Goal: Contribute content: Contribute content

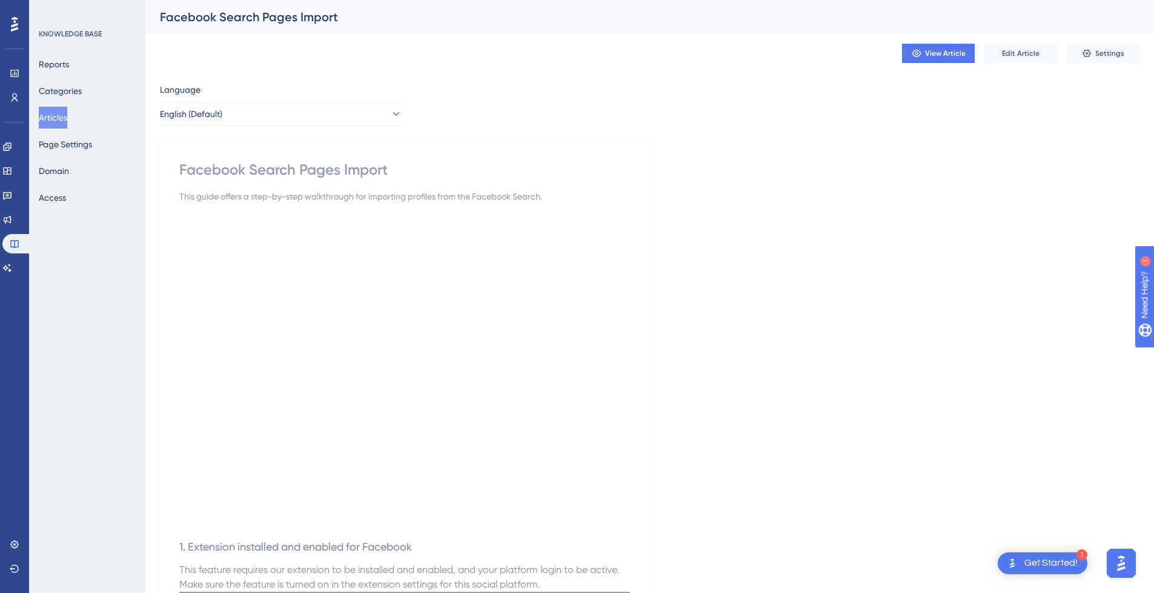
click at [63, 121] on button "Articles" at bounding box center [53, 118] width 28 height 22
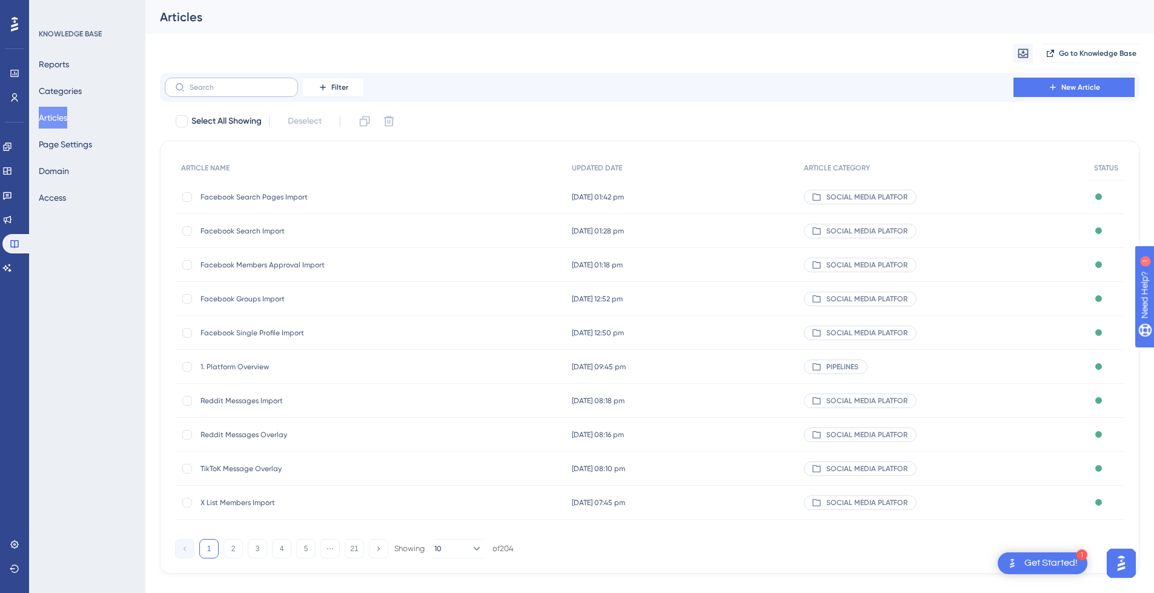
click at [236, 93] on label at bounding box center [231, 87] width 133 height 19
click at [236, 92] on input "text" at bounding box center [239, 87] width 98 height 8
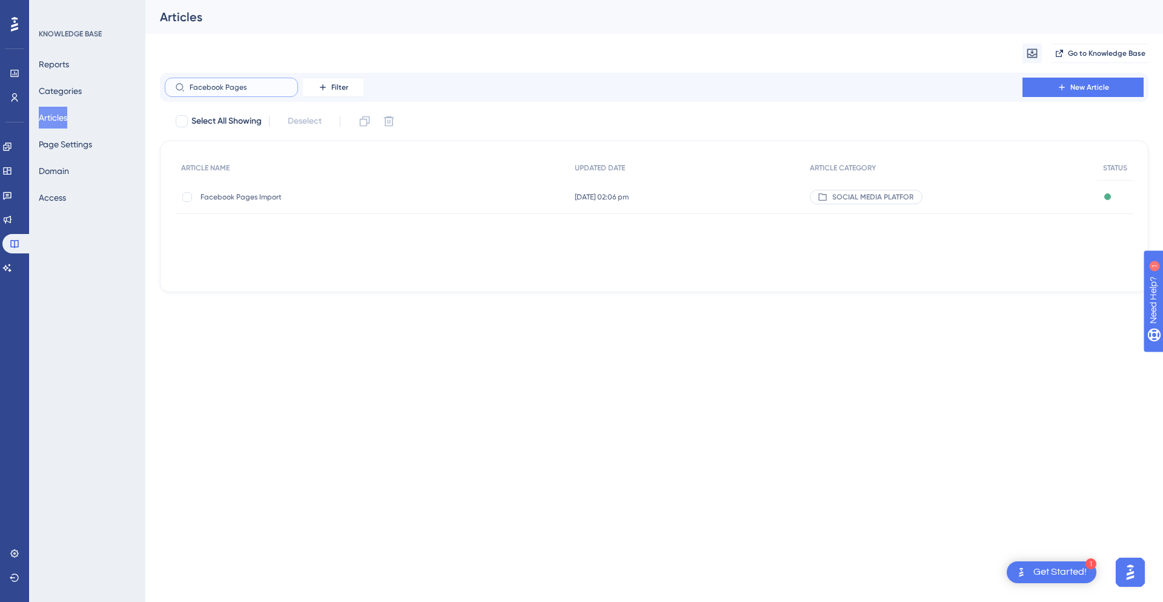
type input "Facebook Pages"
click at [262, 200] on span "Facebook Pages Import" at bounding box center [298, 197] width 194 height 10
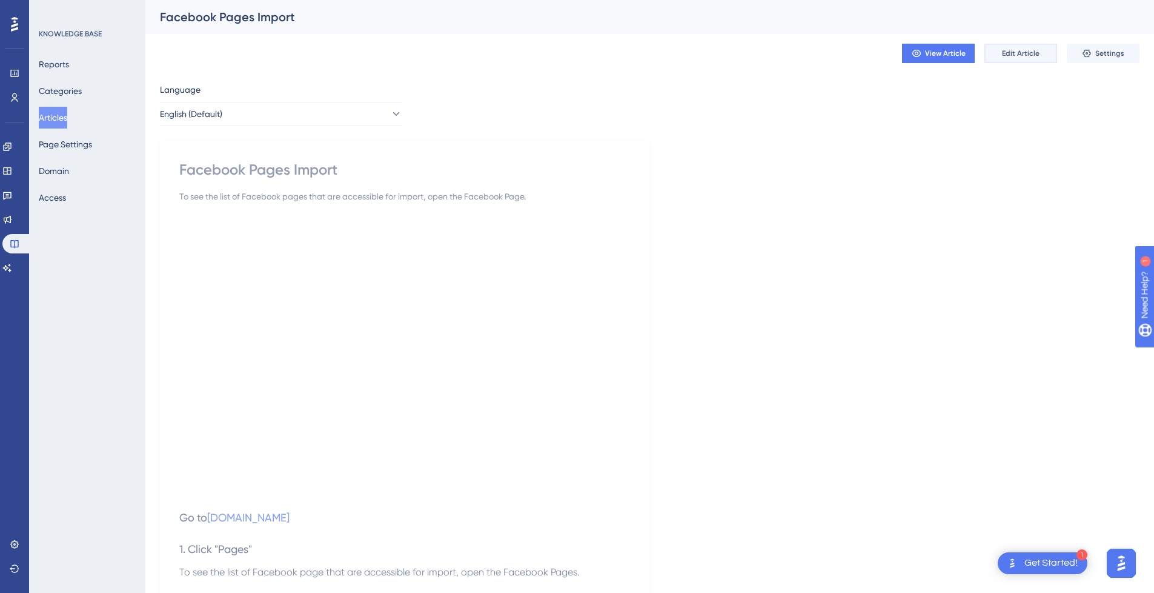
click at [1023, 50] on span "Edit Article" at bounding box center [1021, 53] width 38 height 10
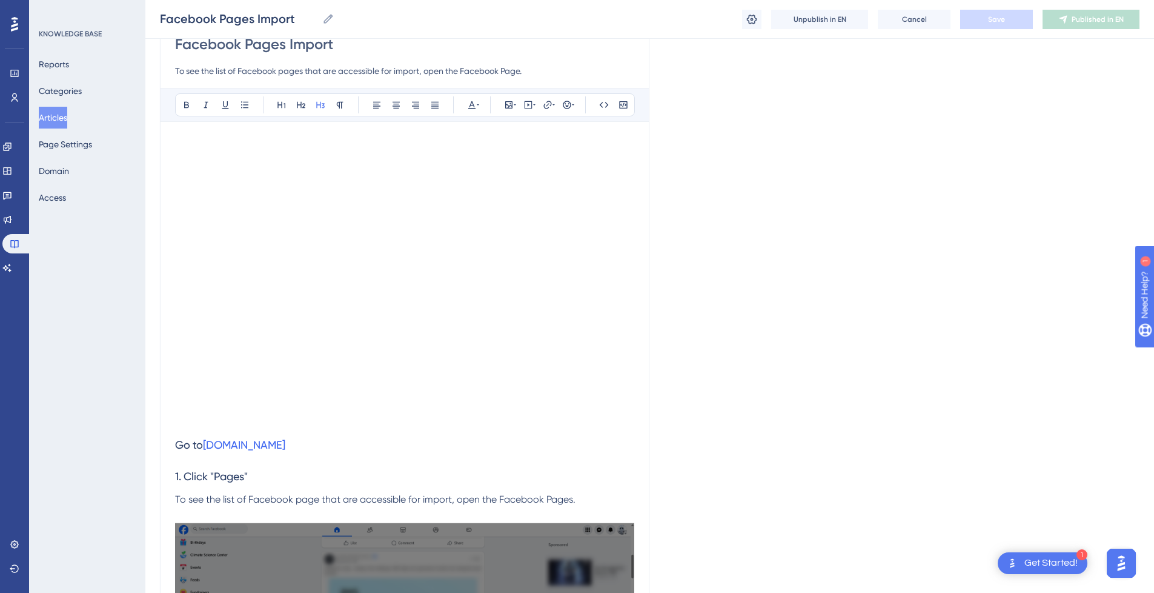
click at [386, 462] on h3 "1. Click "Pages"" at bounding box center [404, 477] width 459 height 32
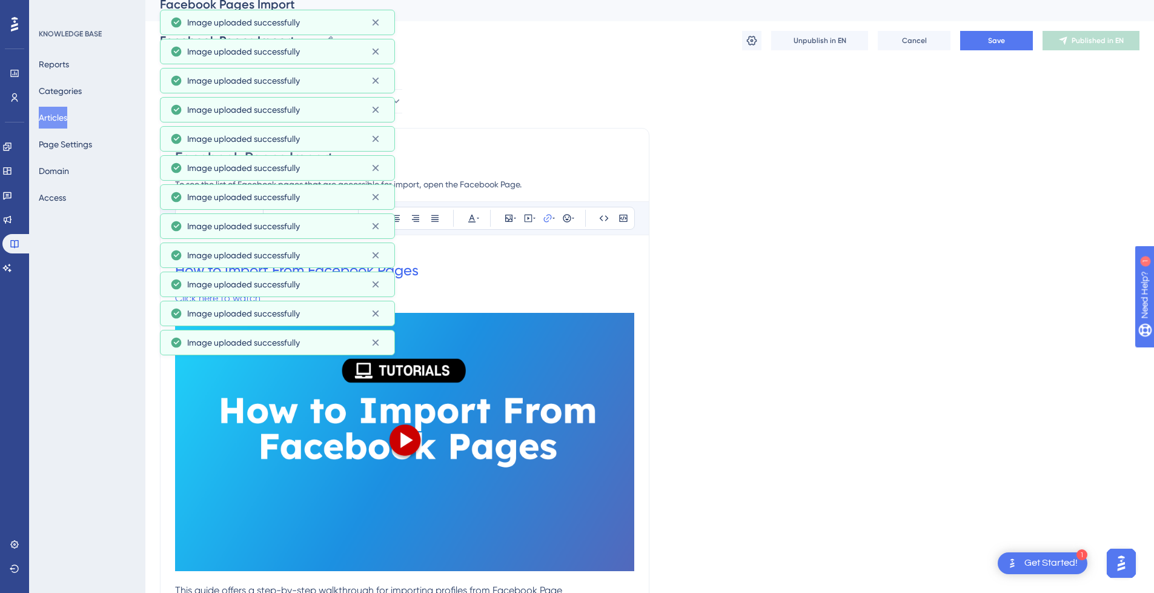
scroll to position [0, 0]
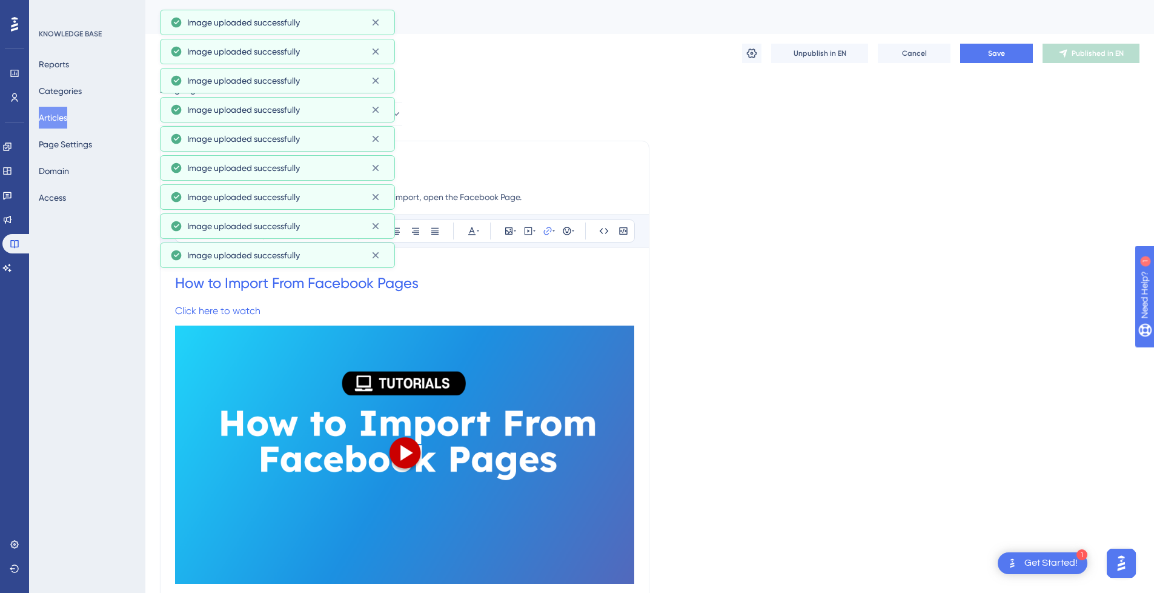
click at [553, 293] on h1 "How to Import From Facebook Pages" at bounding box center [404, 282] width 459 height 41
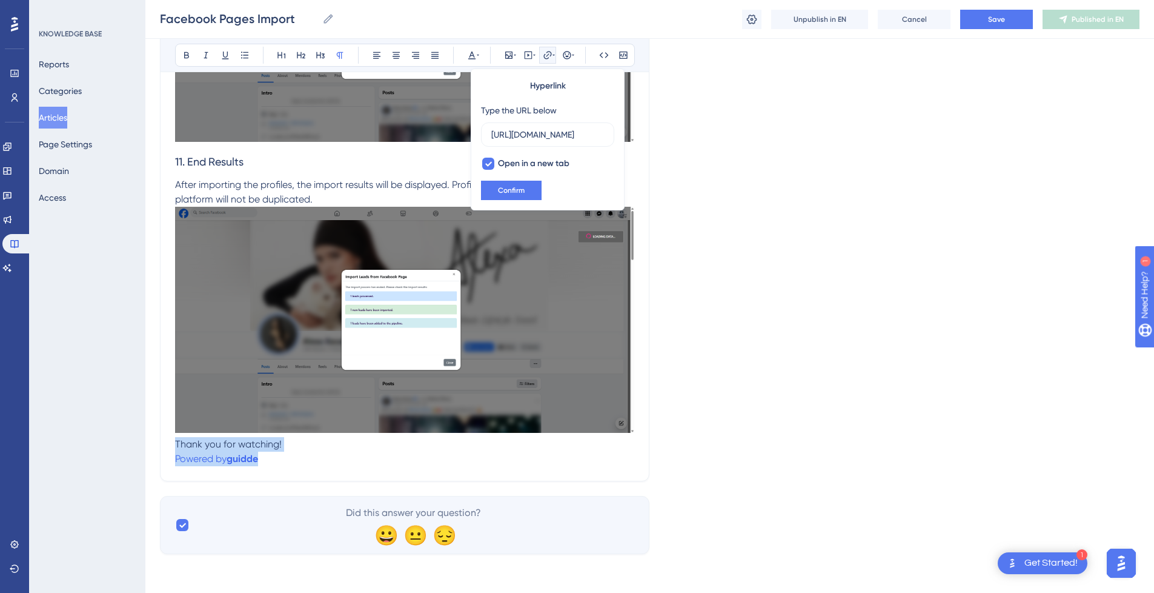
drag, startPoint x: 288, startPoint y: 464, endPoint x: 128, endPoint y: 447, distance: 160.9
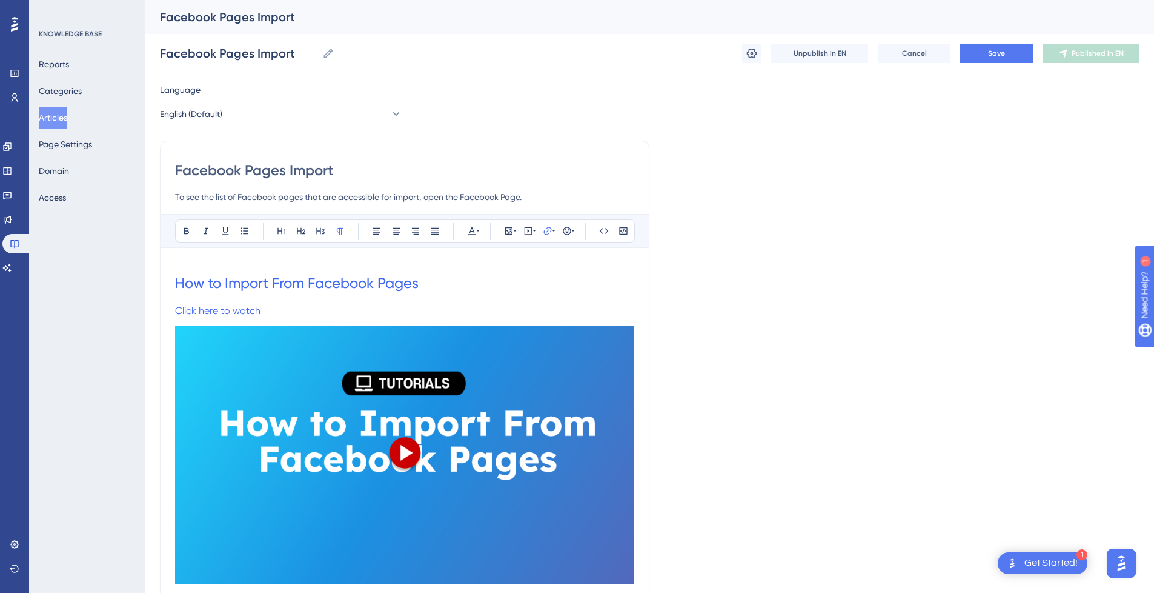
click at [303, 307] on p "Click here to watch" at bounding box center [404, 311] width 459 height 15
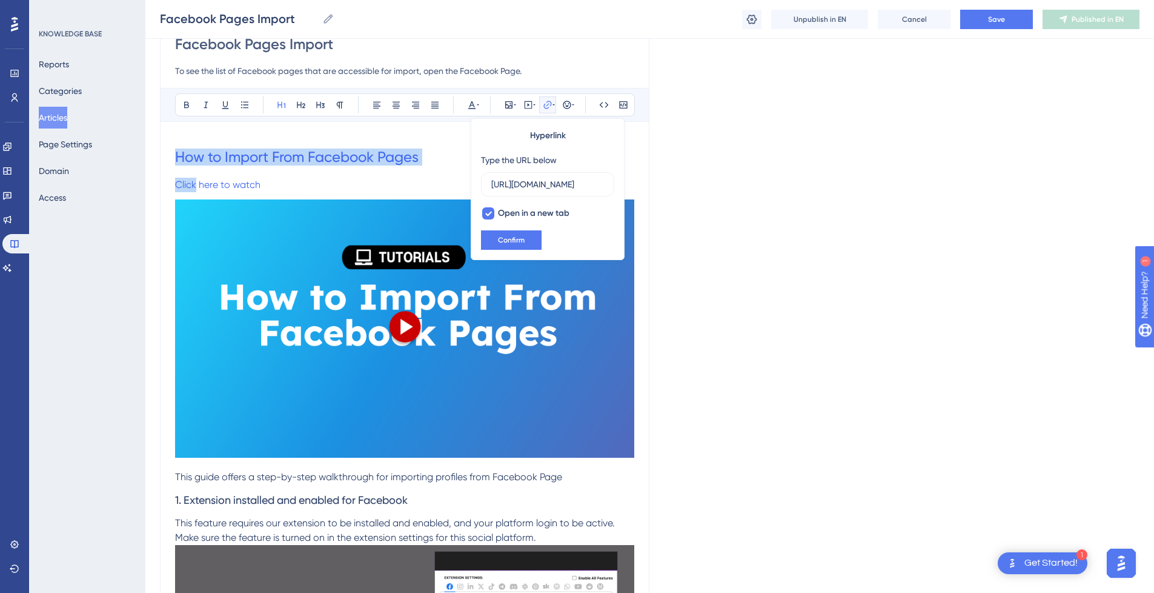
drag, startPoint x: 176, startPoint y: 150, endPoint x: 559, endPoint y: 459, distance: 492.1
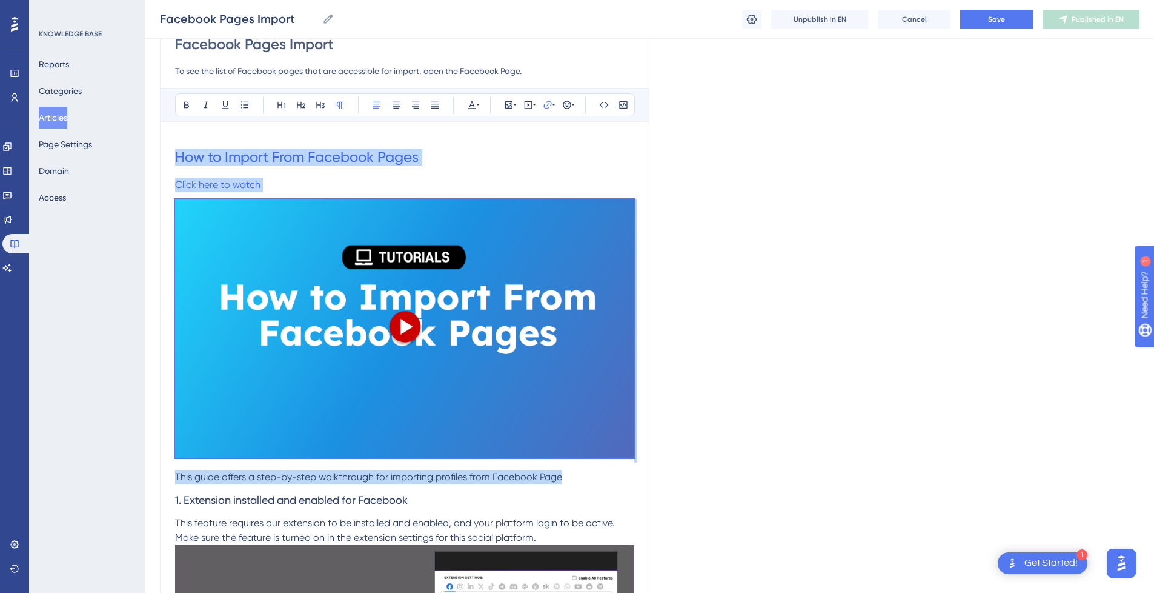
drag, startPoint x: 602, startPoint y: 474, endPoint x: 137, endPoint y: 150, distance: 567.0
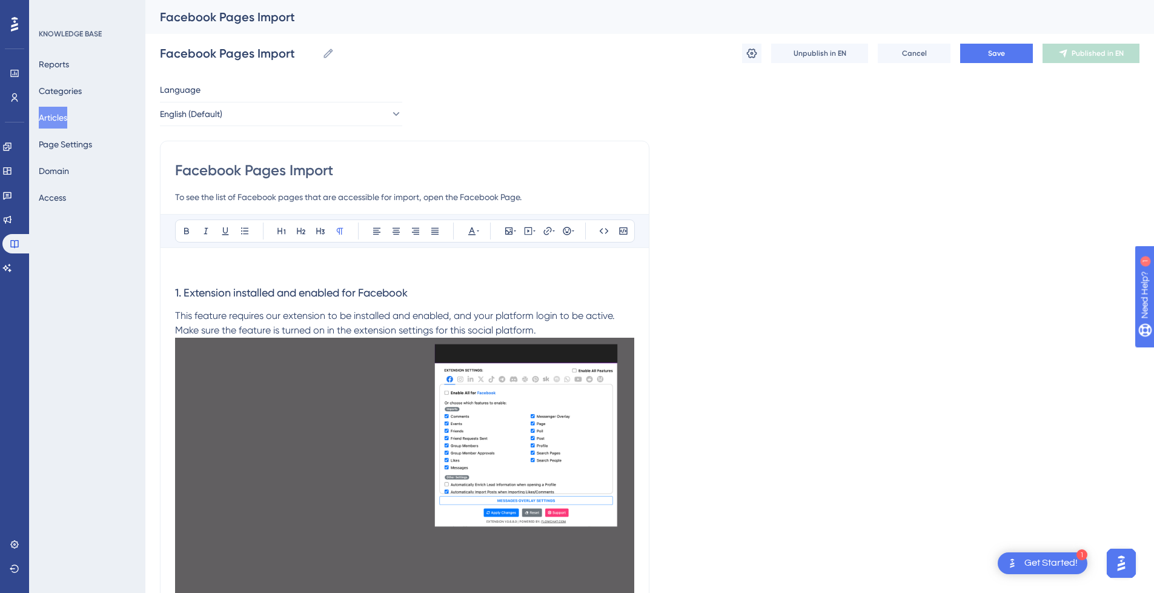
click at [315, 270] on p at bounding box center [404, 269] width 459 height 15
click at [528, 228] on icon at bounding box center [529, 231] width 10 height 10
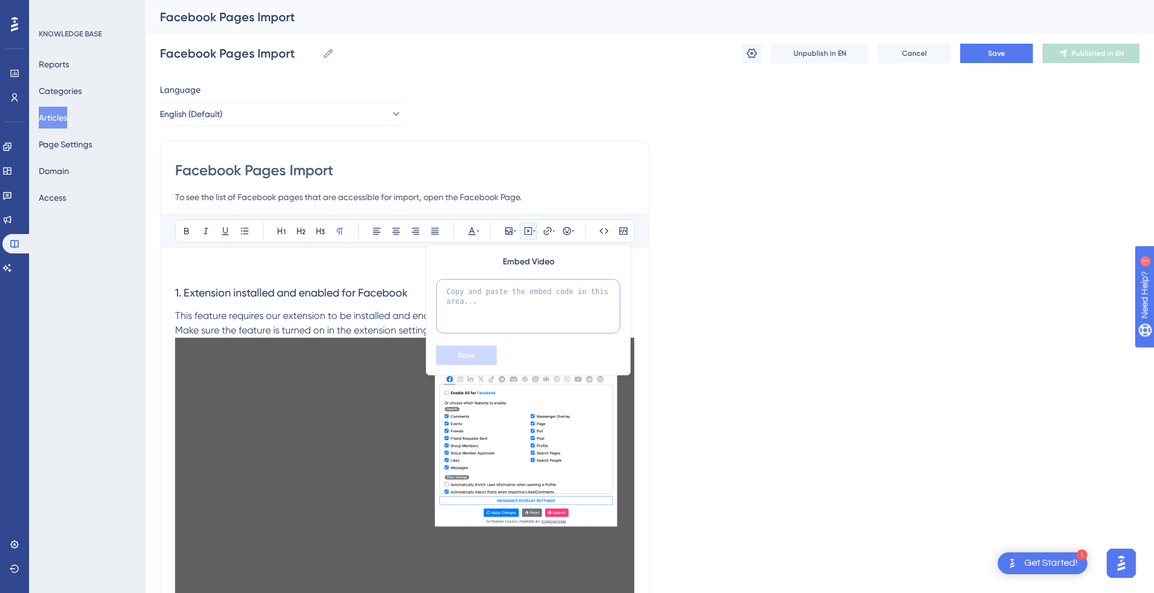
click at [514, 290] on textarea at bounding box center [528, 306] width 184 height 55
paste textarea "<div style="position:relative;padding-bottom:56.25%;"> <iframe style="width:100…"
type textarea "<div style="position:relative;padding-bottom:56.25%;"> <iframe style="width:100…"
click at [469, 358] on span "Save" at bounding box center [466, 355] width 17 height 10
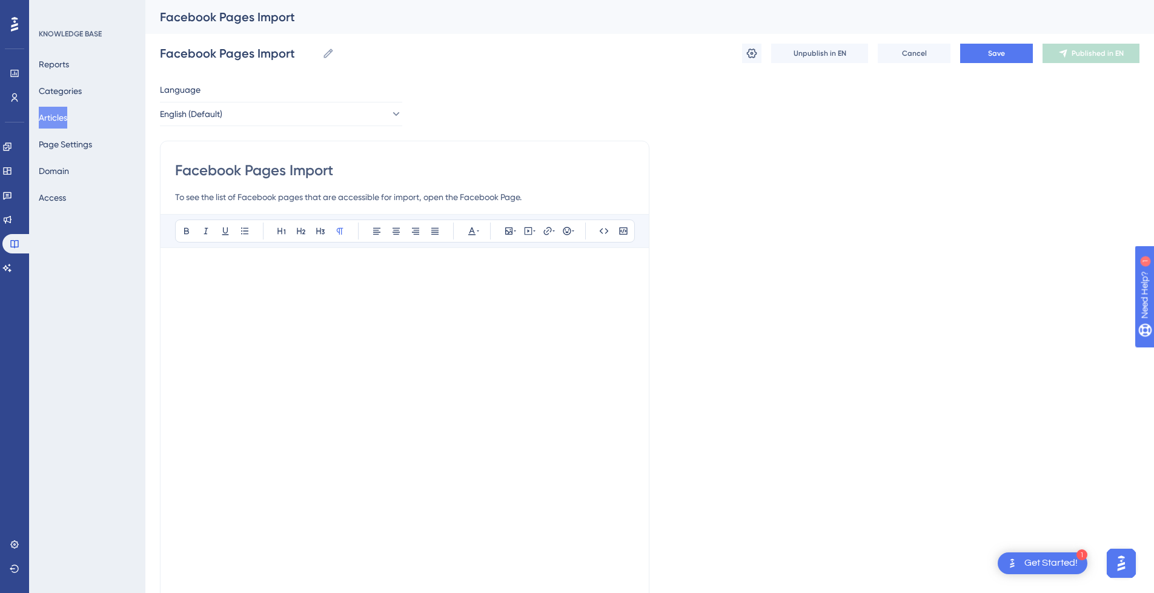
click at [408, 276] on p at bounding box center [404, 269] width 459 height 15
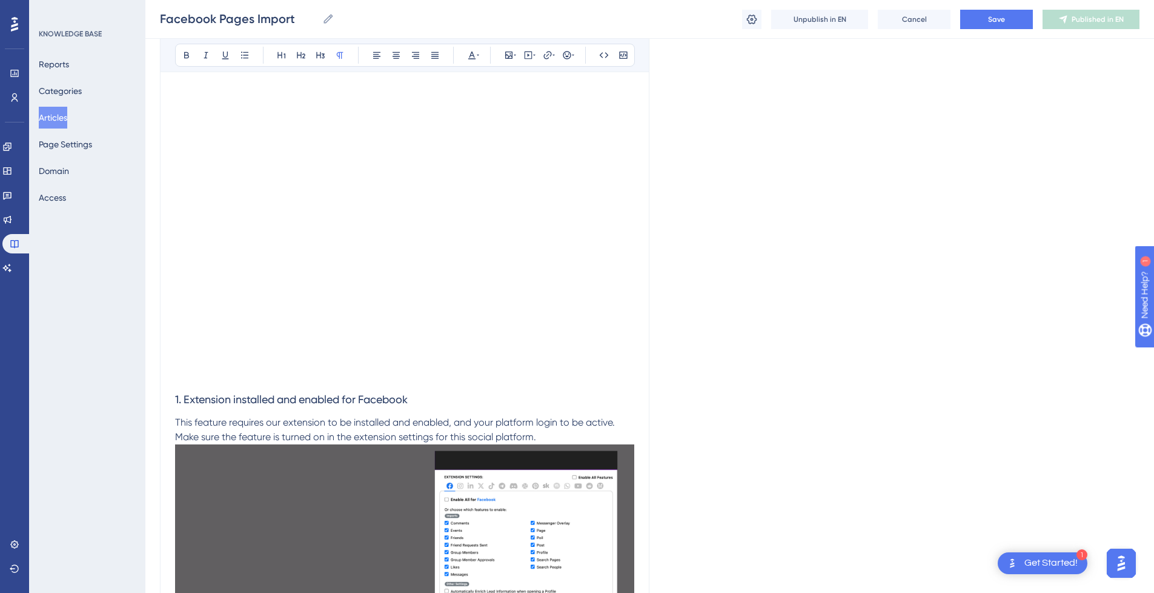
scroll to position [182, 0]
click at [395, 382] on p at bounding box center [404, 375] width 459 height 15
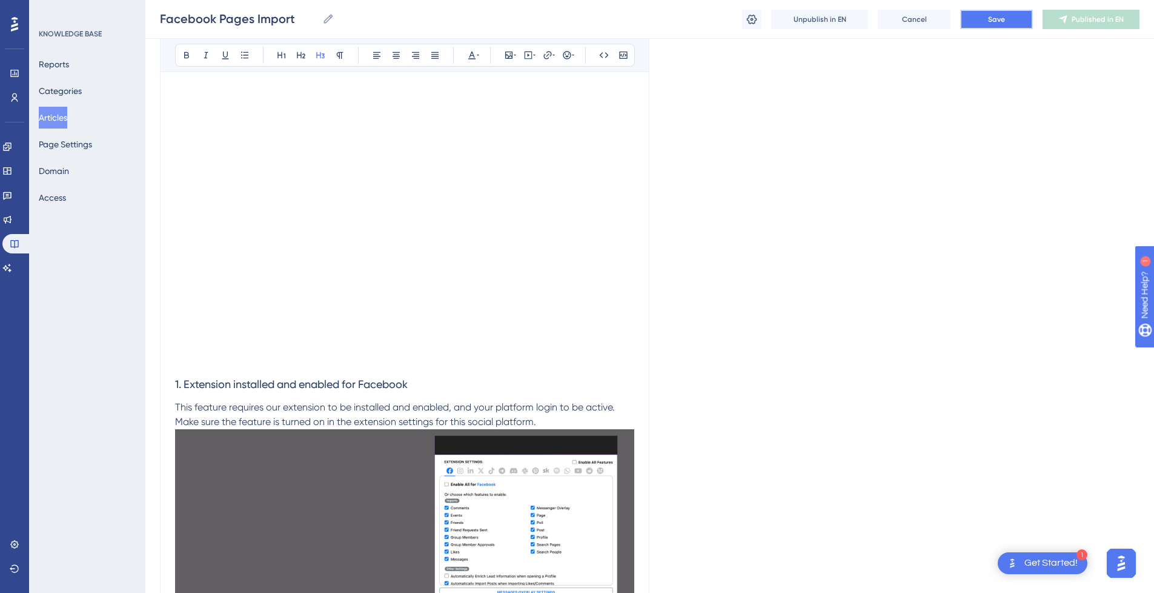
click at [1006, 16] on button "Save" at bounding box center [996, 19] width 73 height 19
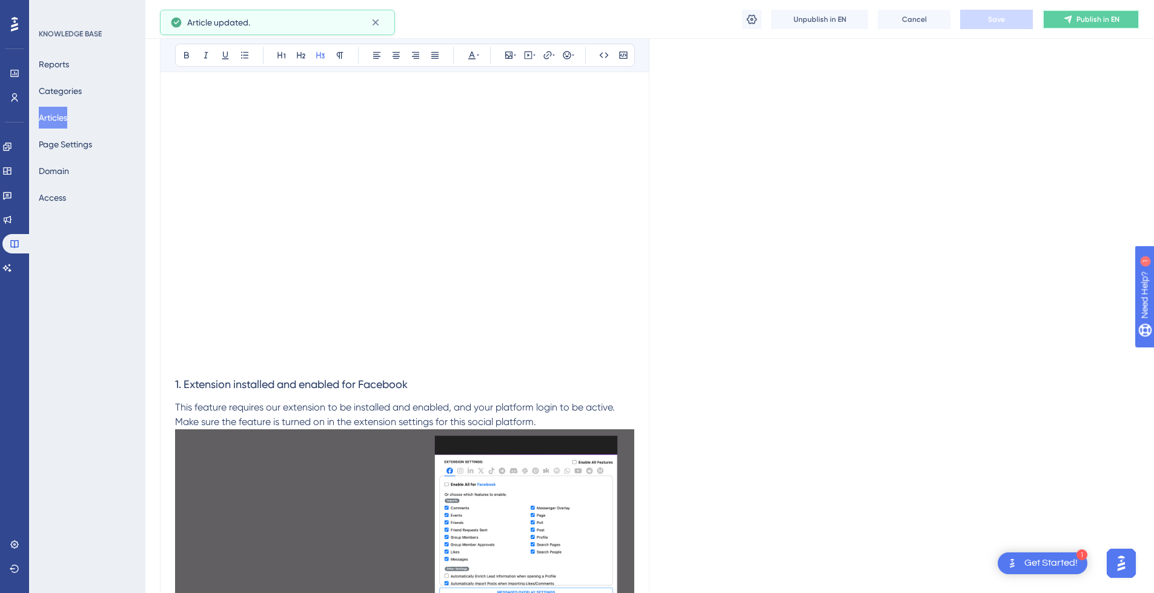
click at [1115, 21] on span "Publish in EN" at bounding box center [1098, 20] width 43 height 10
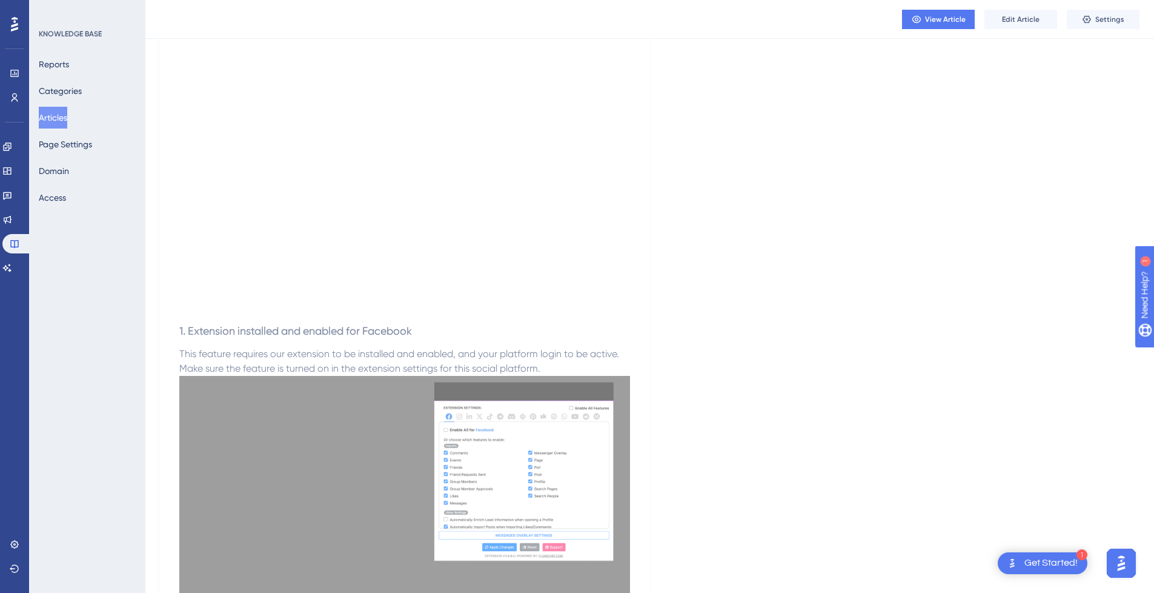
click at [59, 121] on button "Articles" at bounding box center [53, 118] width 28 height 22
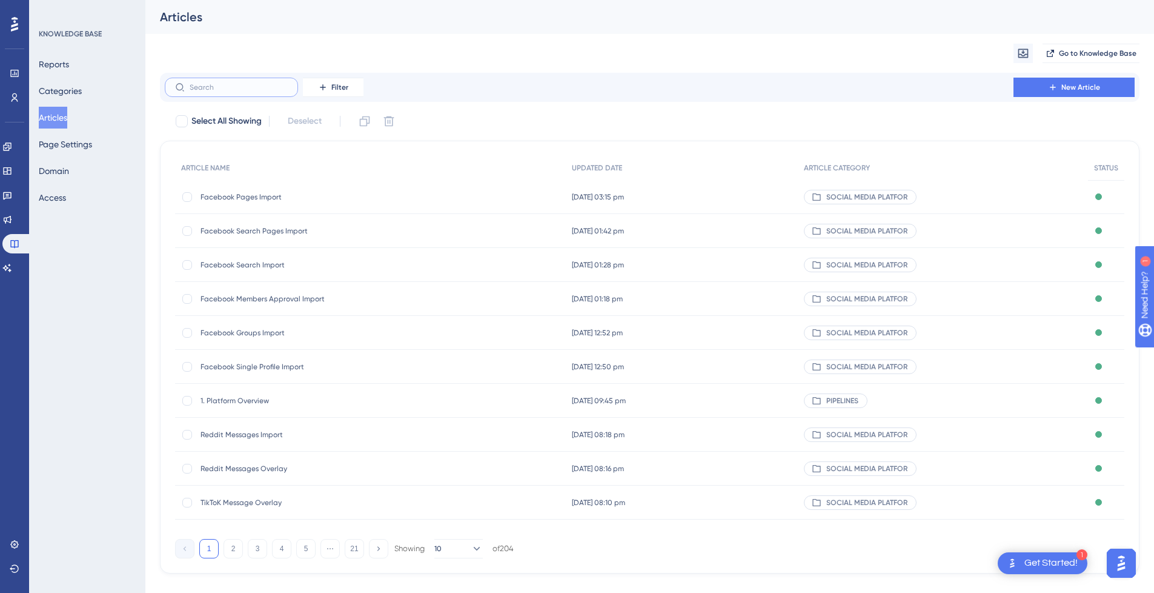
click at [251, 89] on input "text" at bounding box center [239, 87] width 98 height 8
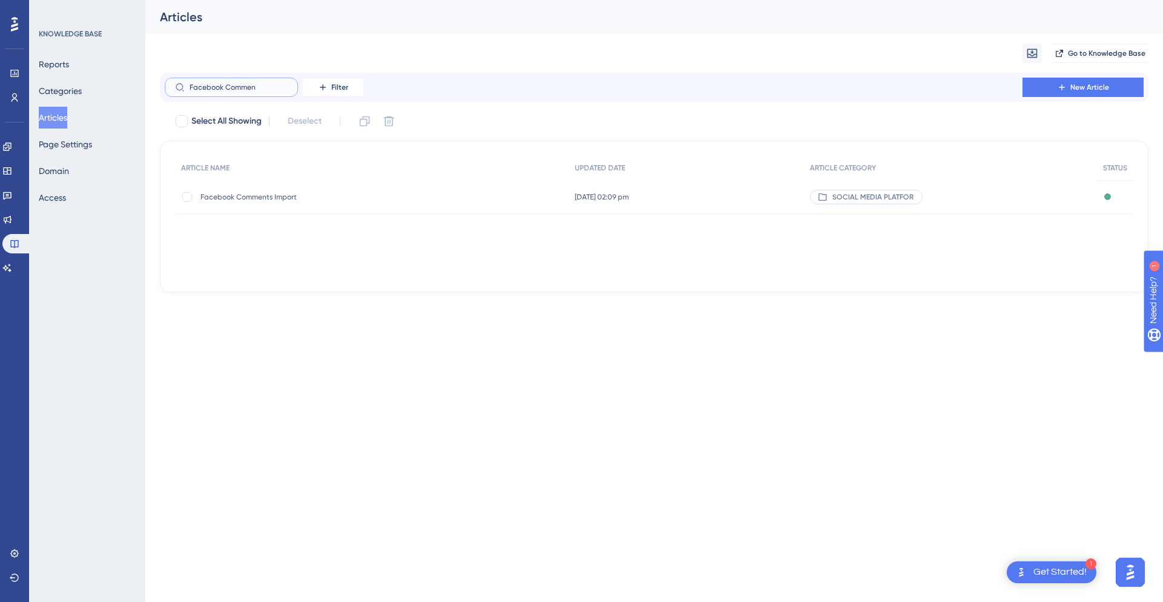
type input "Facebook Commen"
click at [299, 200] on span "Facebook Comments Import" at bounding box center [298, 197] width 194 height 10
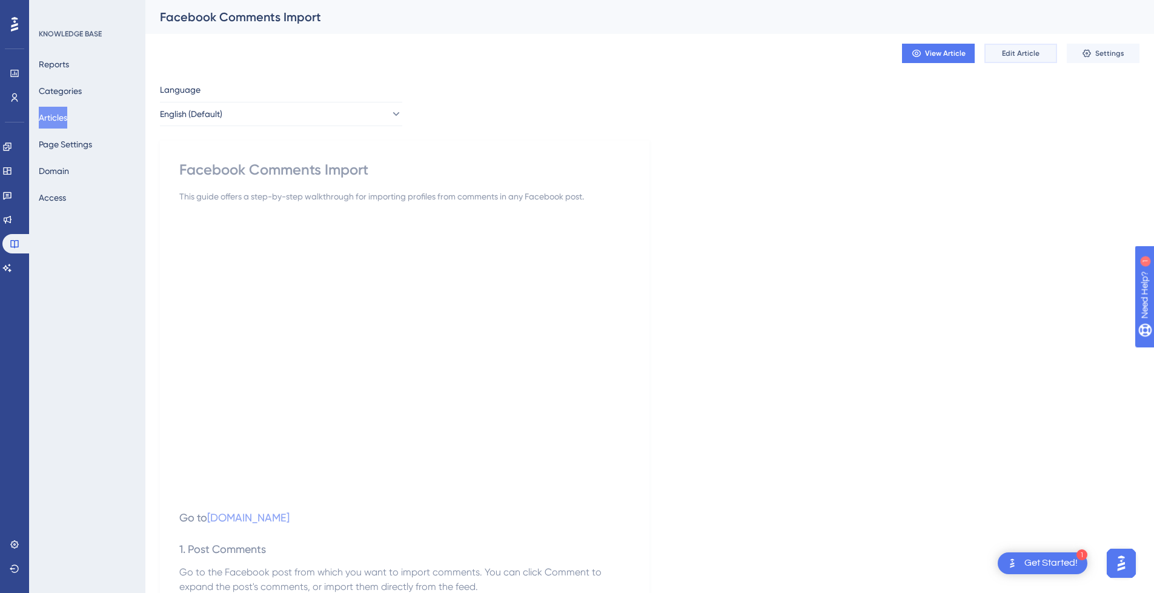
click at [1011, 50] on span "Edit Article" at bounding box center [1021, 53] width 38 height 10
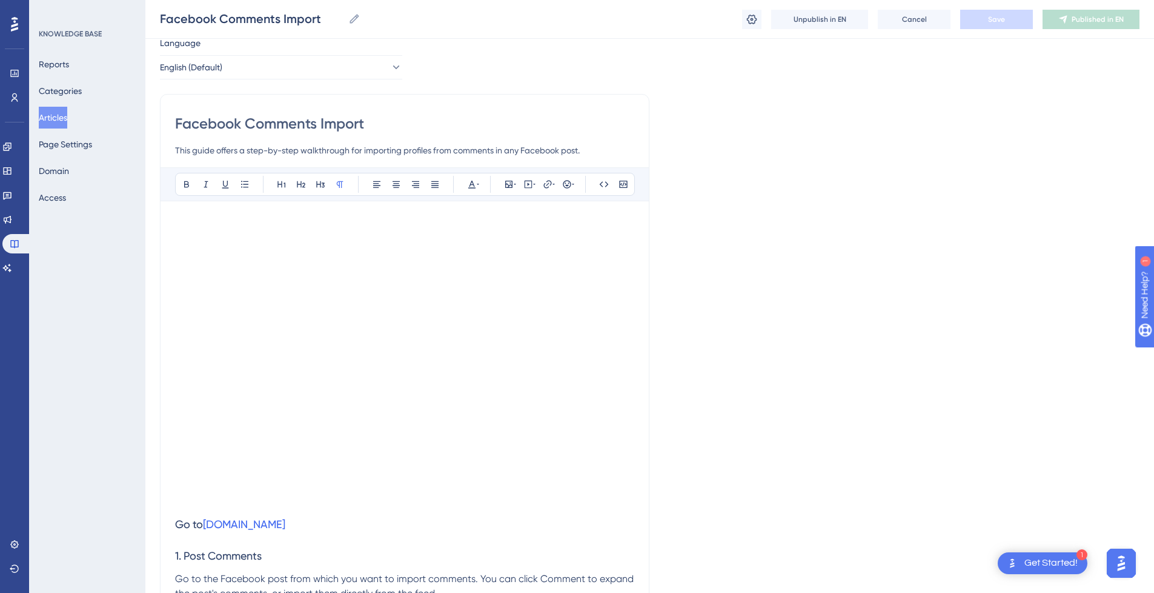
scroll to position [121, 0]
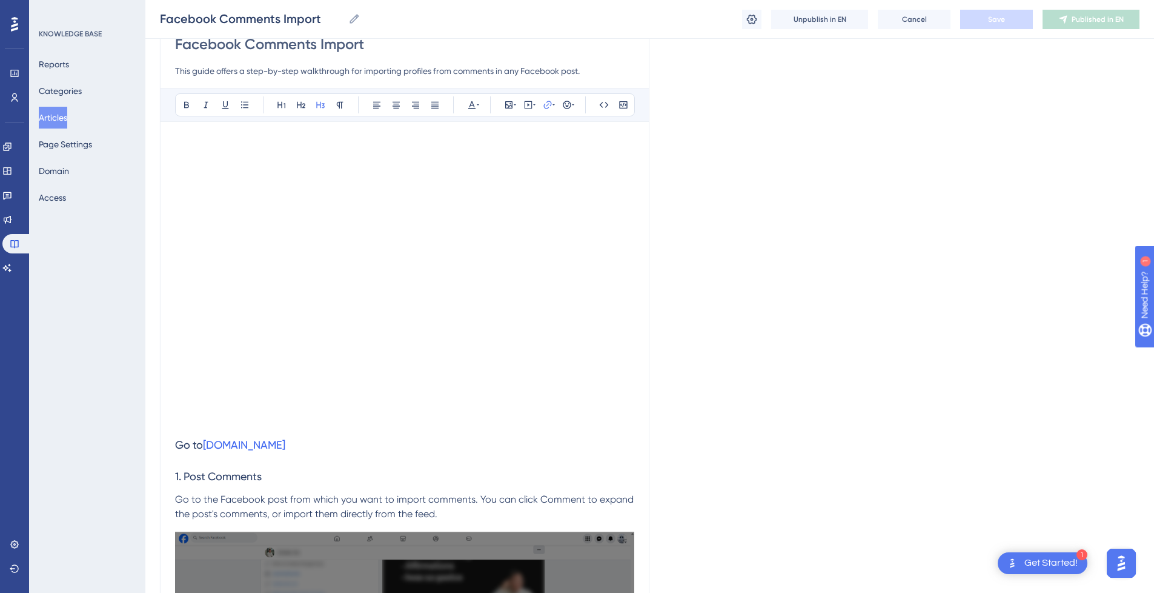
click at [393, 440] on h3 "Go to [DOMAIN_NAME]" at bounding box center [404, 445] width 459 height 32
click at [372, 473] on h3 "1. Post Comments" at bounding box center [404, 477] width 459 height 32
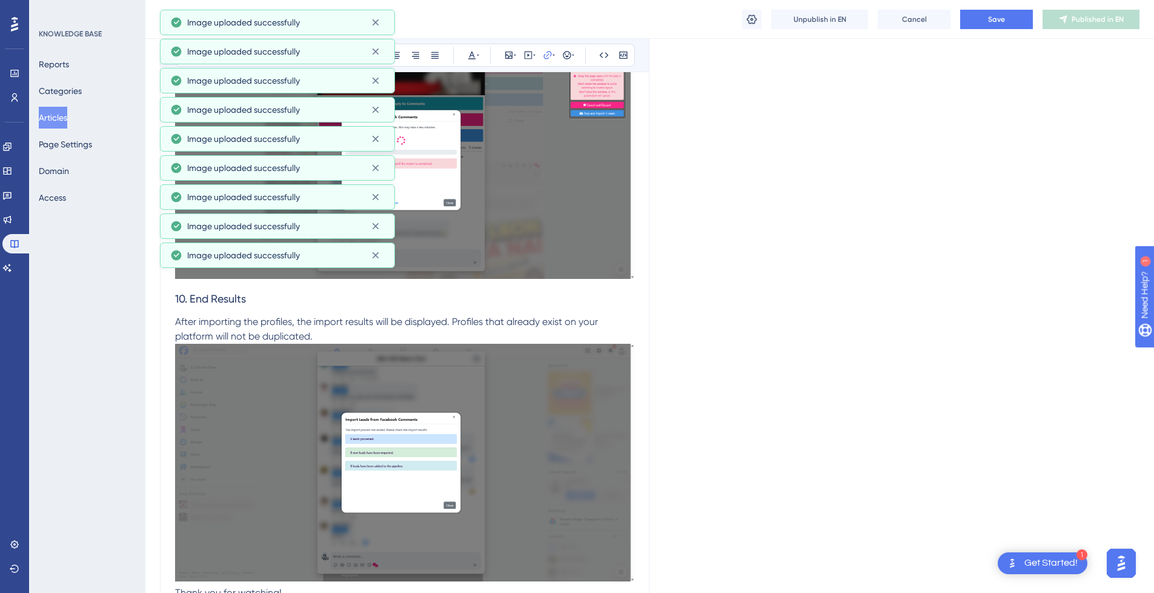
scroll to position [3186, 0]
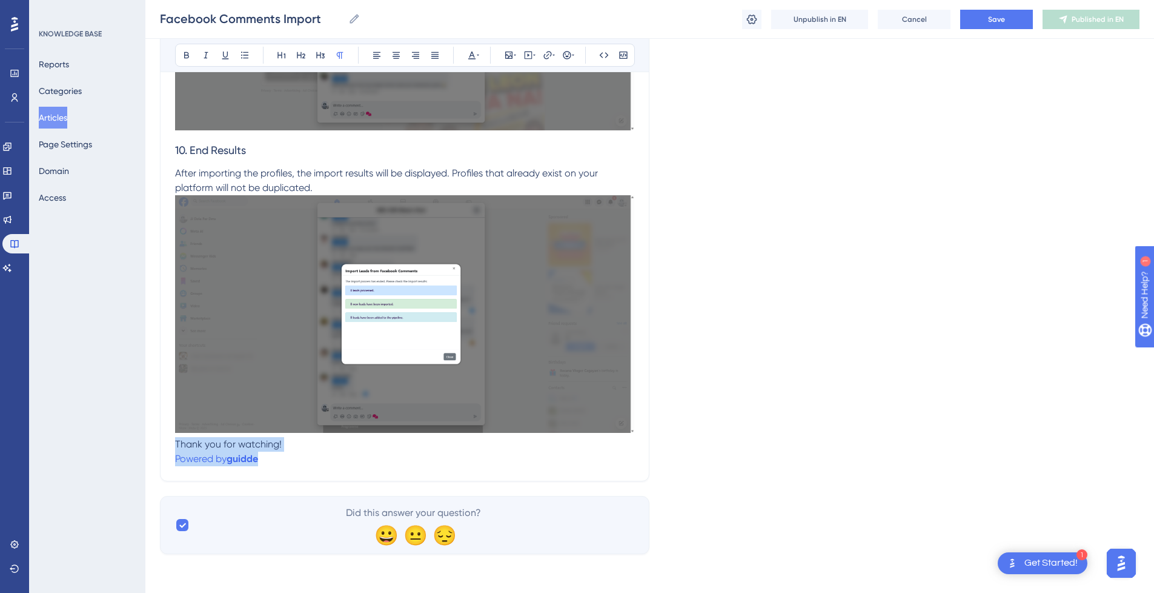
drag, startPoint x: 290, startPoint y: 461, endPoint x: 171, endPoint y: 448, distance: 118.8
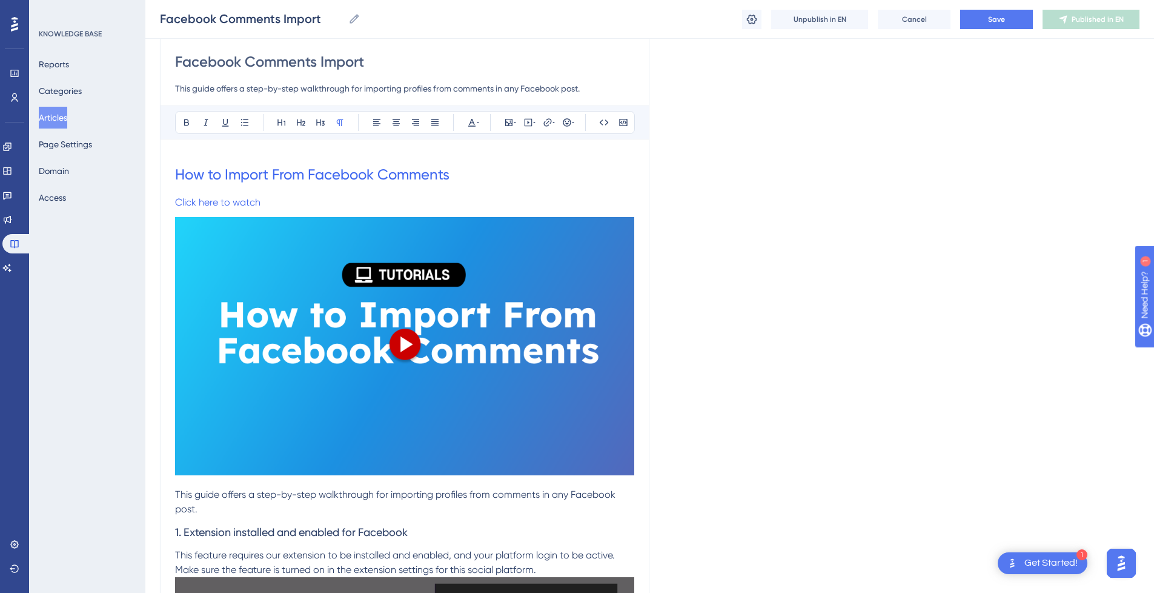
scroll to position [0, 0]
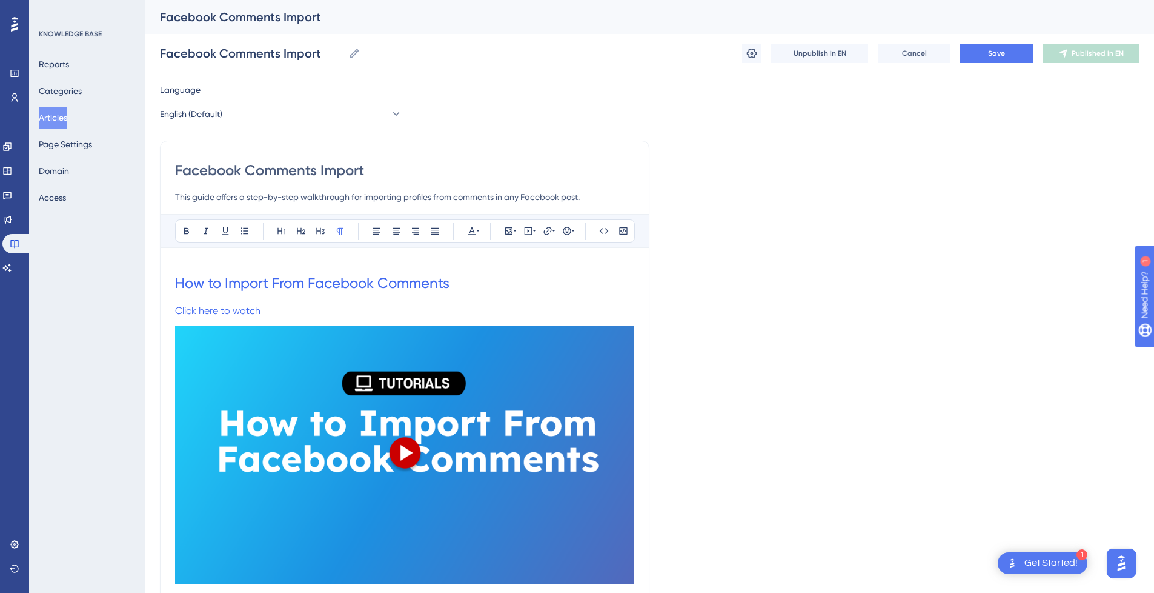
drag, startPoint x: 191, startPoint y: 287, endPoint x: 262, endPoint y: 411, distance: 143.9
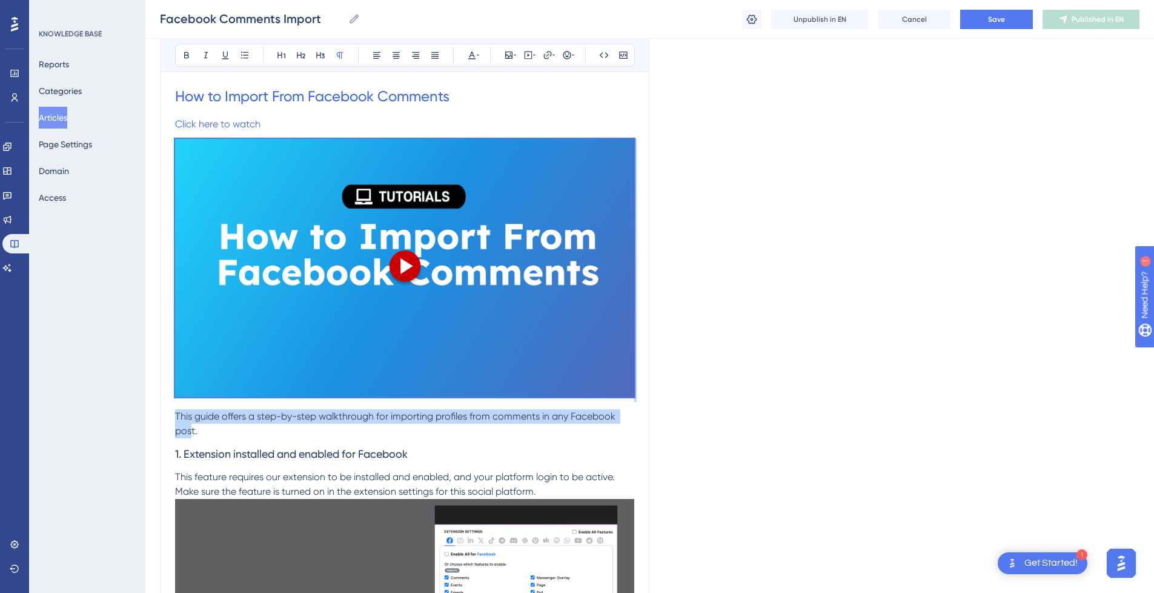
drag, startPoint x: 193, startPoint y: 430, endPoint x: 193, endPoint y: 404, distance: 26.7
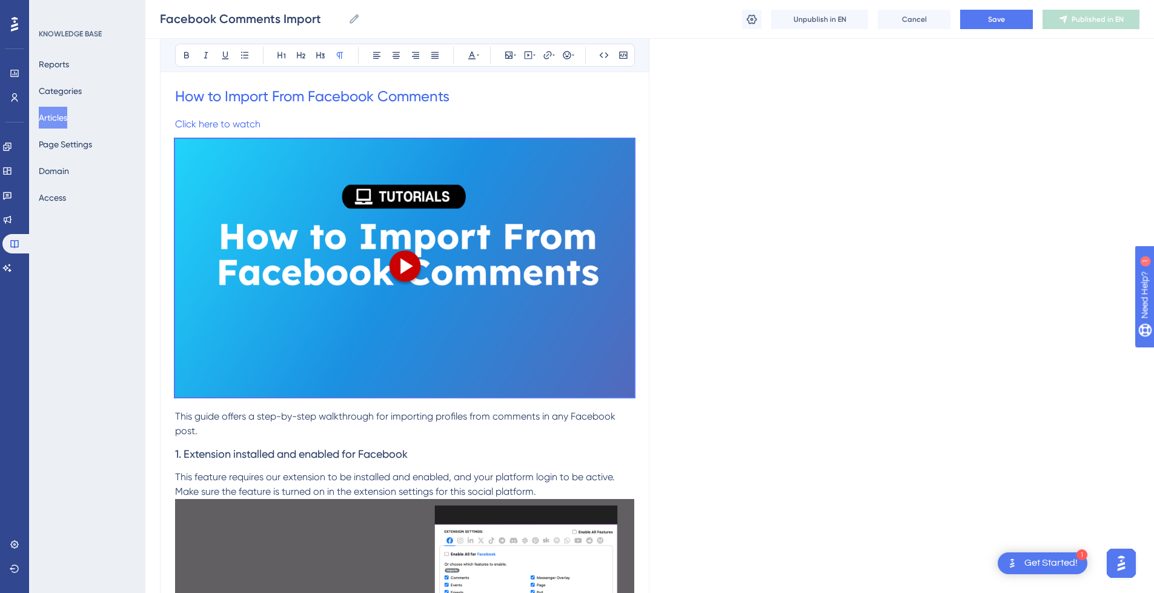
click at [203, 425] on p "This guide offers a step-by-step walkthrough for importing profiles from commen…" at bounding box center [404, 423] width 459 height 29
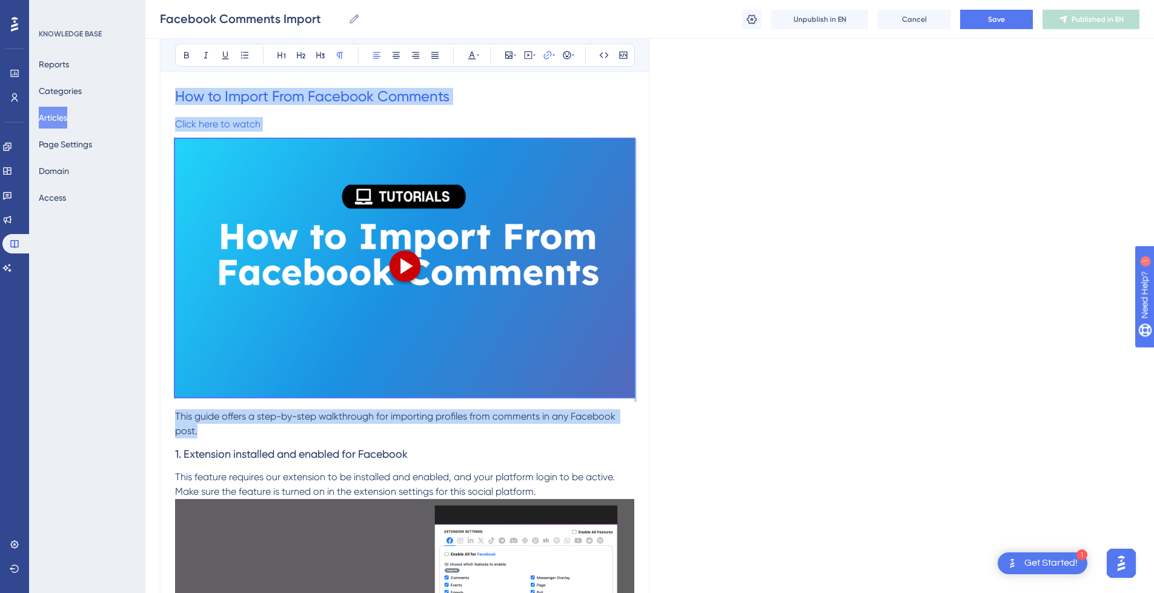
drag, startPoint x: 209, startPoint y: 433, endPoint x: 129, endPoint y: 54, distance: 387.7
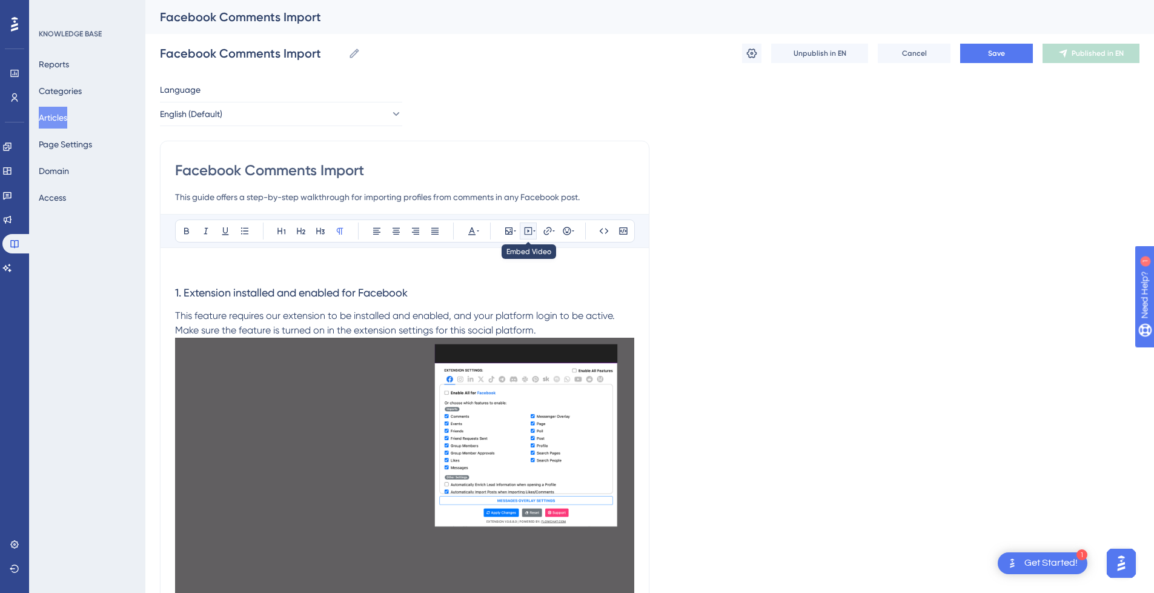
click at [531, 235] on icon at bounding box center [529, 231] width 10 height 10
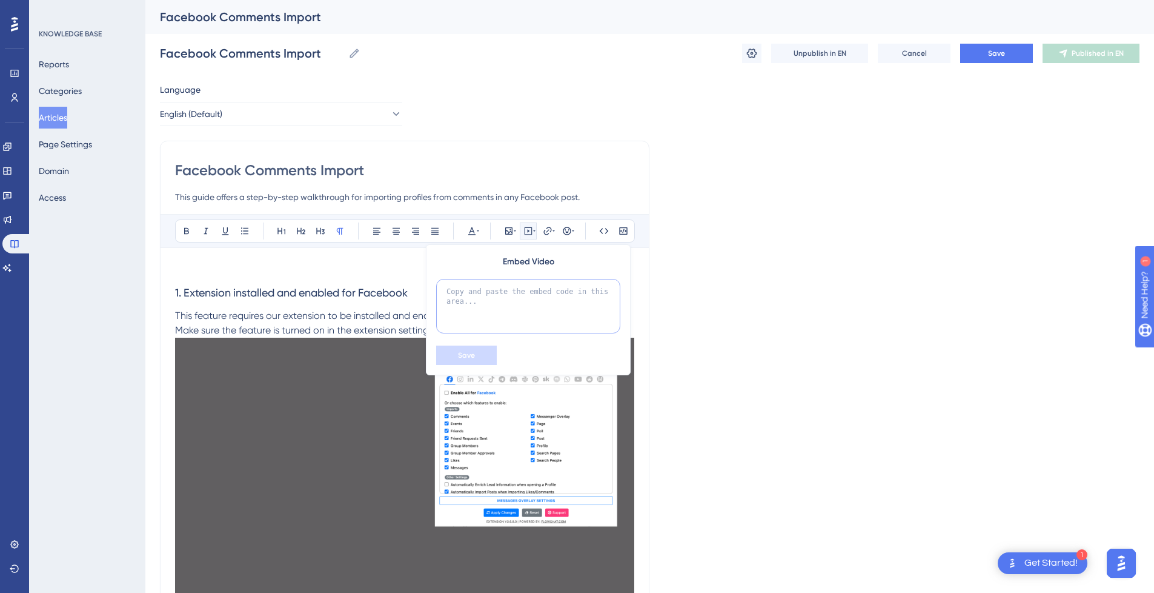
click at [525, 294] on textarea at bounding box center [528, 306] width 184 height 55
paste textarea "<div style="position:relative;padding-bottom:56.25%;"> <iframe style="width:100…"
type textarea "<div style="position:relative;padding-bottom:56.25%;"> <iframe style="width:100…"
click at [468, 354] on span "Save" at bounding box center [466, 355] width 17 height 10
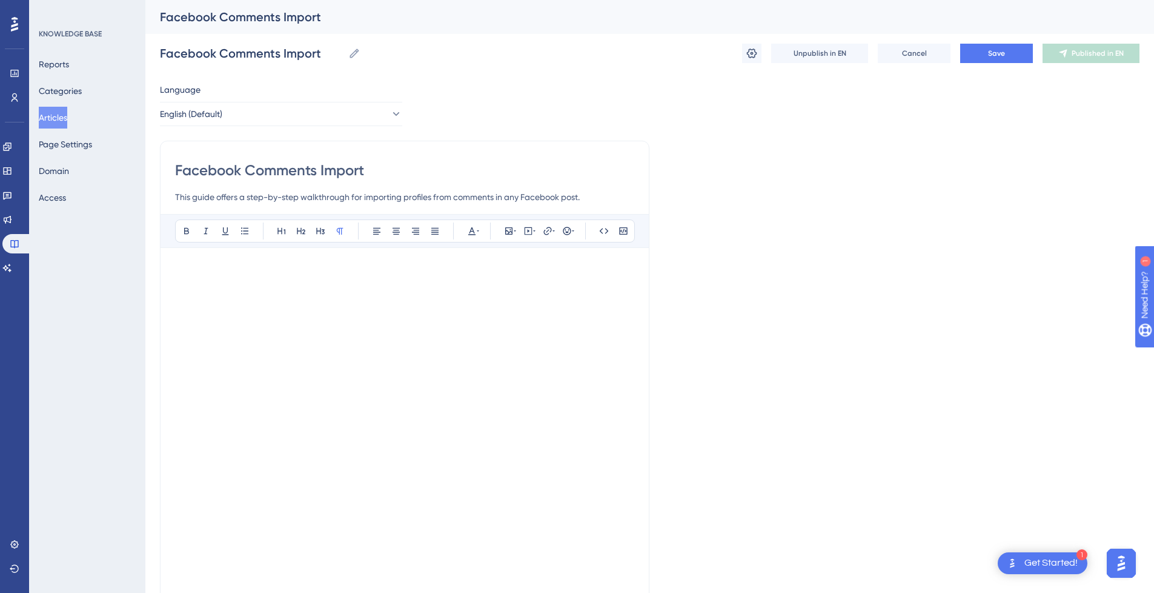
click at [411, 269] on p at bounding box center [404, 269] width 459 height 15
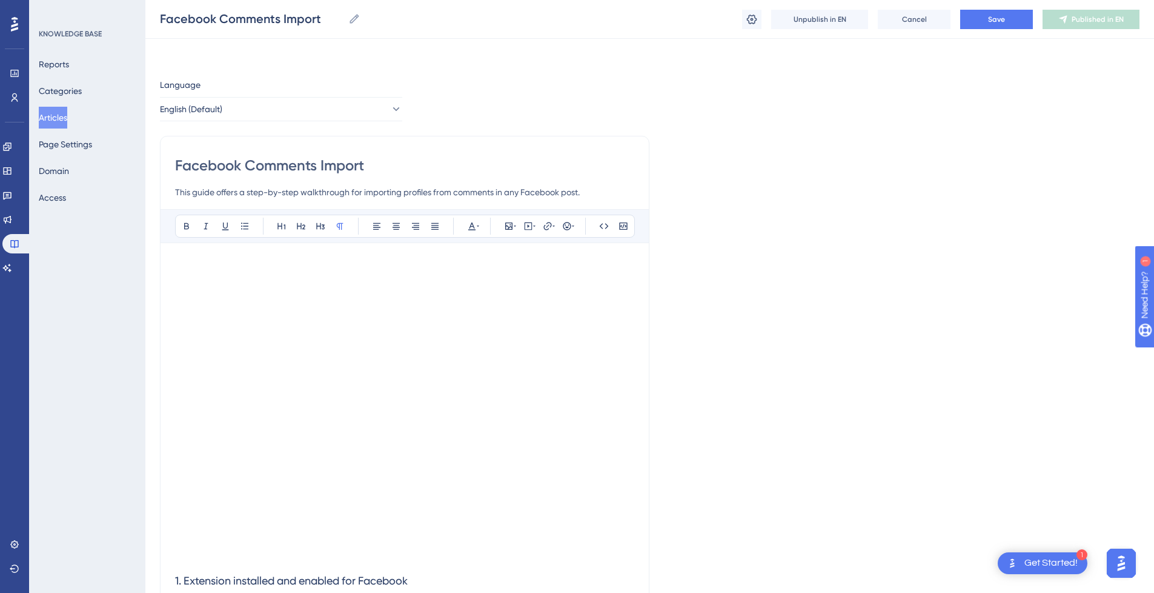
scroll to position [121, 0]
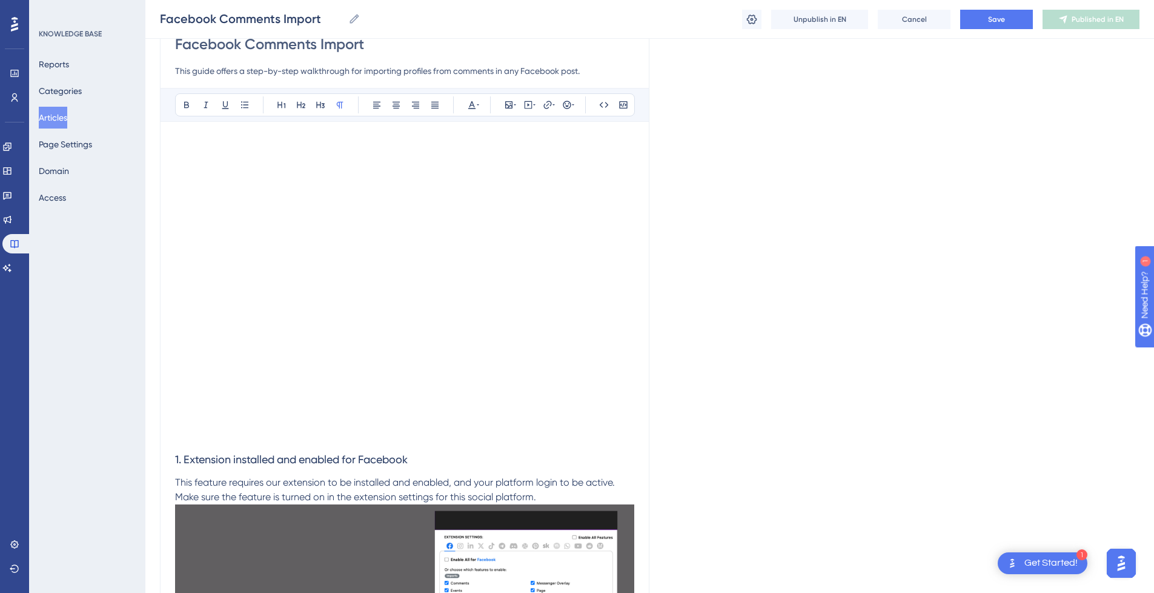
click at [323, 439] on p at bounding box center [404, 436] width 459 height 15
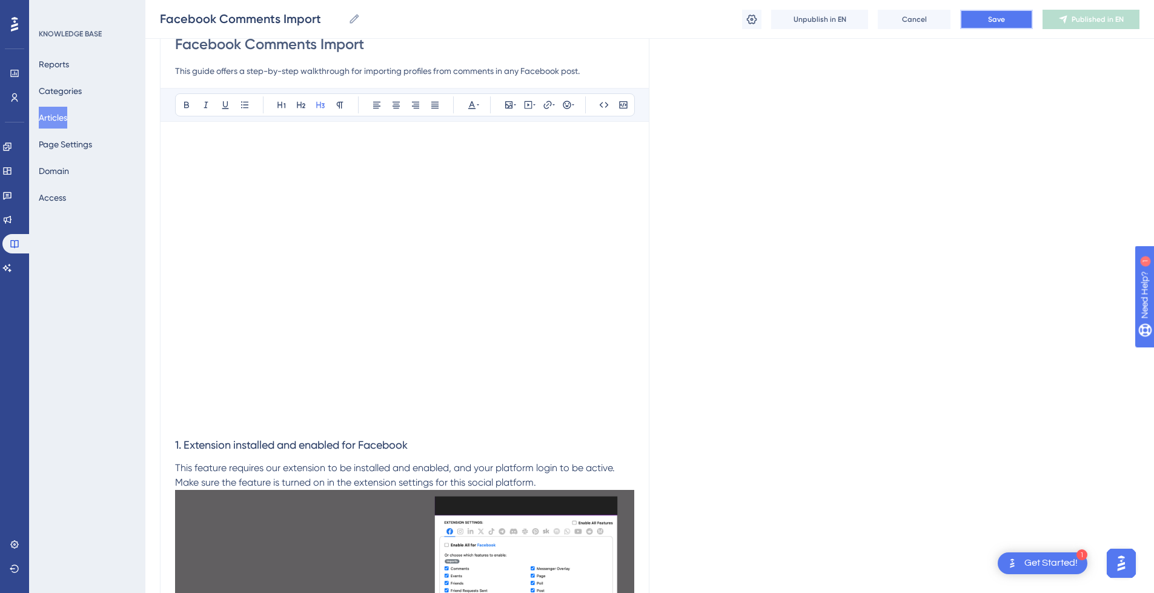
click at [1023, 18] on button "Save" at bounding box center [996, 19] width 73 height 19
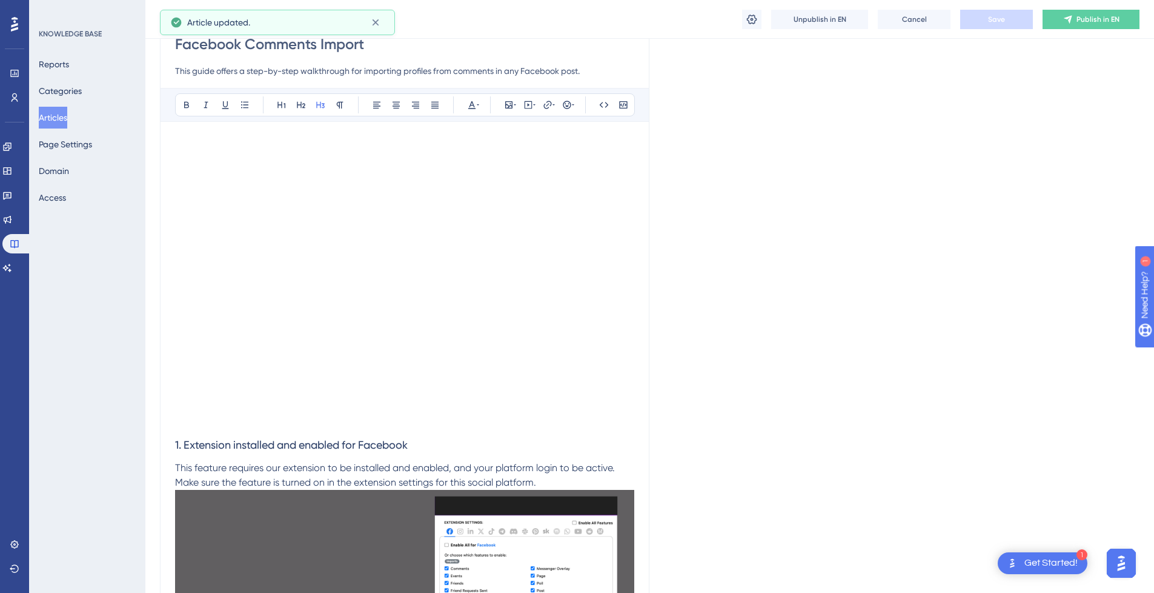
click at [1077, 18] on span "Publish in EN" at bounding box center [1098, 20] width 43 height 10
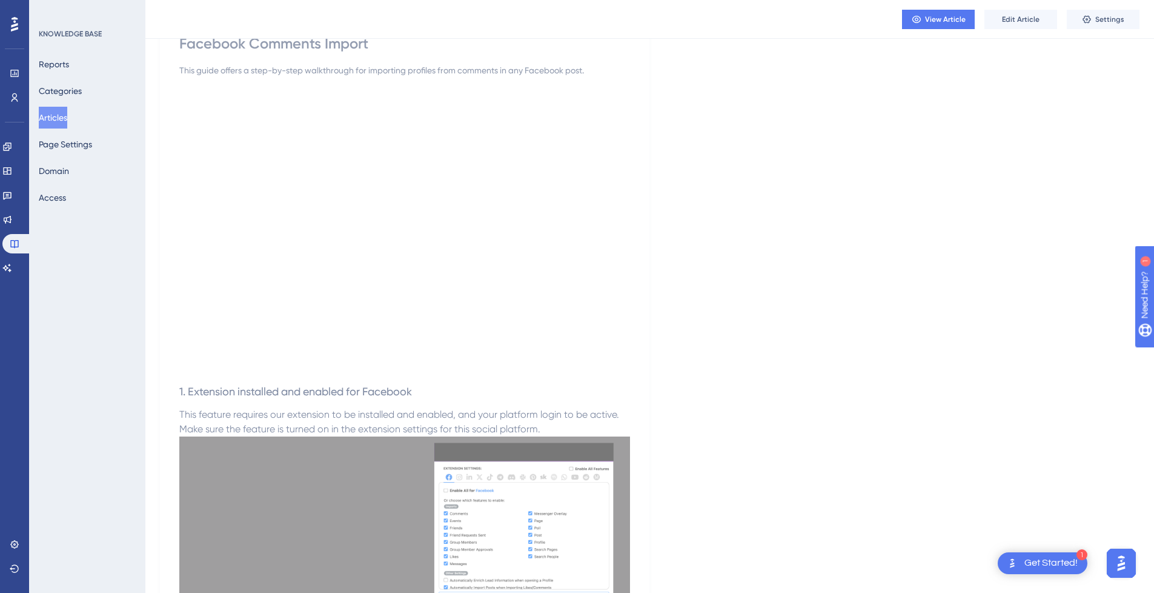
click at [55, 116] on button "Articles" at bounding box center [53, 118] width 28 height 22
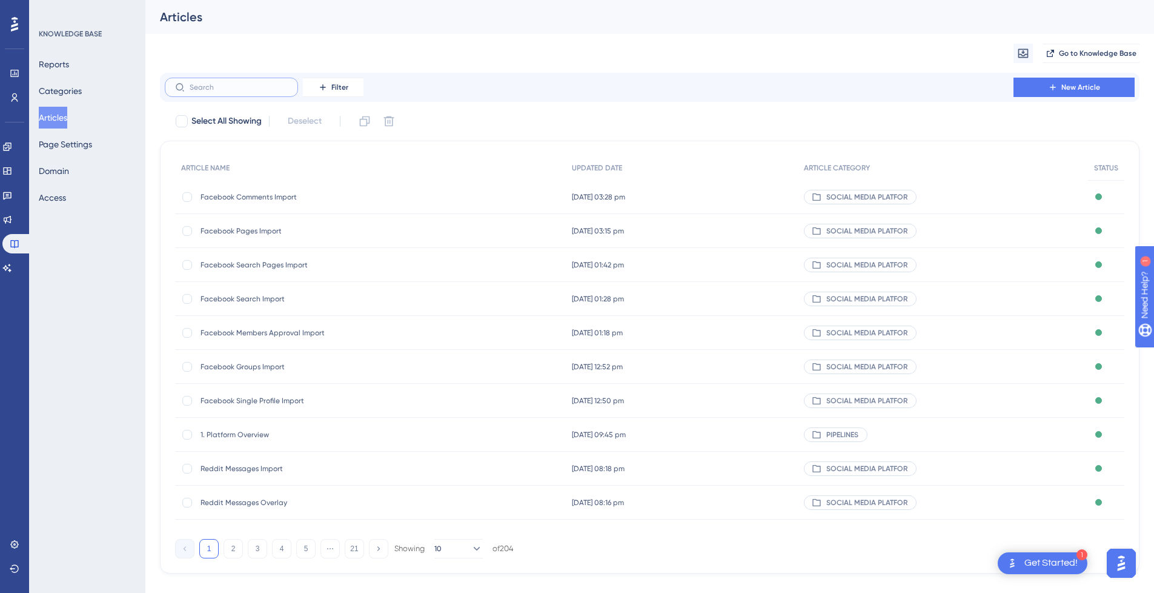
click at [216, 90] on input "text" at bounding box center [239, 87] width 98 height 8
type input "Insa"
checkbox input "true"
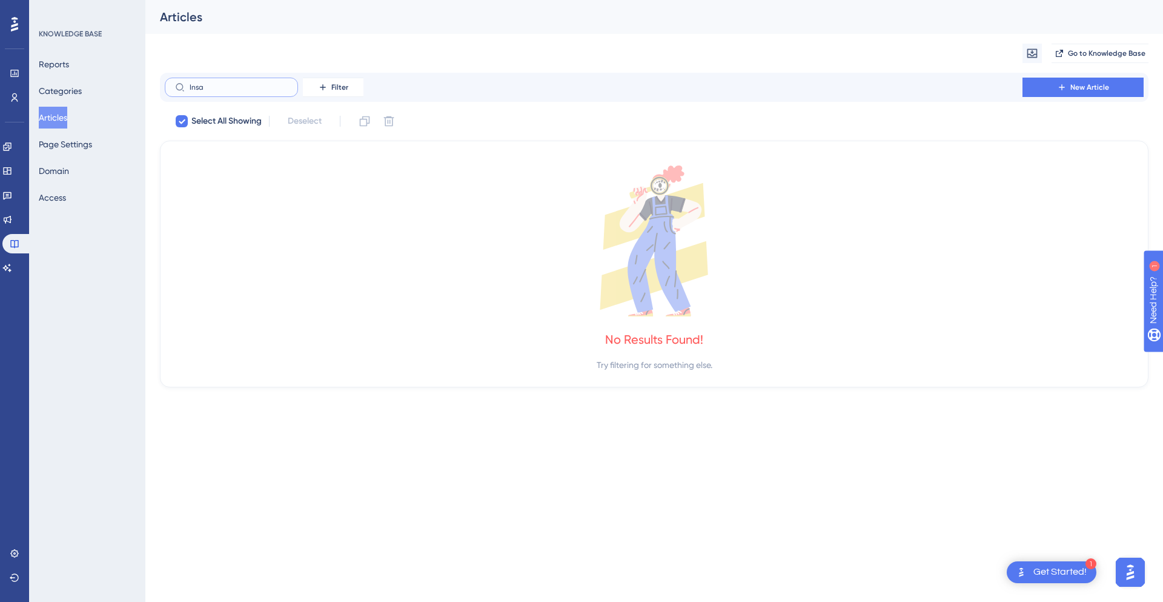
type input "Ins"
checkbox input "false"
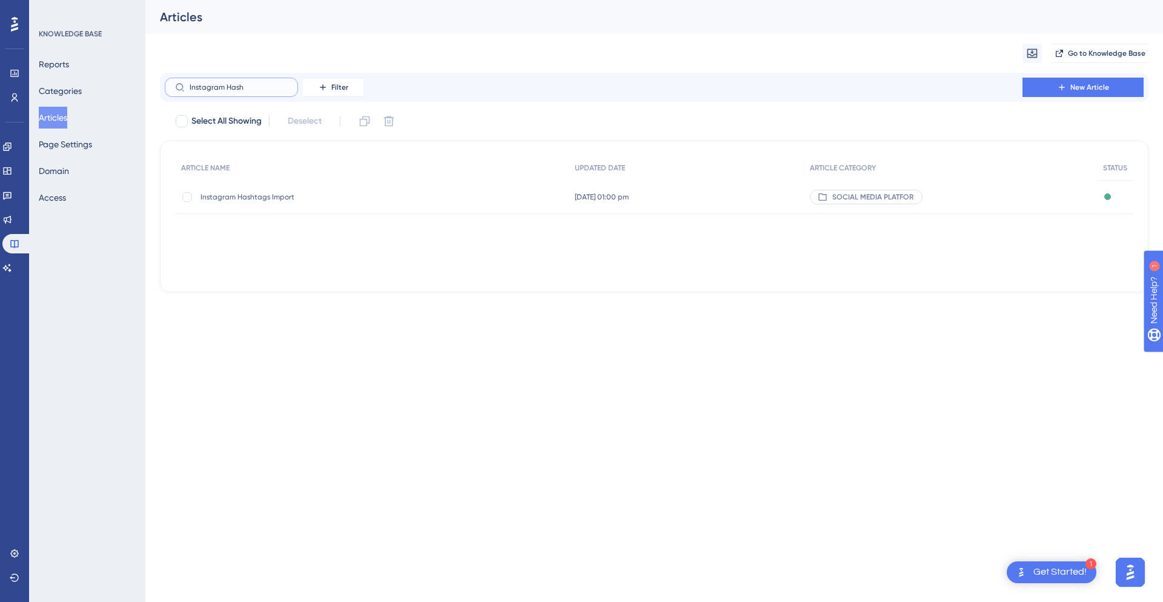
type input "Instagram Hash"
click at [298, 195] on span "Instagram Hashtags Import" at bounding box center [298, 197] width 194 height 10
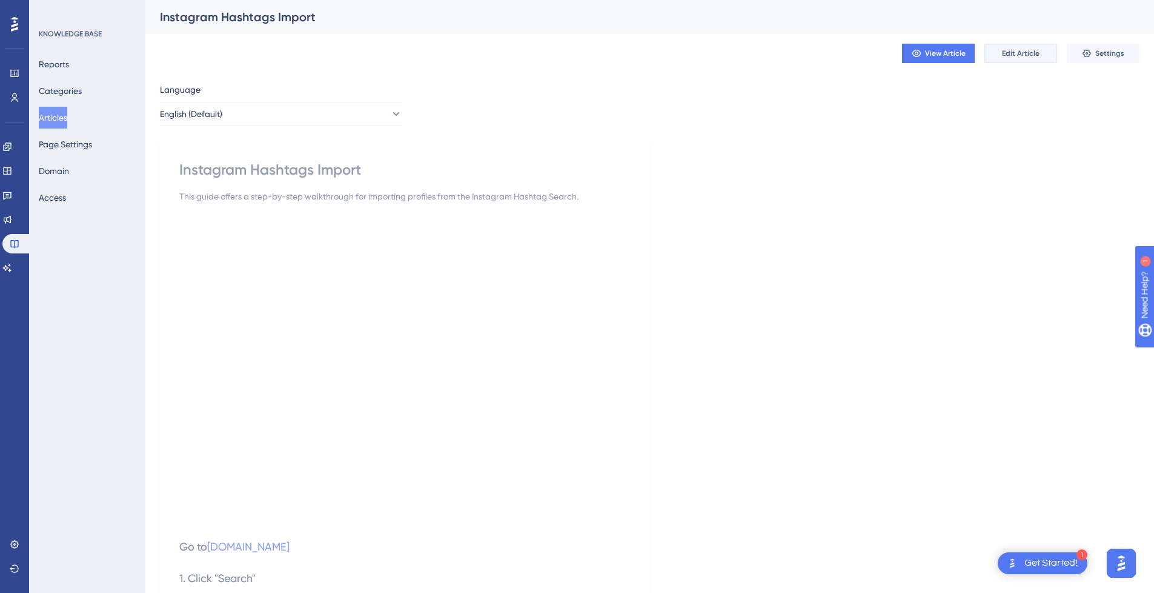
click at [1011, 52] on span "Edit Article" at bounding box center [1021, 53] width 38 height 10
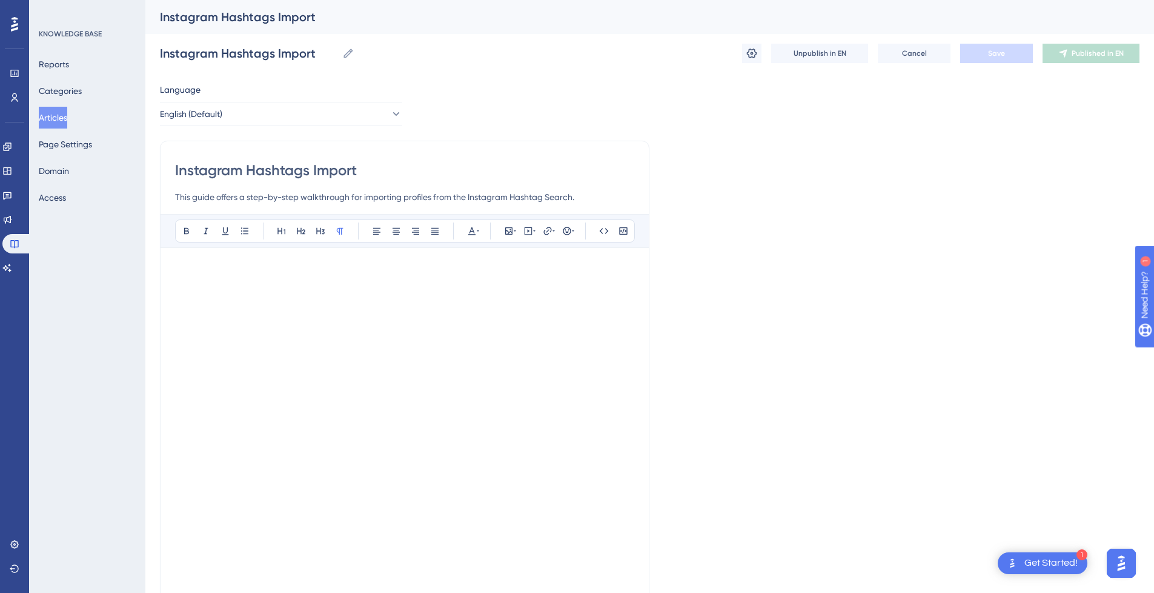
scroll to position [1237, 0]
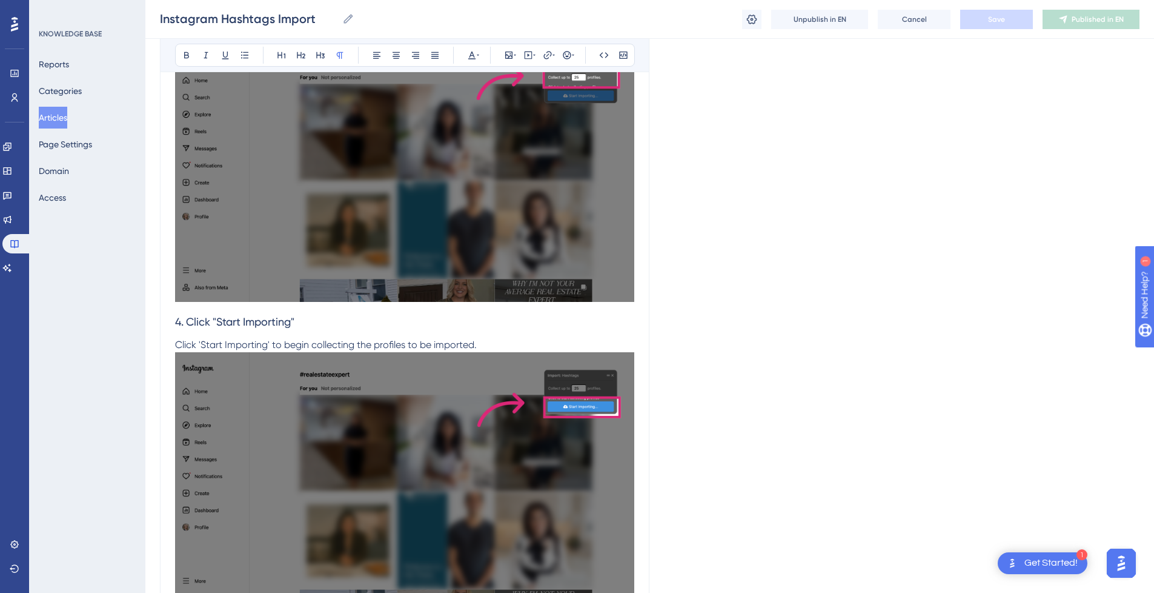
click at [445, 242] on img at bounding box center [404, 171] width 459 height 261
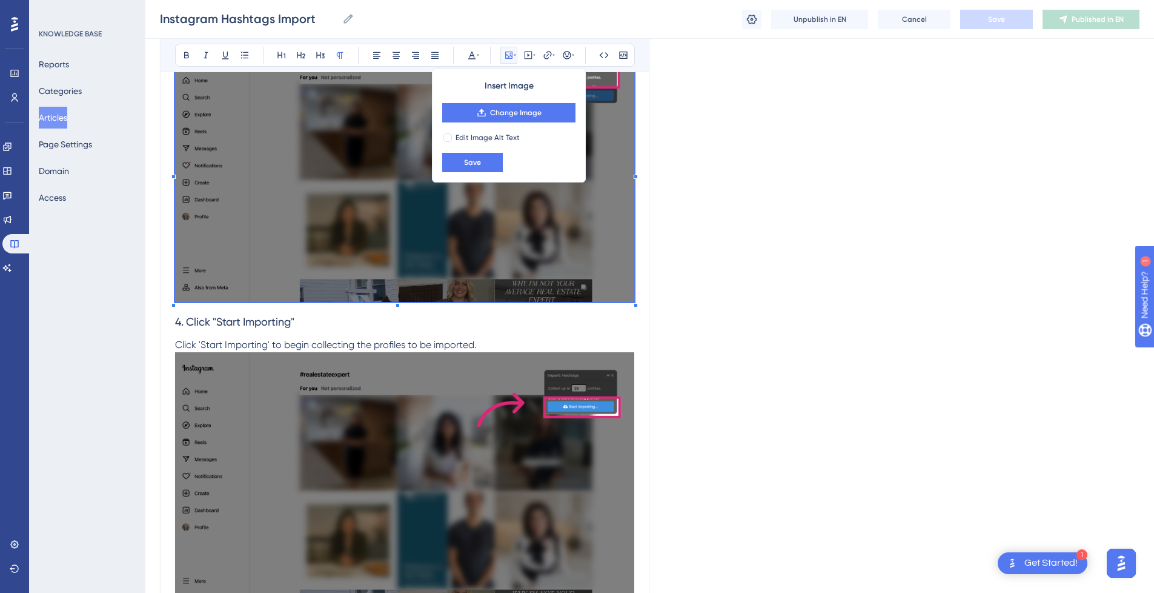
click at [481, 334] on h3 "4. Click "Start Importing"" at bounding box center [404, 322] width 459 height 32
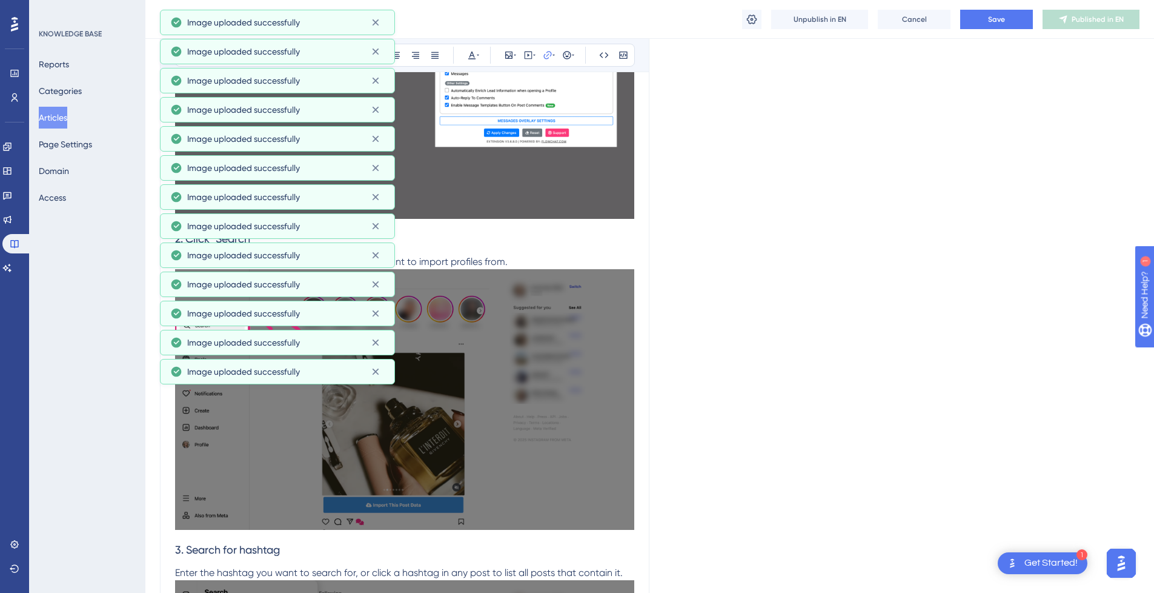
scroll to position [986, 0]
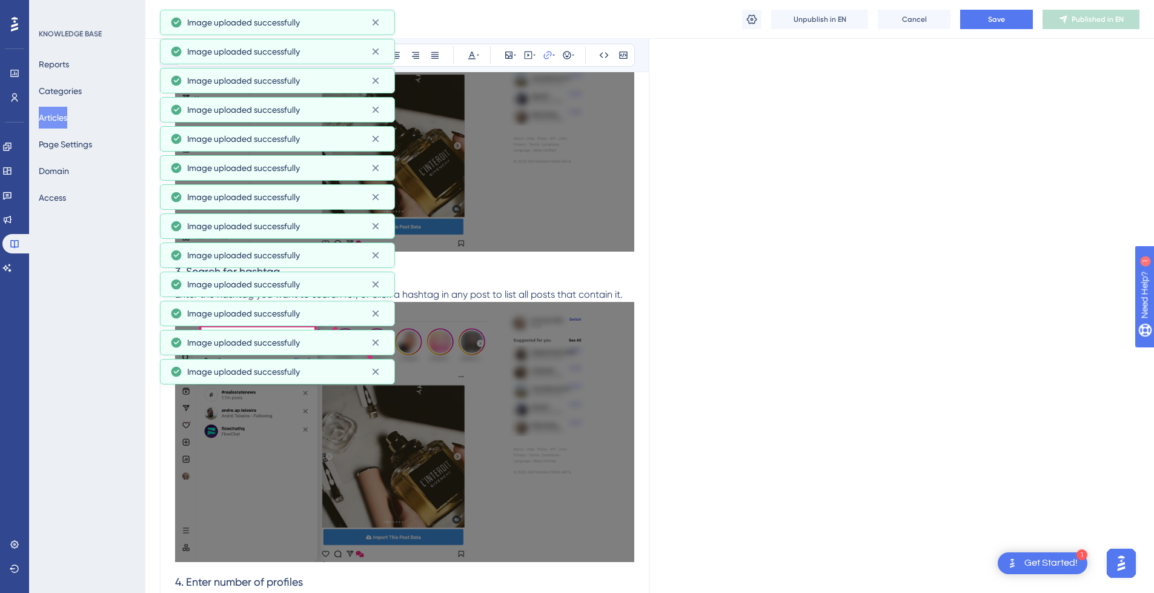
drag, startPoint x: 510, startPoint y: 424, endPoint x: 481, endPoint y: 437, distance: 31.2
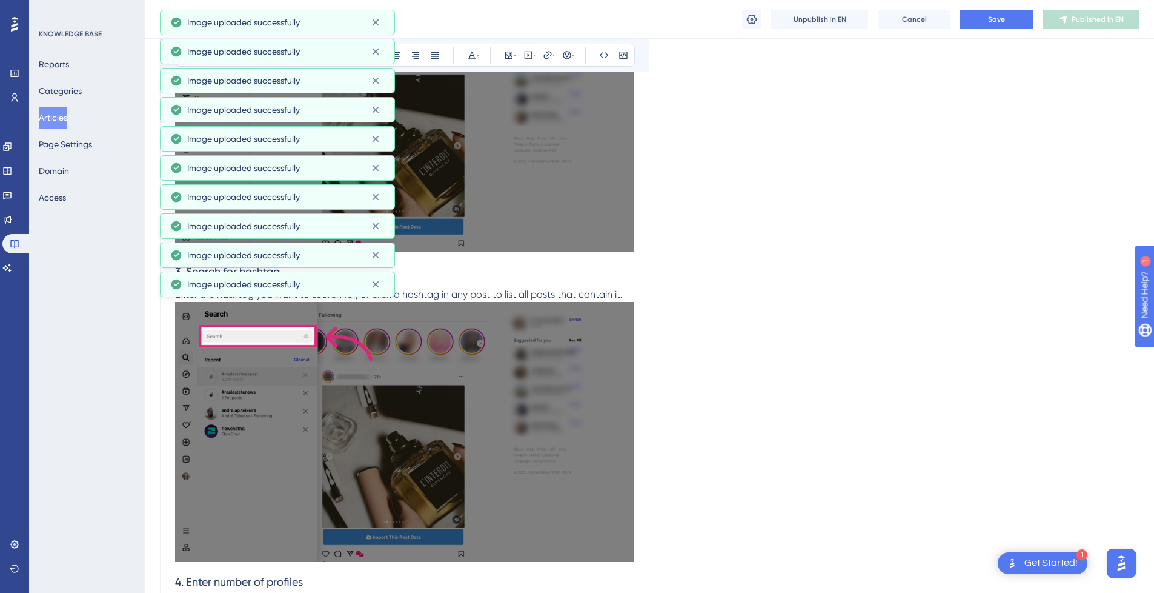
scroll to position [3955, 0]
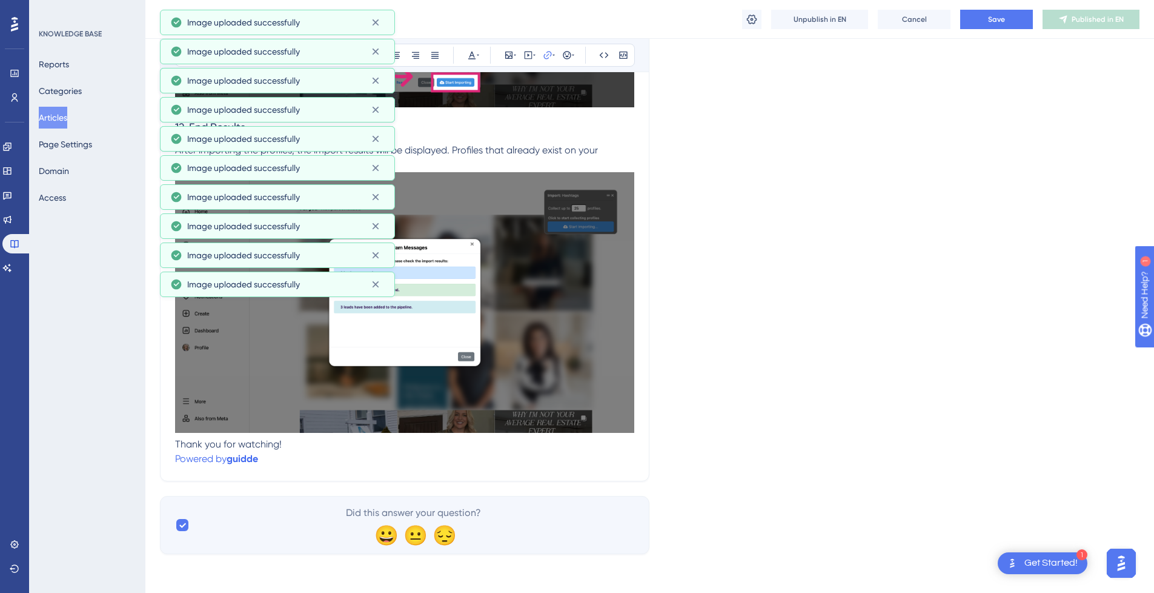
click at [302, 457] on p "Powered by [PERSON_NAME]" at bounding box center [404, 458] width 459 height 15
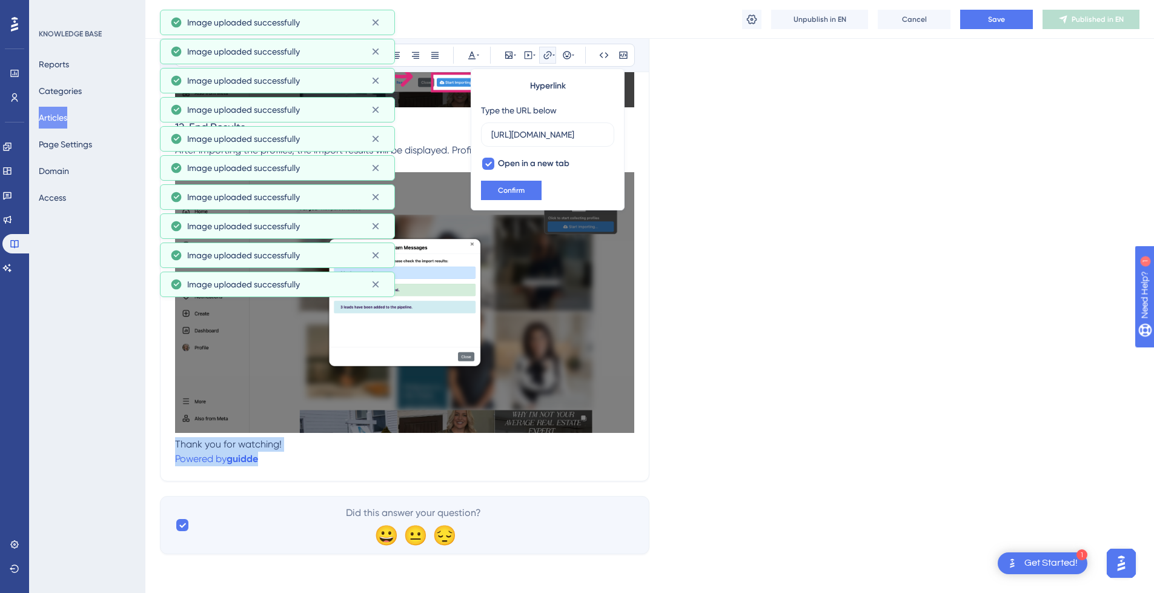
drag, startPoint x: 359, startPoint y: 462, endPoint x: 145, endPoint y: 442, distance: 214.8
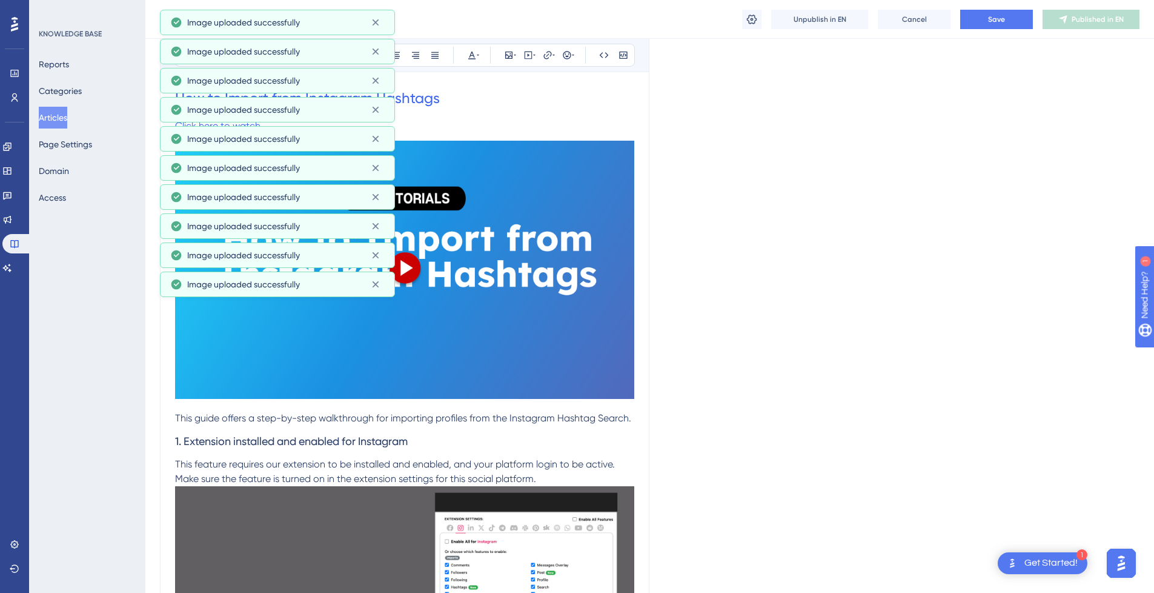
scroll to position [182, 0]
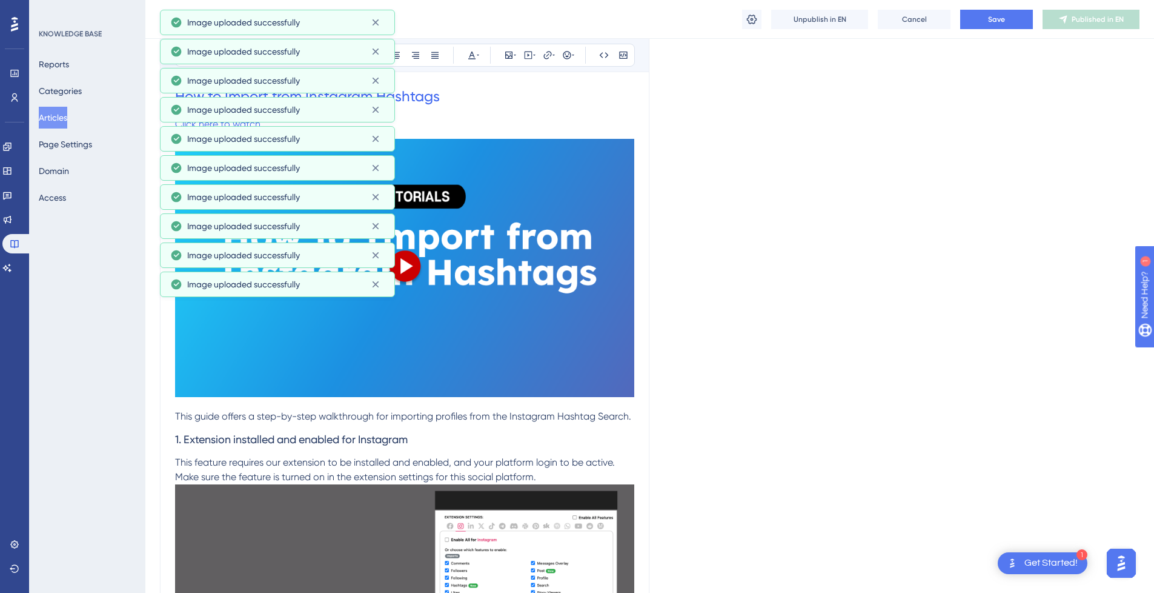
click at [625, 416] on span "This guide offers a step-by-step walkthrough for importing profiles from the In…" at bounding box center [403, 416] width 456 height 12
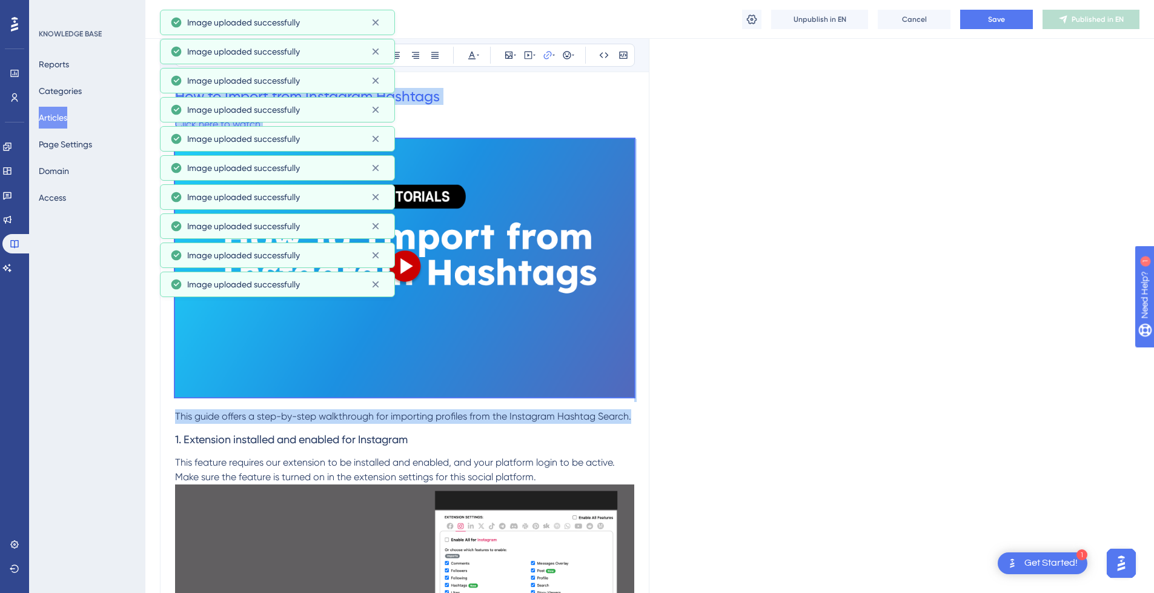
drag, startPoint x: 630, startPoint y: 416, endPoint x: 35, endPoint y: 90, distance: 677.7
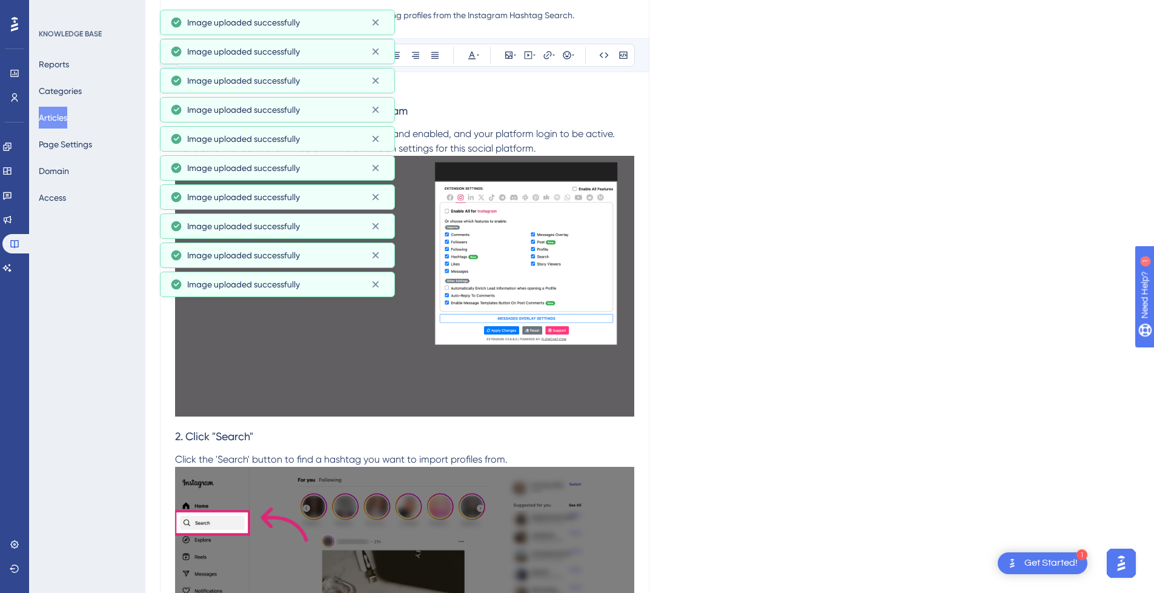
scroll to position [0, 0]
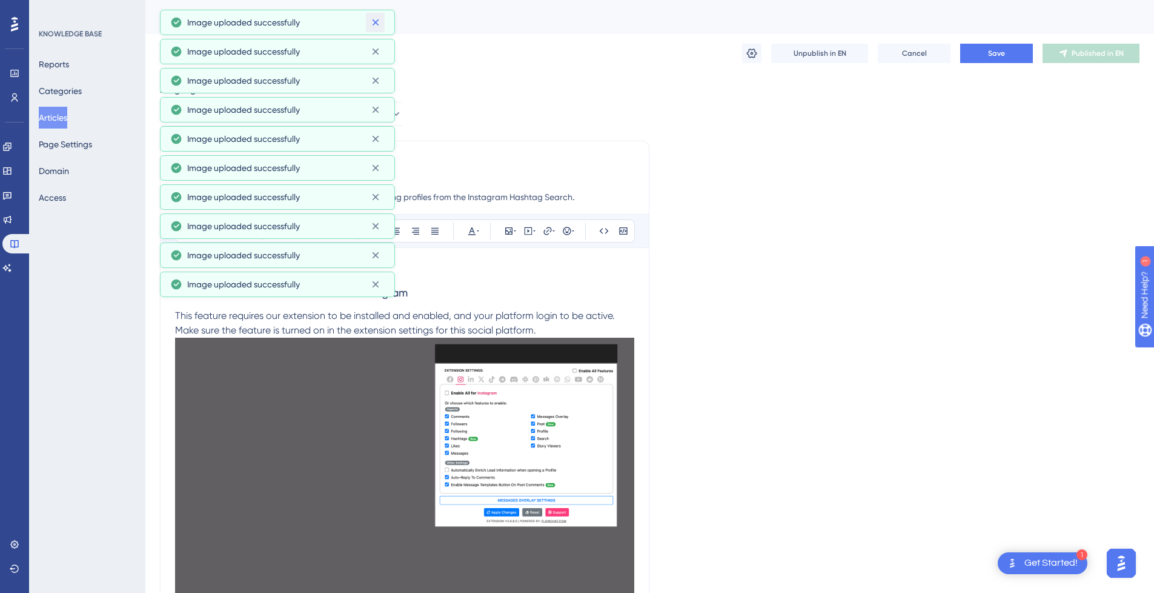
click at [372, 21] on icon at bounding box center [376, 22] width 12 height 12
click at [374, 22] on icon at bounding box center [375, 22] width 7 height 7
click at [443, 267] on p at bounding box center [404, 269] width 459 height 15
click at [534, 232] on icon at bounding box center [534, 231] width 2 height 10
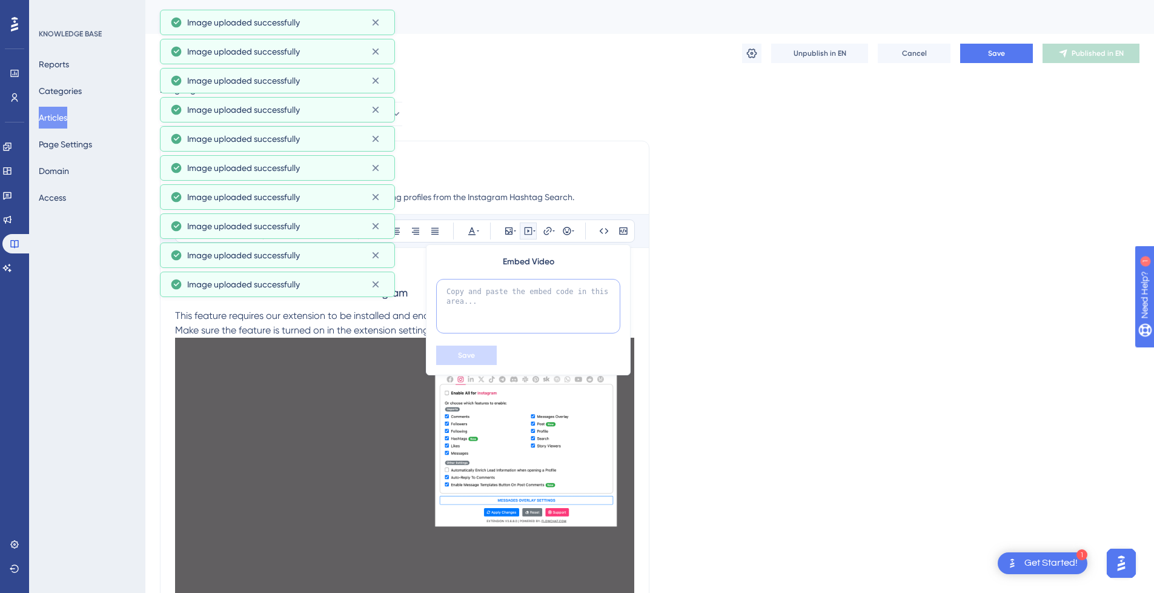
click at [541, 299] on textarea at bounding box center [528, 306] width 184 height 55
paste textarea "<div style="position:relative;padding-bottom:56.25%;"> <iframe style="width:100…"
type textarea "<div style="position:relative;padding-bottom:56.25%;"> <iframe style="width:100…"
click at [454, 353] on button "Save" at bounding box center [466, 354] width 61 height 19
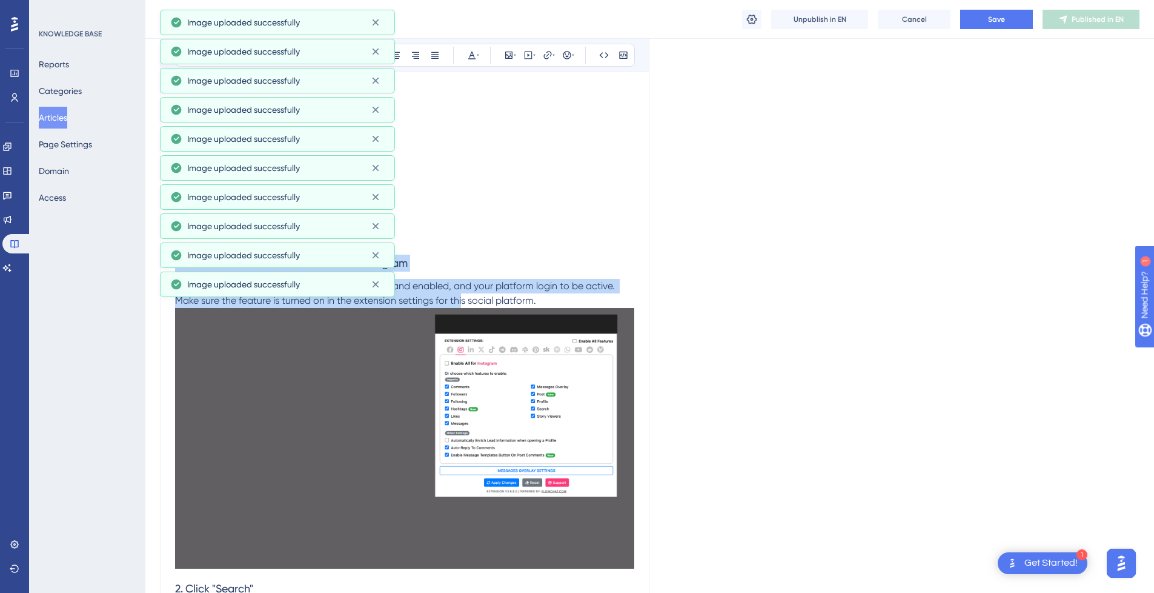
scroll to position [364, 0]
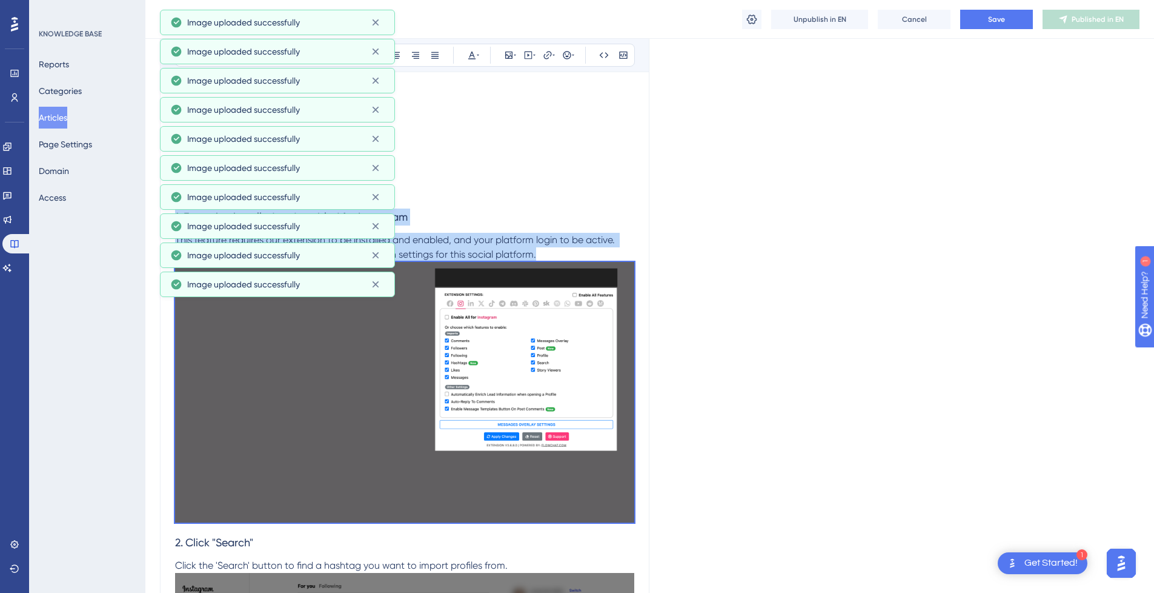
drag, startPoint x: 175, startPoint y: 398, endPoint x: 647, endPoint y: 498, distance: 482.5
copy div "1. Extension installed and enabled for Instagram This feature requires our exte…"
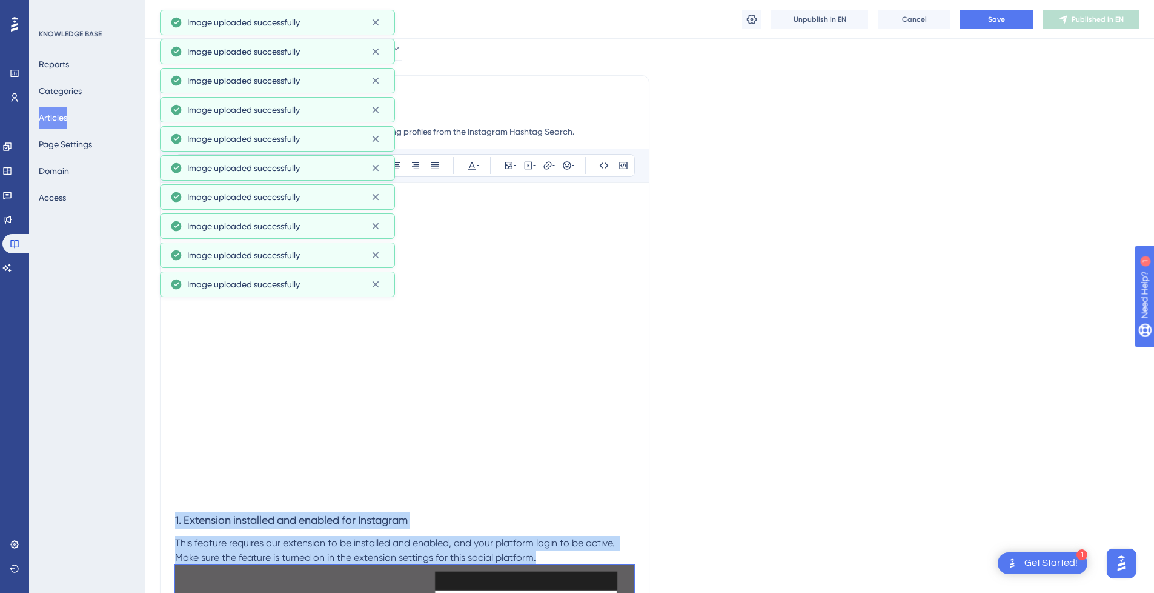
scroll to position [0, 0]
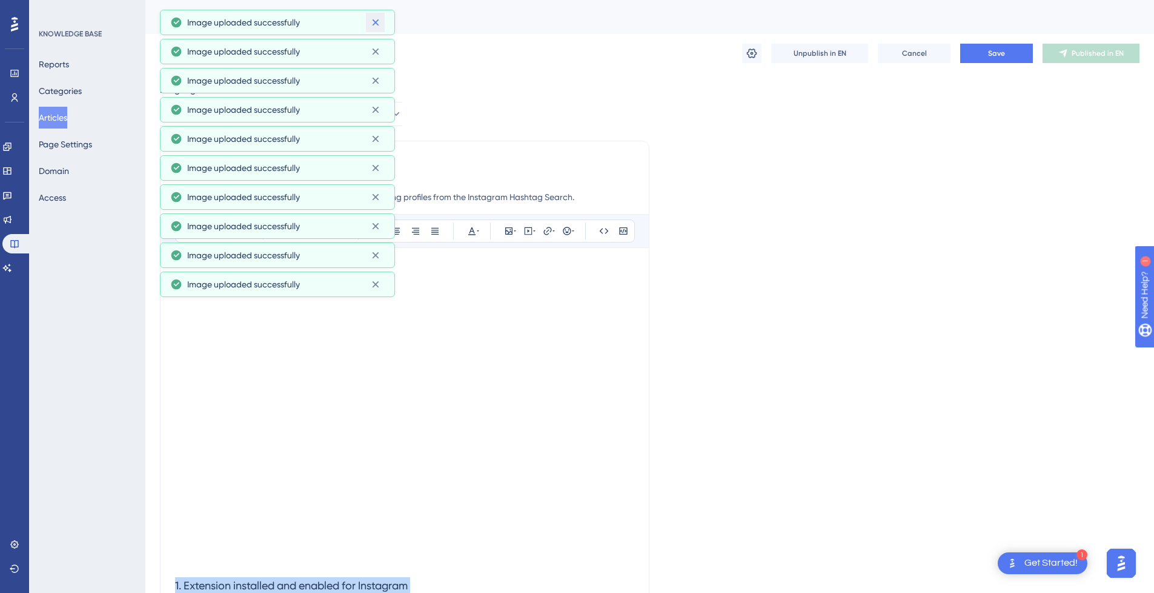
click at [380, 19] on icon at bounding box center [376, 22] width 12 height 12
click at [559, 265] on p at bounding box center [404, 269] width 459 height 15
click at [1007, 58] on button "Save" at bounding box center [996, 53] width 73 height 19
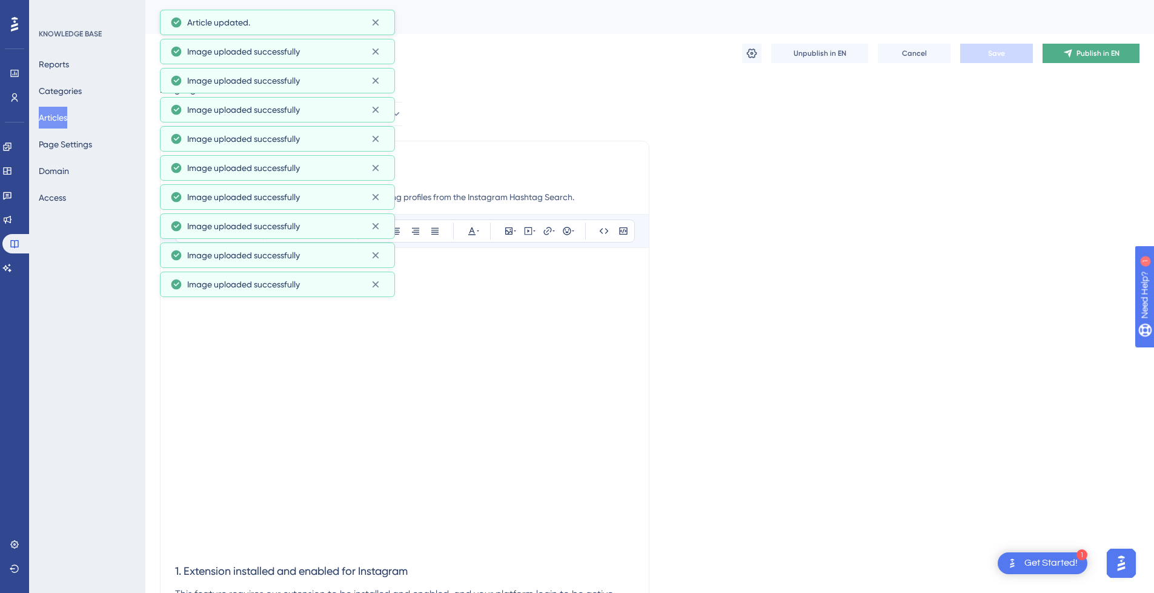
click at [1082, 58] on span "Publish in EN" at bounding box center [1098, 53] width 43 height 10
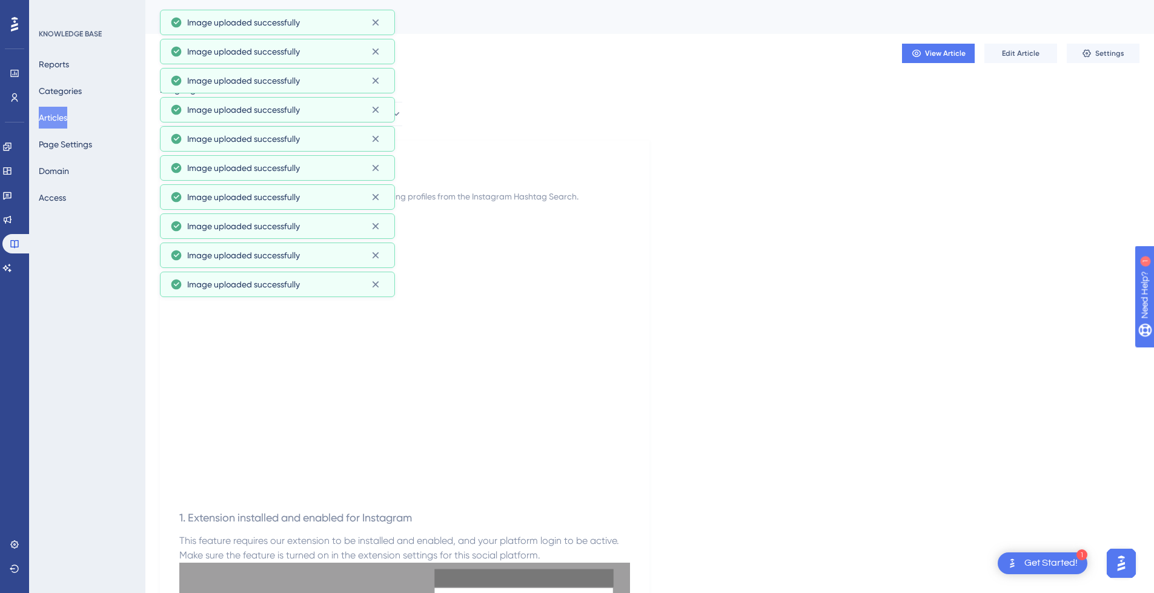
click at [47, 124] on button "Articles" at bounding box center [53, 118] width 28 height 22
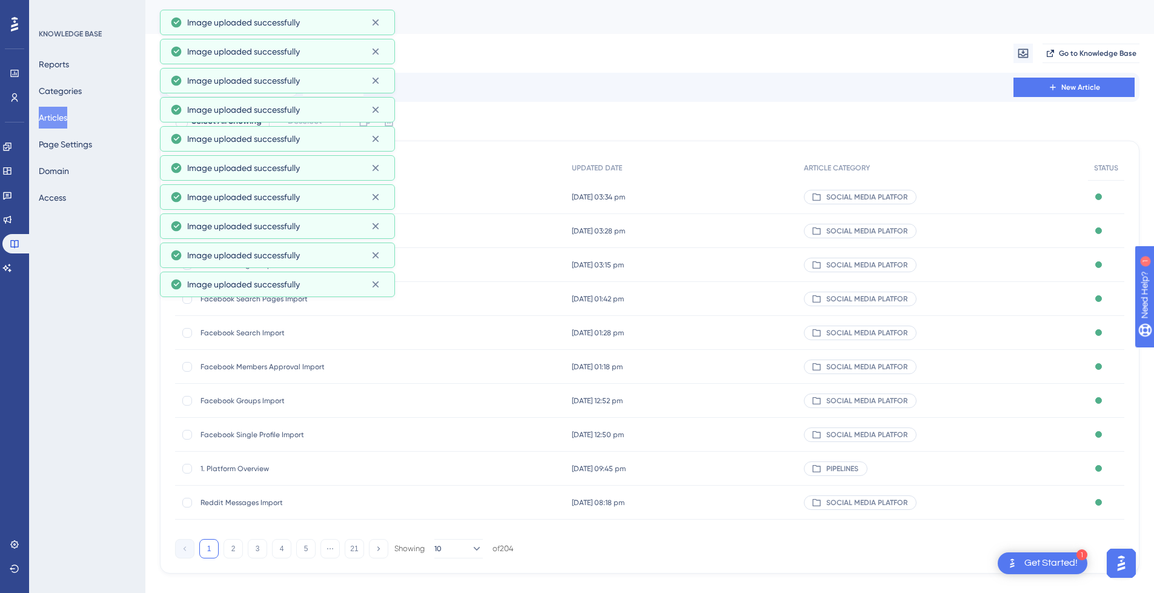
click at [48, 119] on button "Articles" at bounding box center [53, 118] width 28 height 22
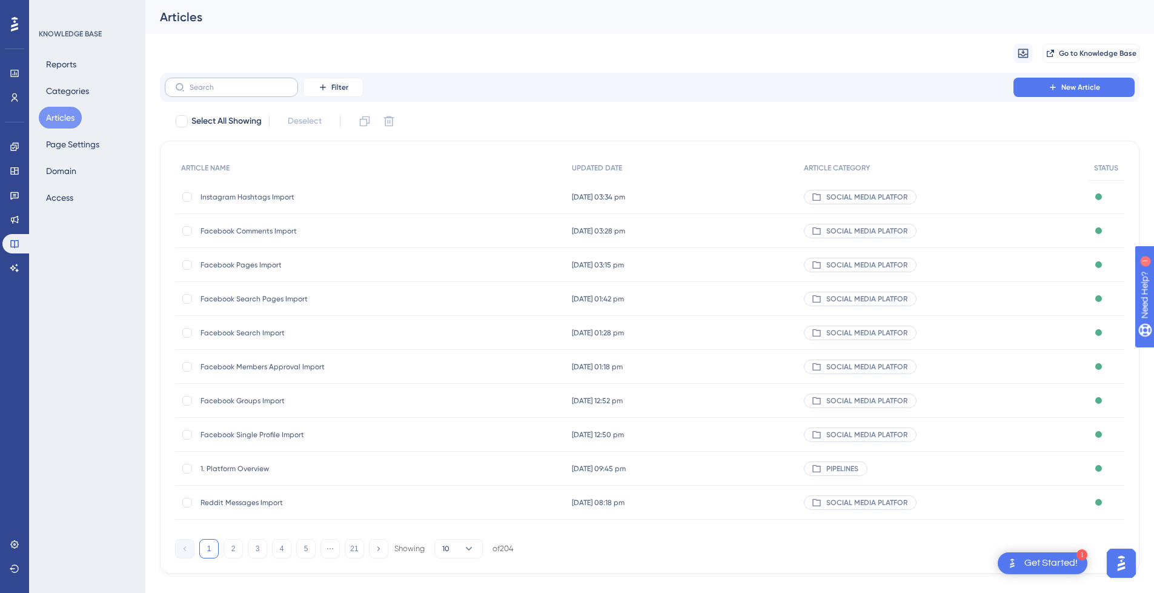
click at [232, 92] on label at bounding box center [231, 87] width 133 height 19
click at [232, 92] on input "text" at bounding box center [239, 87] width 98 height 8
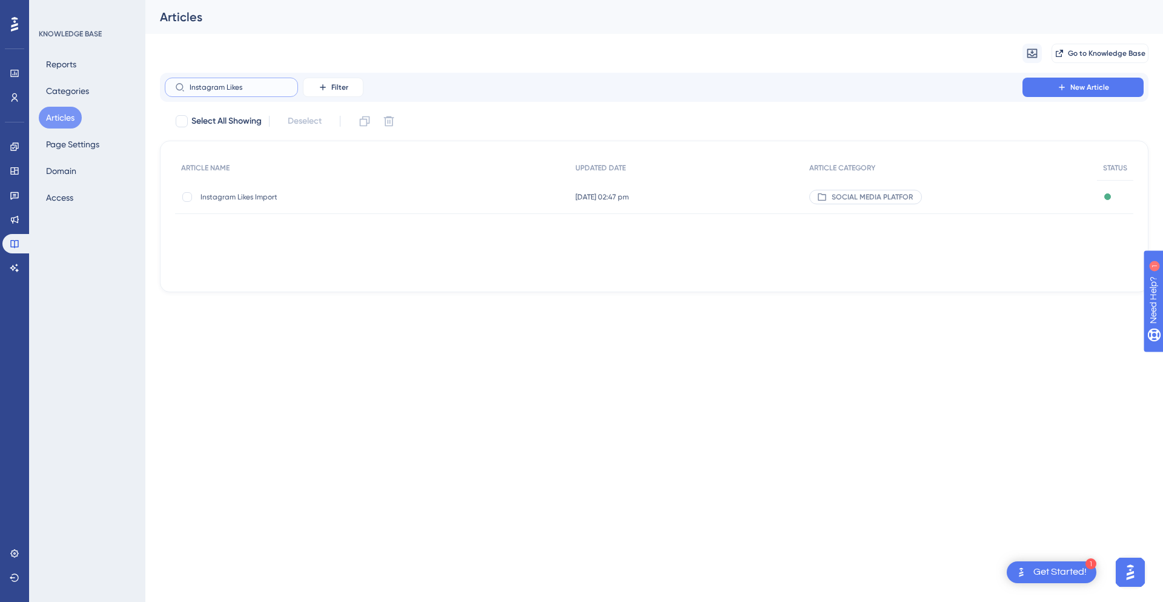
type input "Instagram Likes"
click at [275, 192] on span "Instagram Likes Import" at bounding box center [298, 197] width 194 height 10
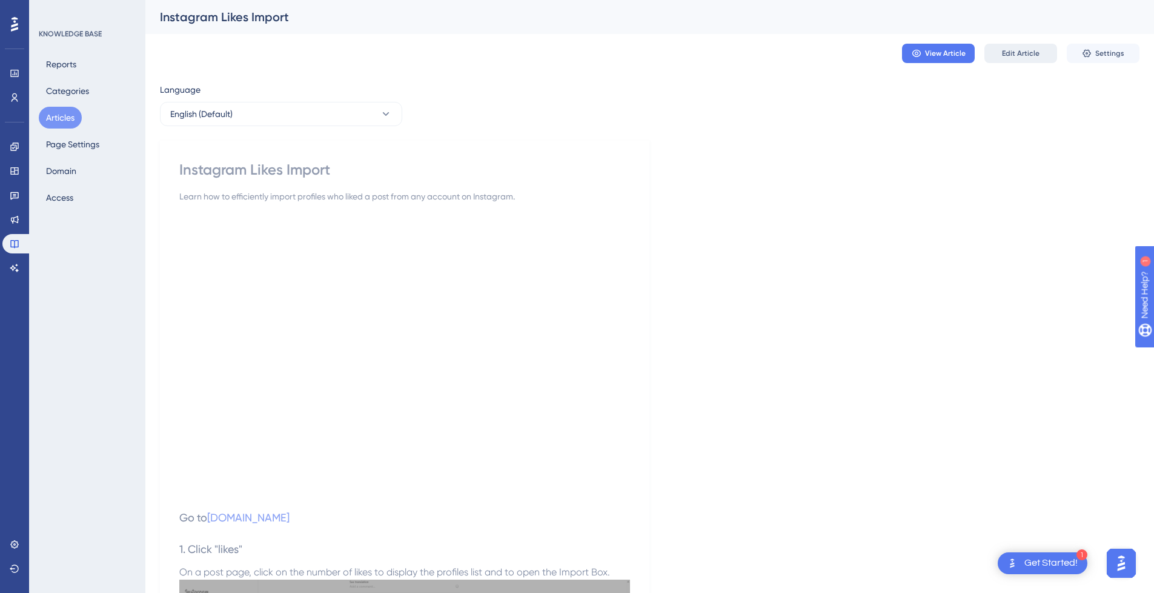
click at [1031, 61] on button "Edit Article" at bounding box center [1021, 53] width 73 height 19
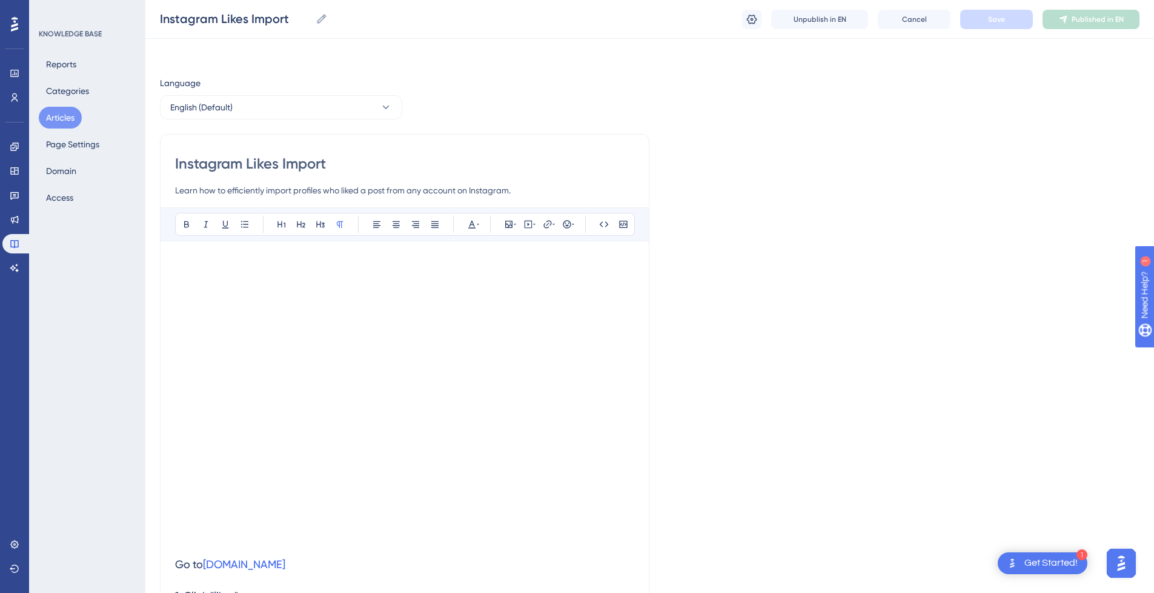
scroll to position [478, 0]
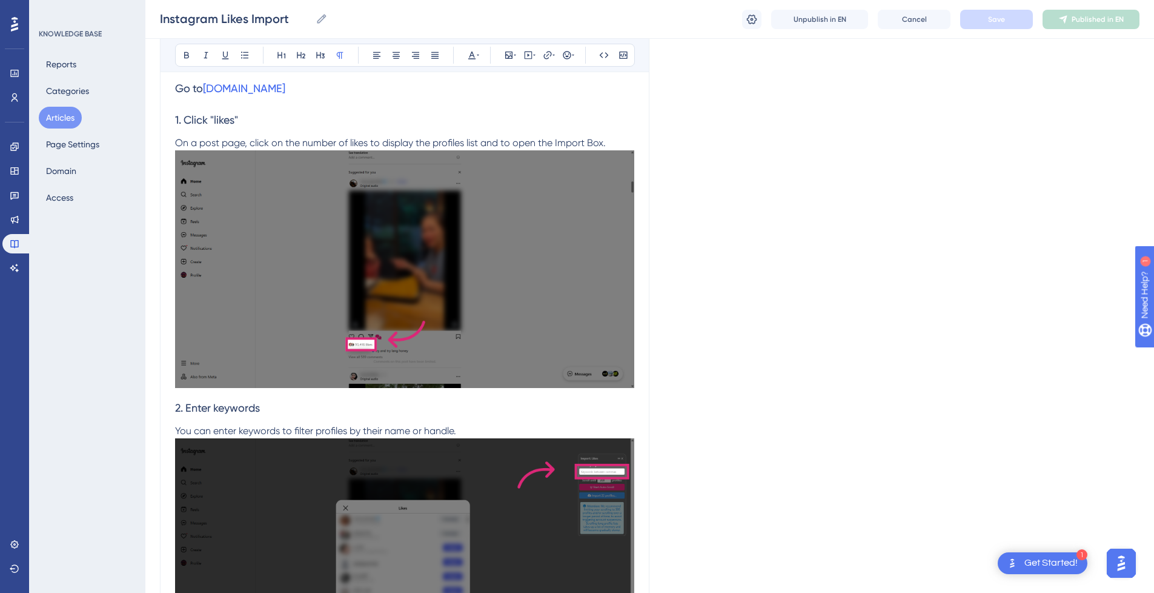
click at [431, 111] on h3 "1. Click "likes"" at bounding box center [404, 120] width 459 height 32
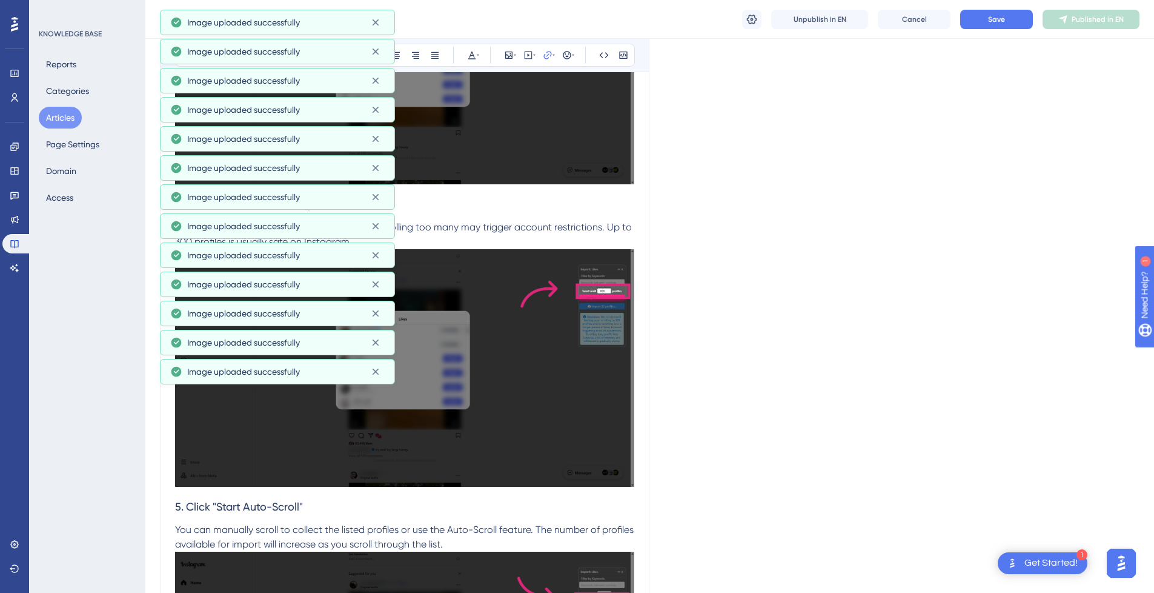
scroll to position [1564, 0]
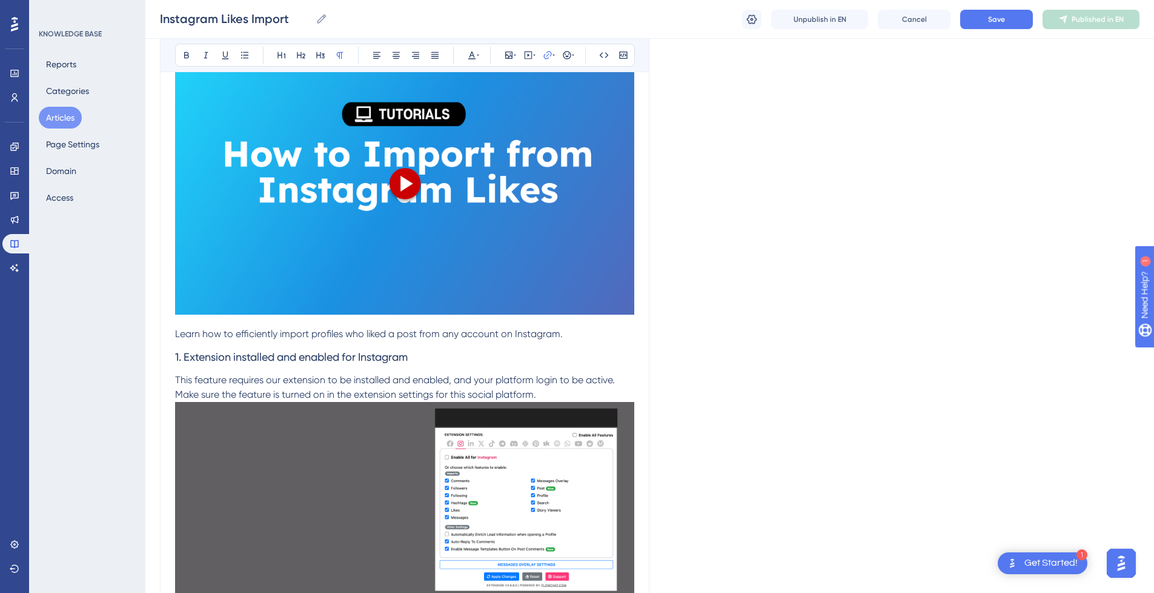
scroll to position [0, 0]
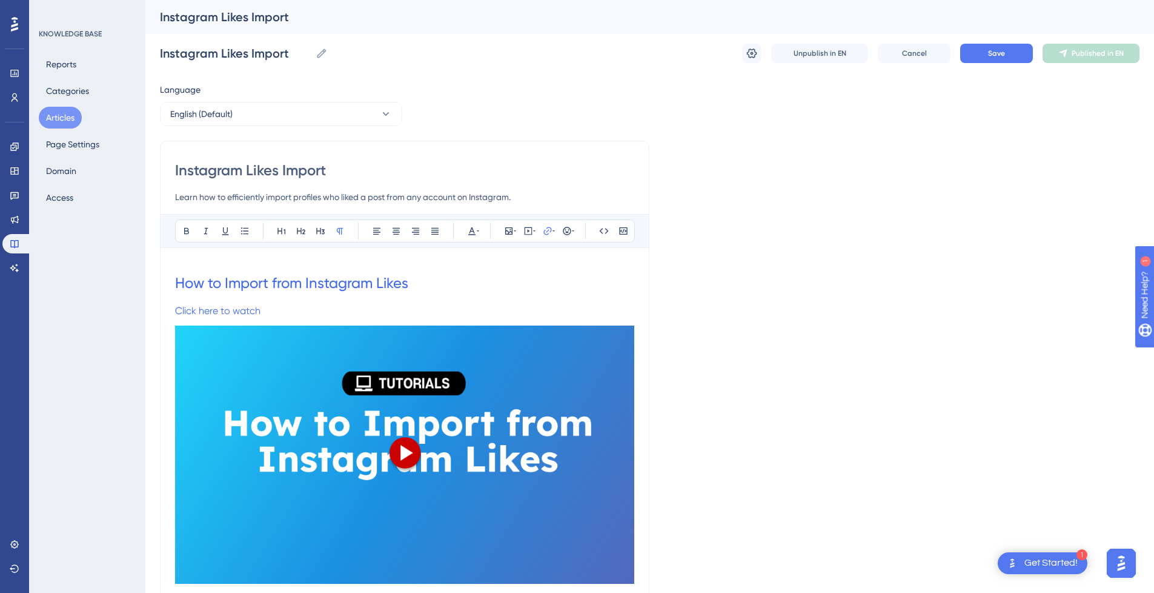
click at [350, 312] on p "Click here to watch" at bounding box center [404, 311] width 459 height 15
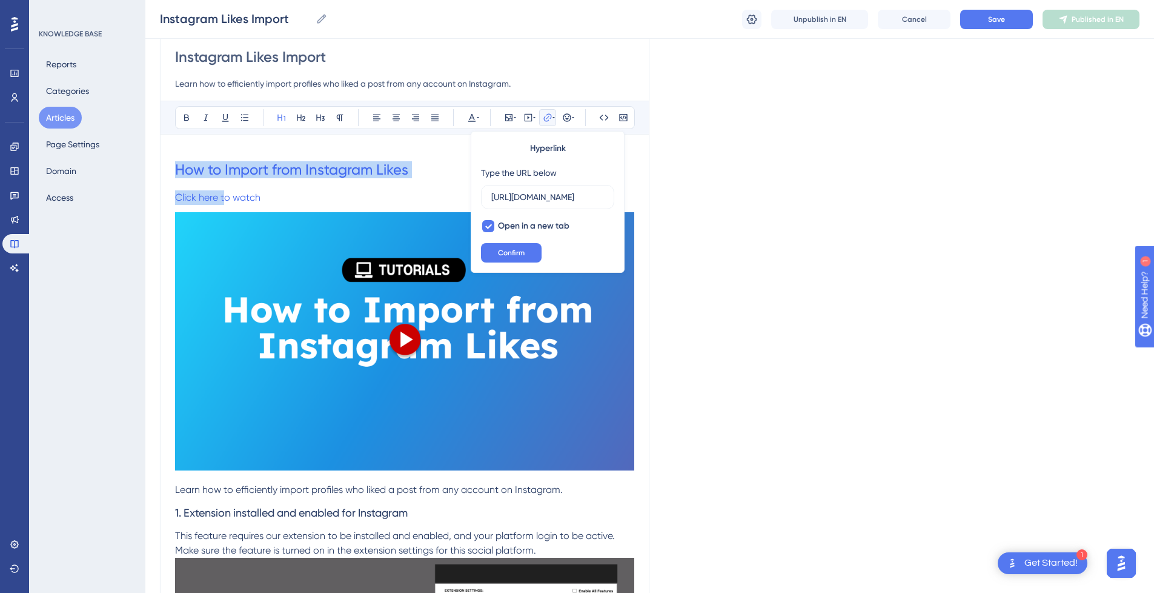
scroll to position [121, 0]
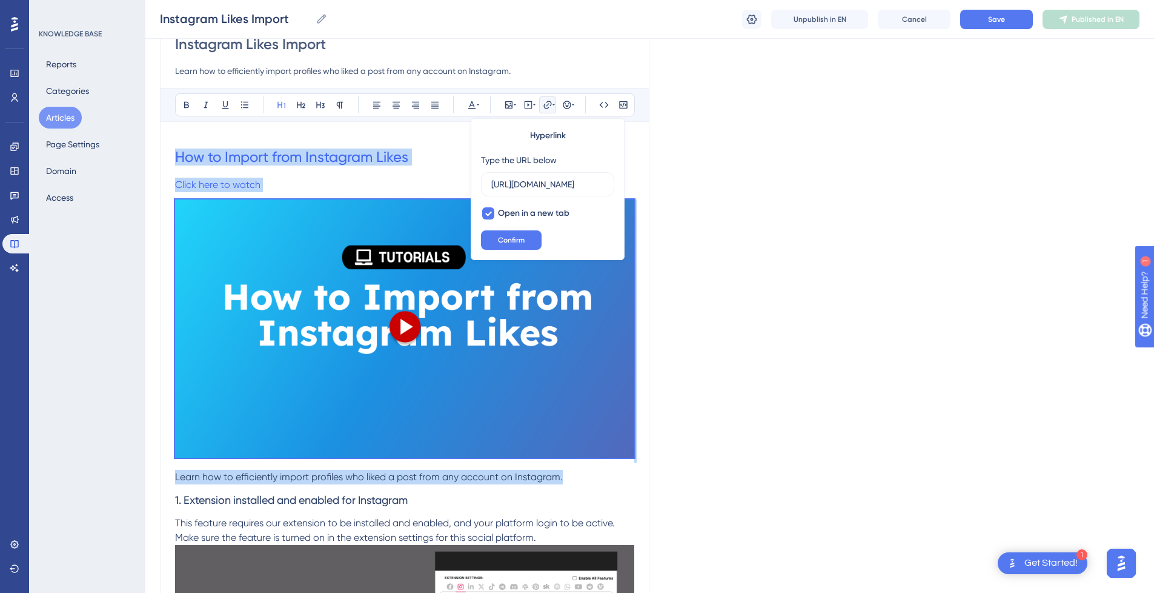
drag, startPoint x: 177, startPoint y: 270, endPoint x: 624, endPoint y: 479, distance: 493.9
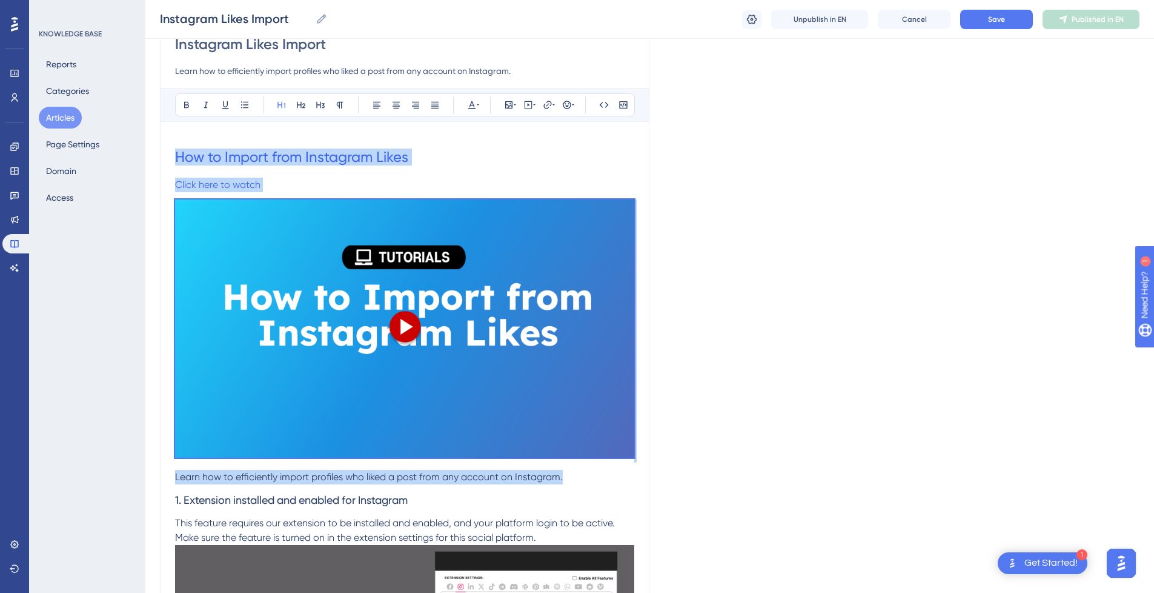
scroll to position [0, 0]
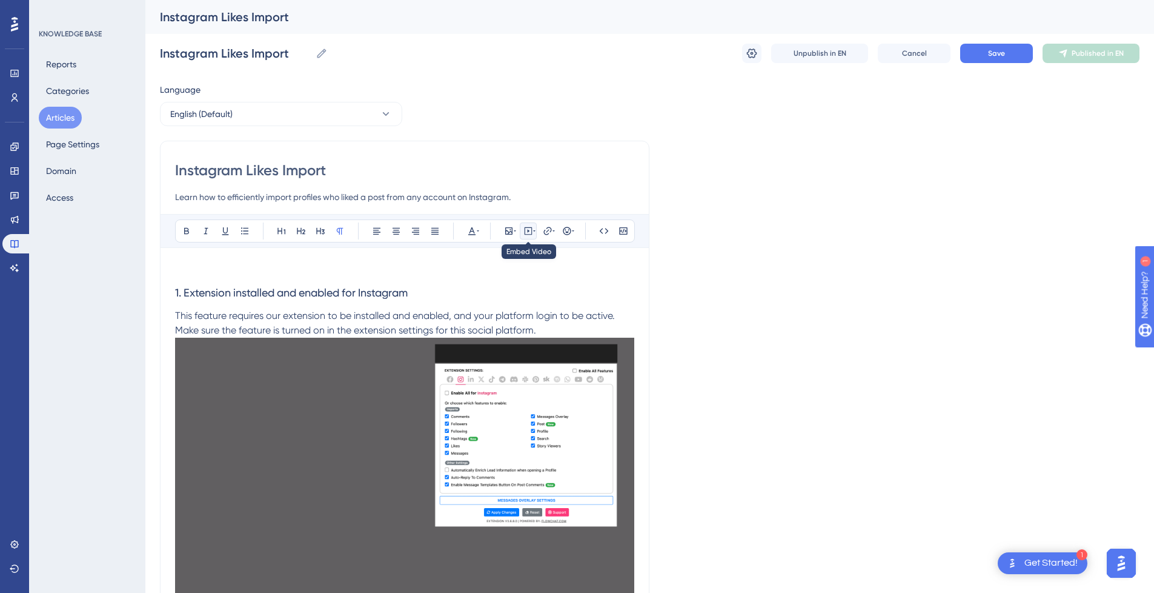
click at [534, 232] on icon at bounding box center [534, 231] width 2 height 10
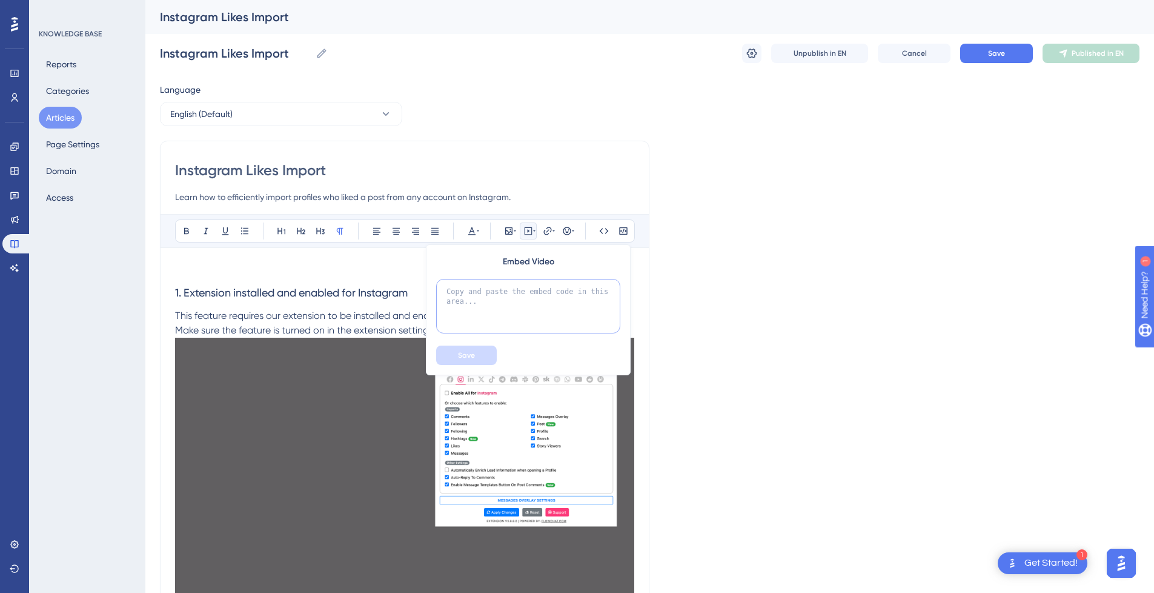
click at [518, 299] on textarea at bounding box center [528, 306] width 184 height 55
paste textarea "<div style="position:relative;padding-bottom:56.25%;"> <iframe style="width:100…"
type textarea "<div style="position:relative;padding-bottom:56.25%;"> <iframe style="width:100…"
click at [479, 358] on button "Save" at bounding box center [466, 354] width 61 height 19
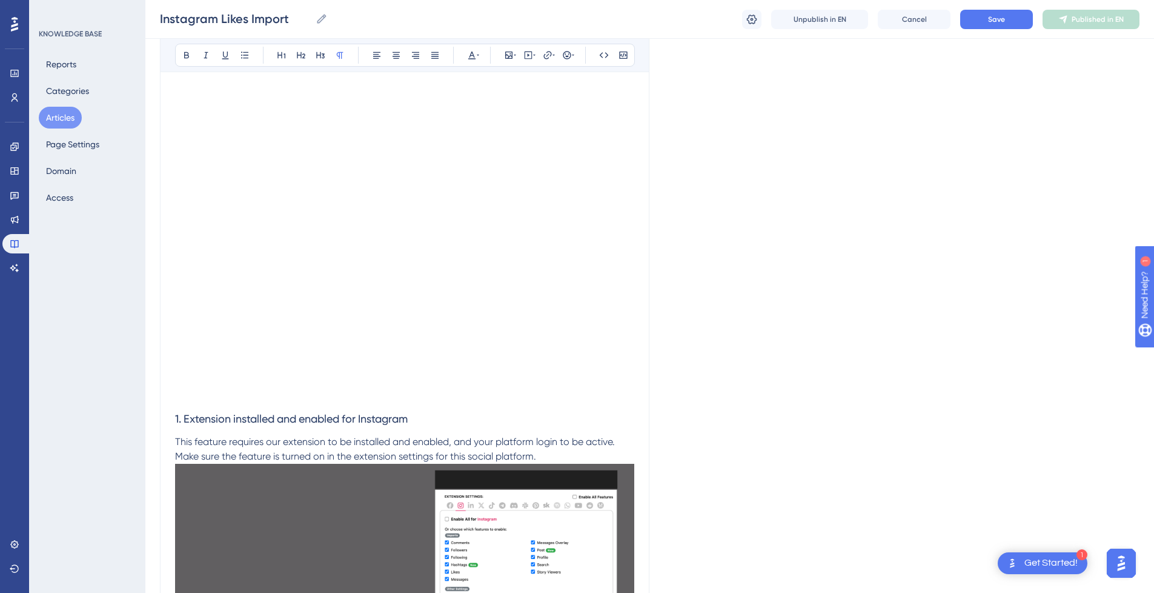
scroll to position [121, 0]
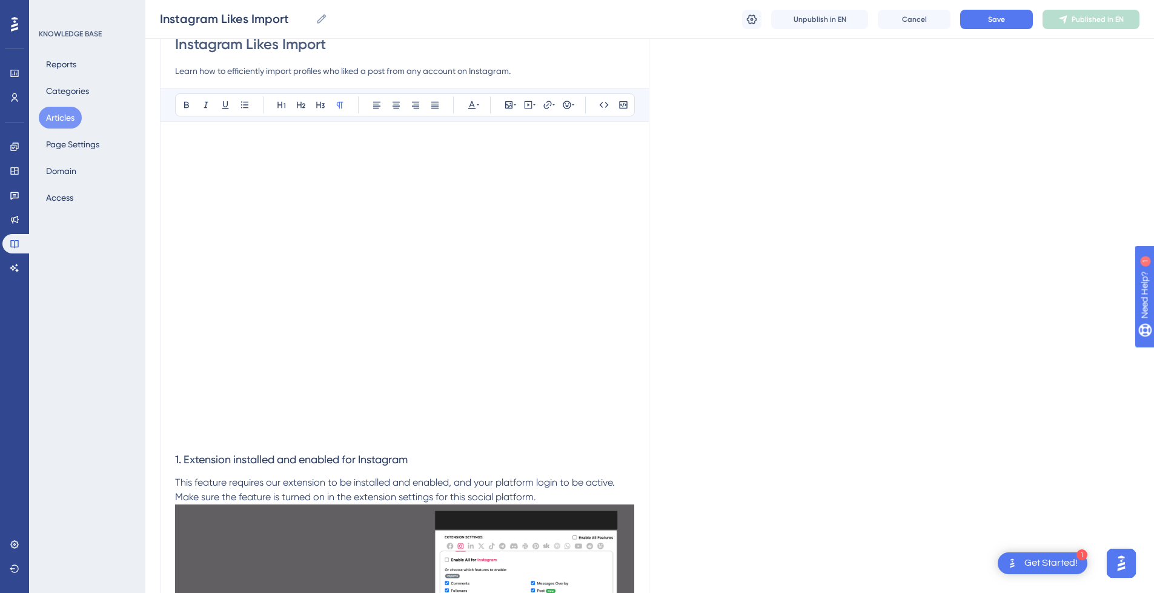
click at [248, 139] on p at bounding box center [404, 143] width 459 height 15
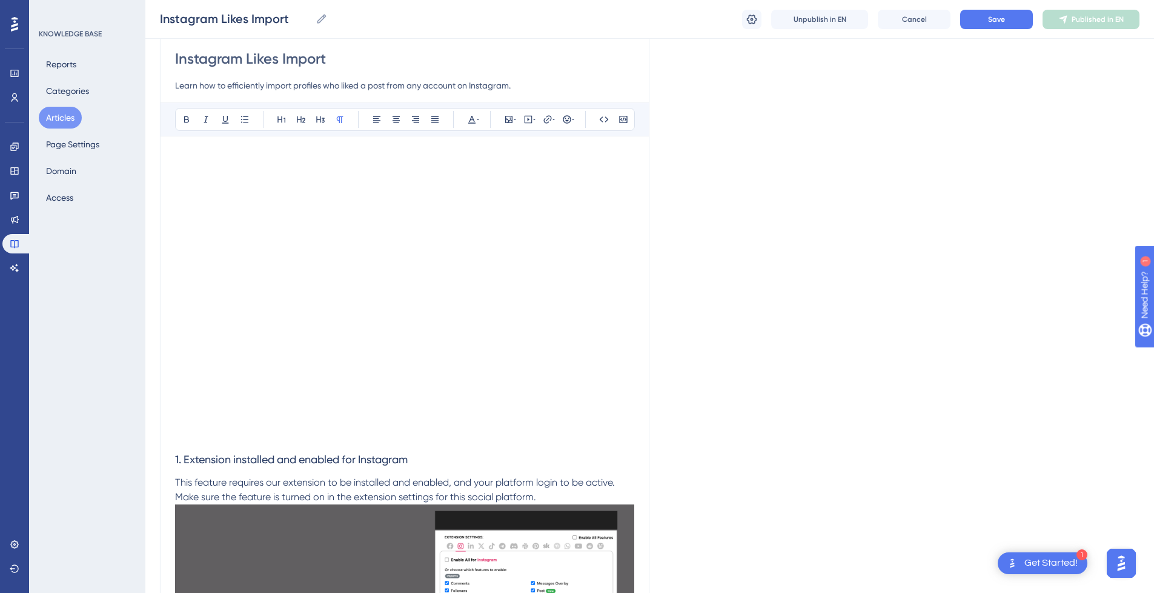
scroll to position [0, 0]
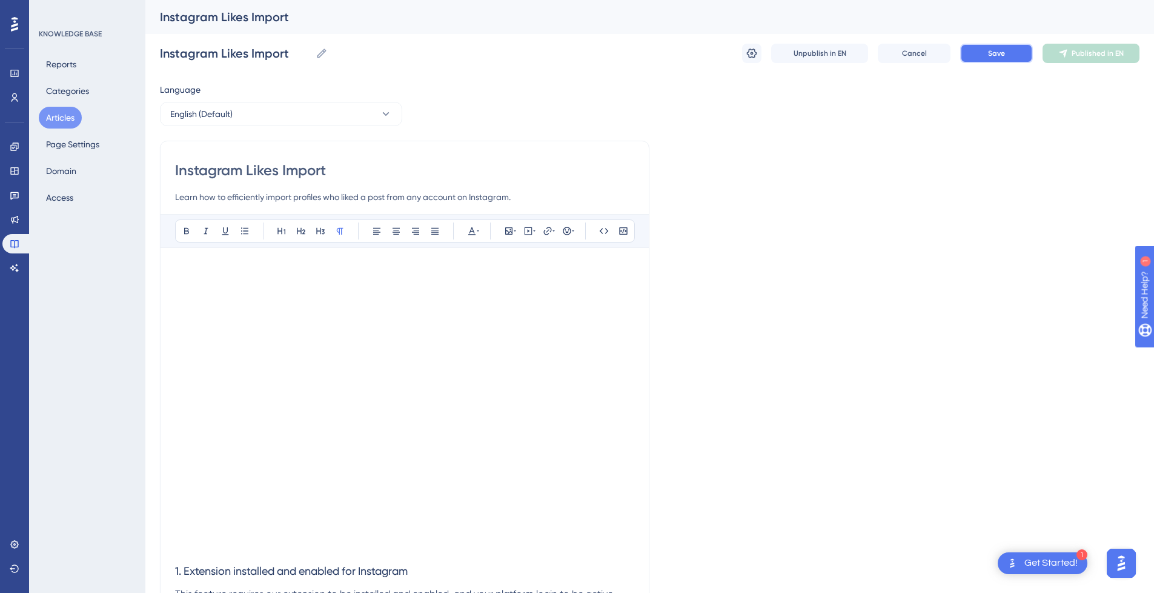
click at [1005, 55] on button "Save" at bounding box center [996, 53] width 73 height 19
drag, startPoint x: 786, startPoint y: 329, endPoint x: 784, endPoint y: 302, distance: 27.3
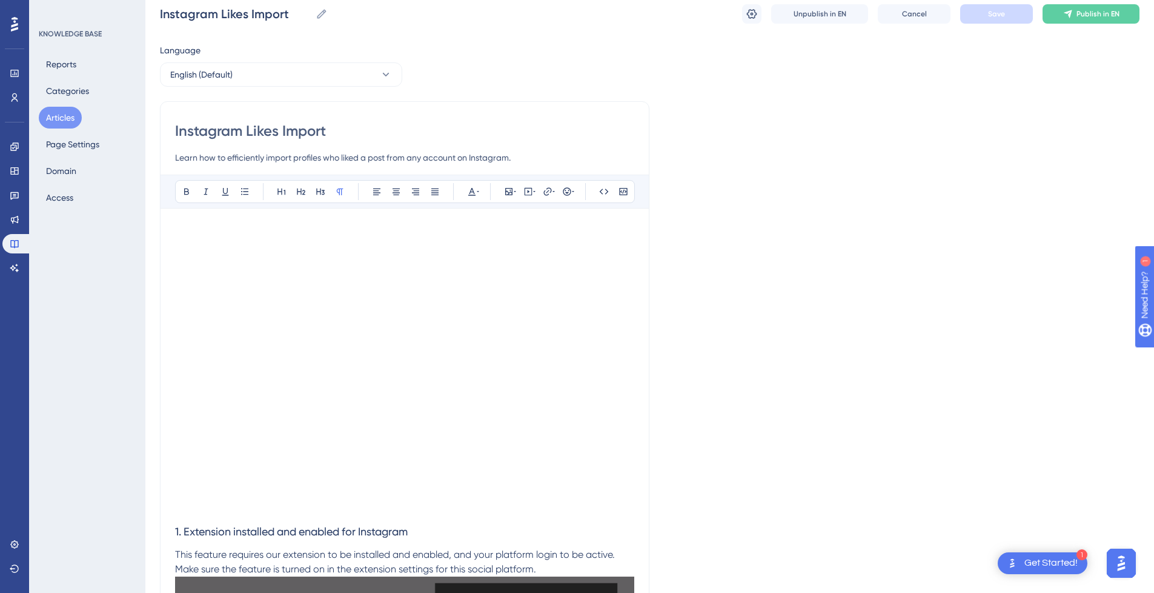
scroll to position [61, 0]
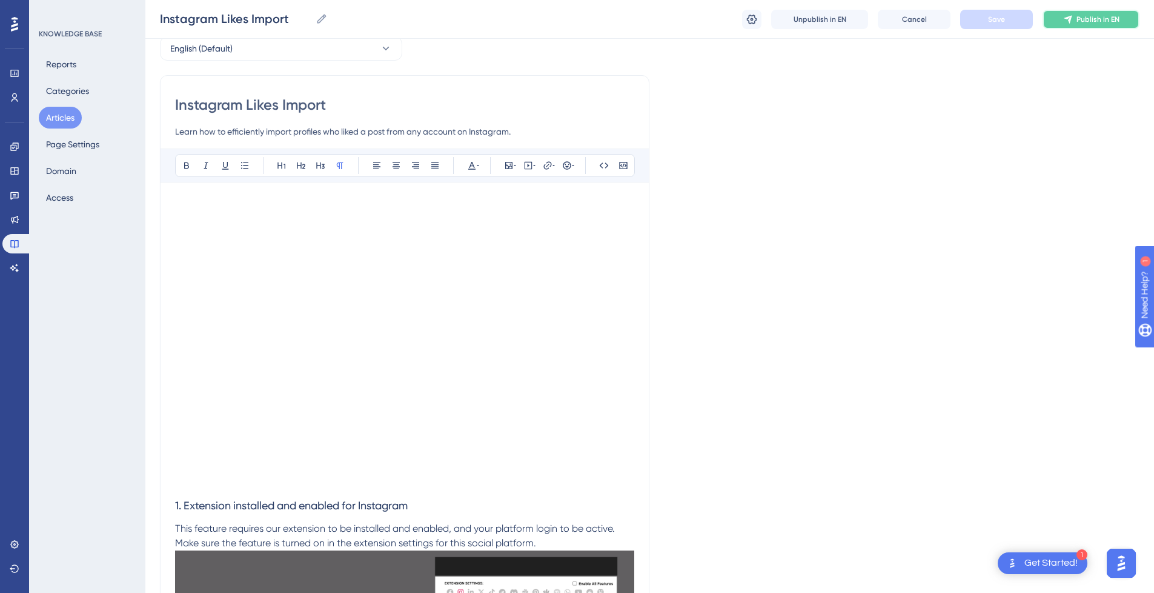
click at [1113, 21] on span "Publish in EN" at bounding box center [1098, 20] width 43 height 10
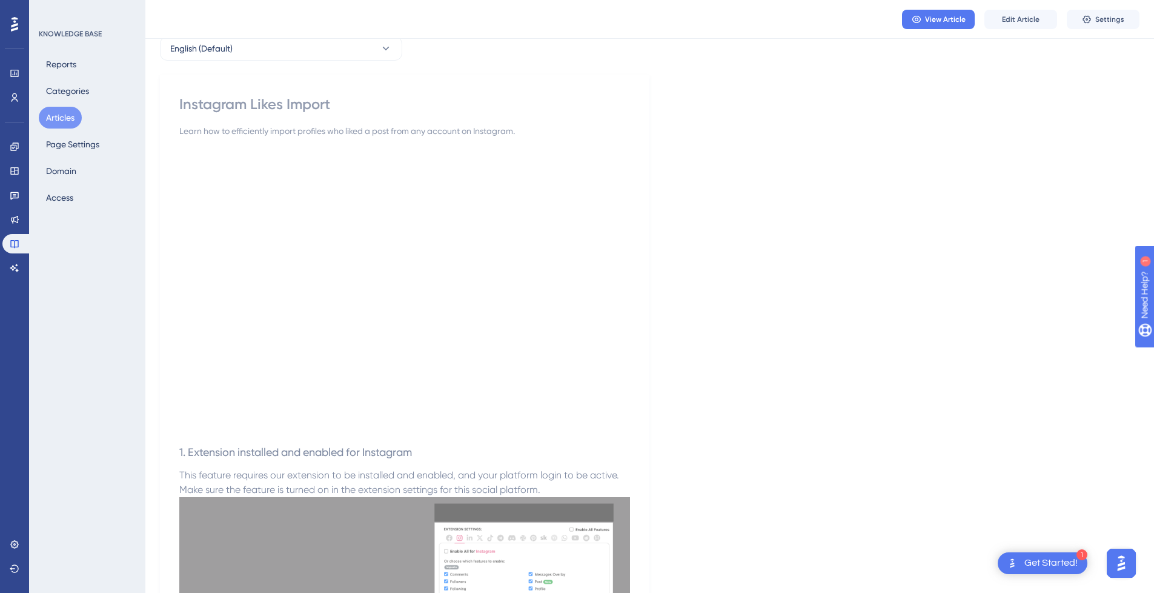
click at [64, 119] on button "Articles" at bounding box center [60, 118] width 43 height 22
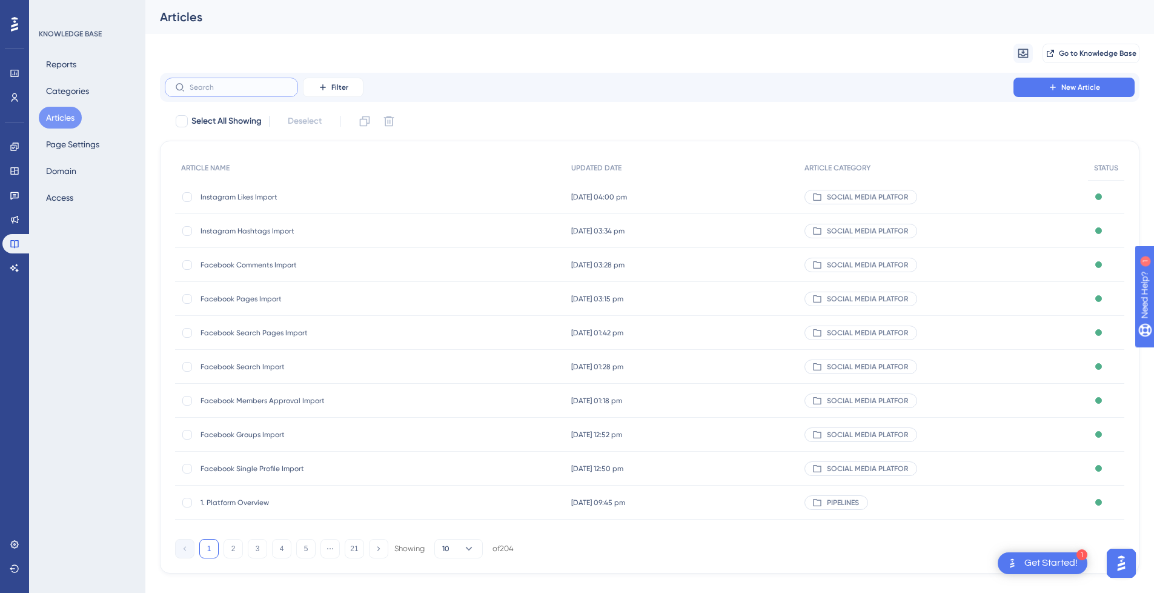
click at [229, 91] on input "text" at bounding box center [239, 87] width 98 height 8
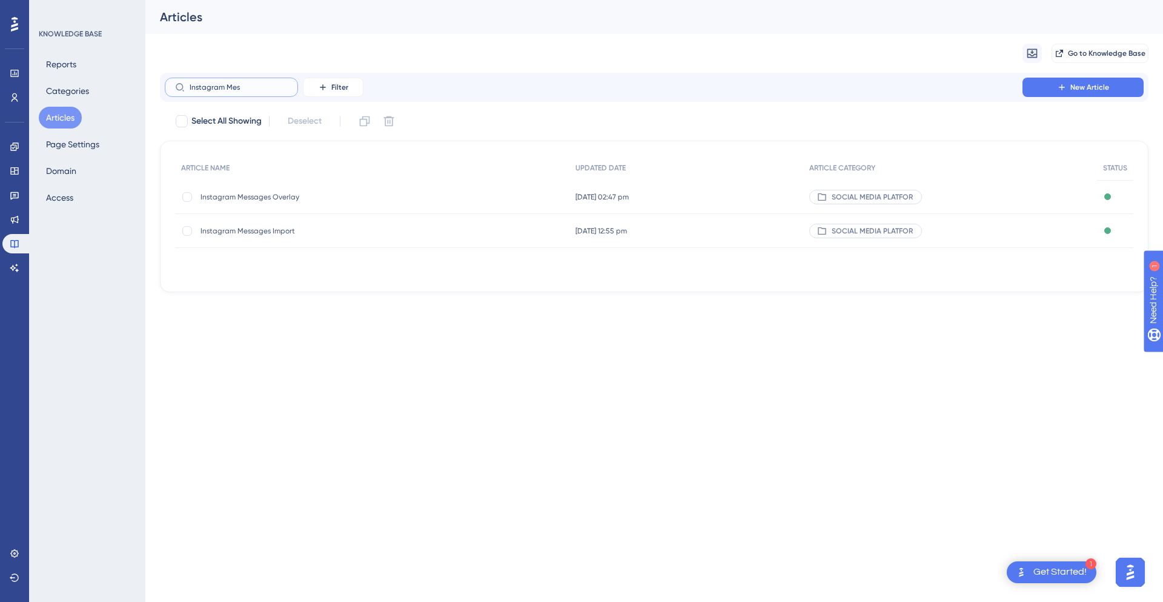
type input "Instagram Mes"
click at [313, 196] on span "Instagram Messages Overlay" at bounding box center [298, 197] width 194 height 10
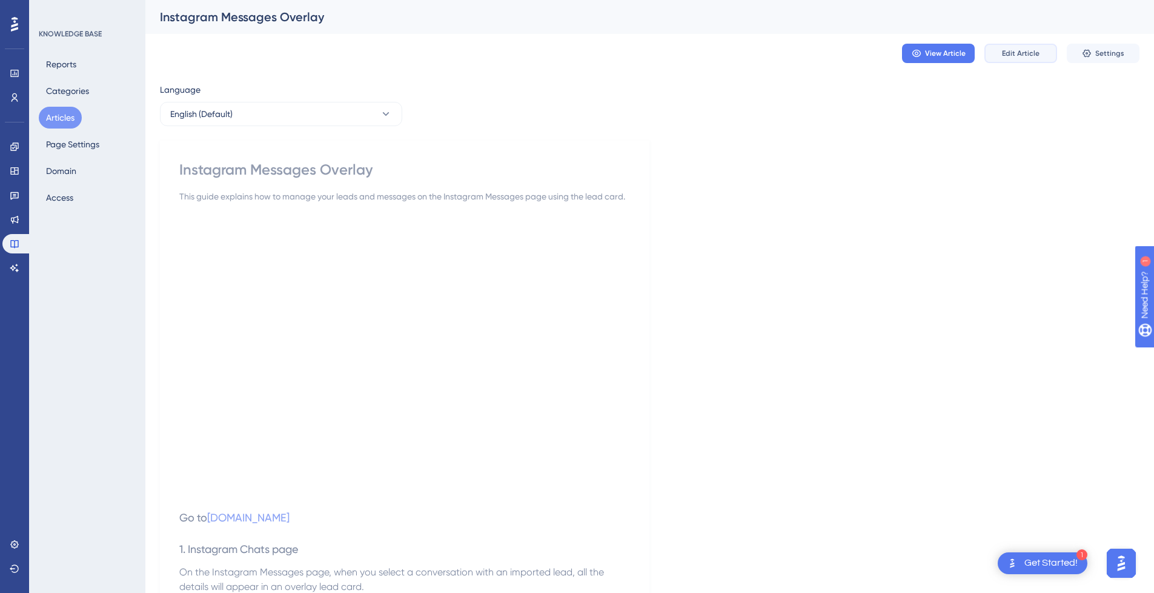
click at [1011, 55] on span "Edit Article" at bounding box center [1021, 53] width 38 height 10
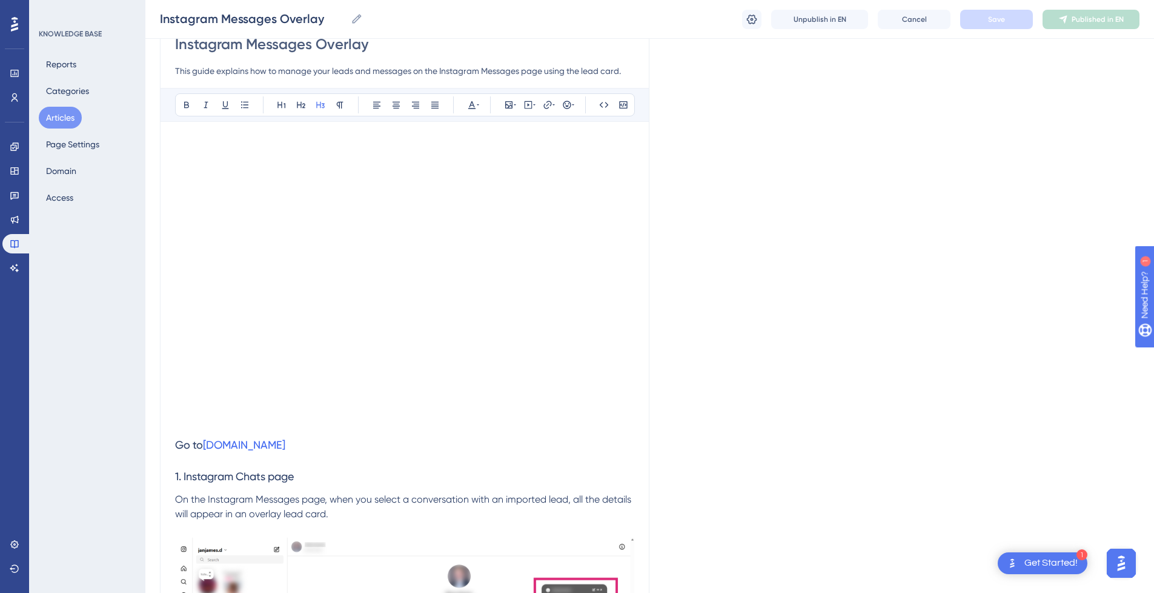
scroll to position [182, 0]
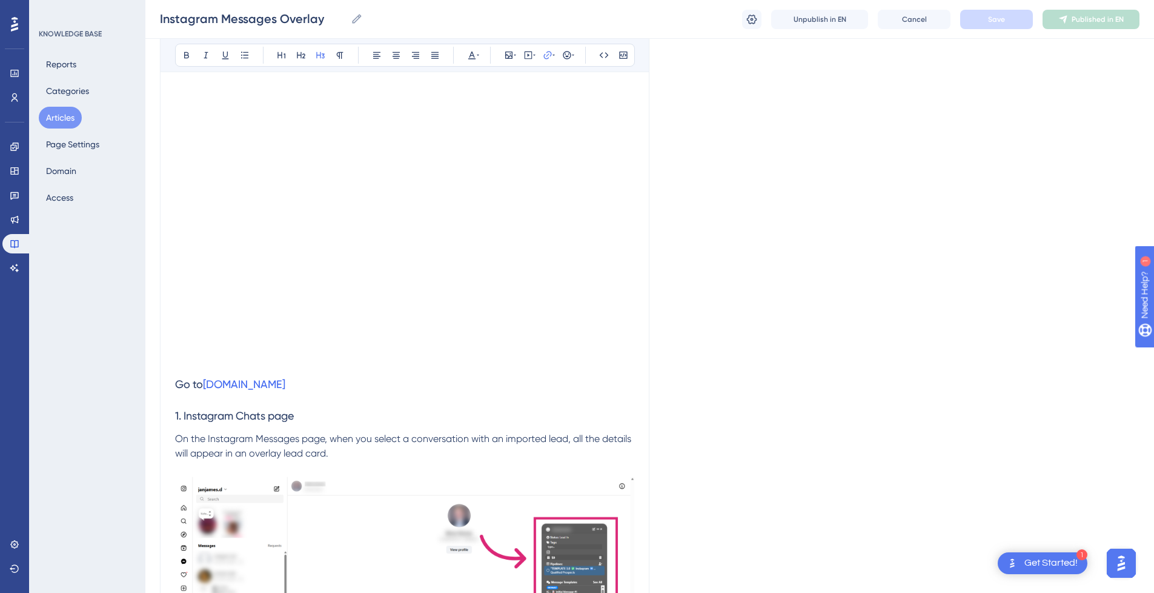
click at [361, 388] on h3 "Go to www.instagram.com" at bounding box center [404, 384] width 459 height 32
click at [339, 402] on h3 "1. Instagram Chats page" at bounding box center [404, 416] width 459 height 32
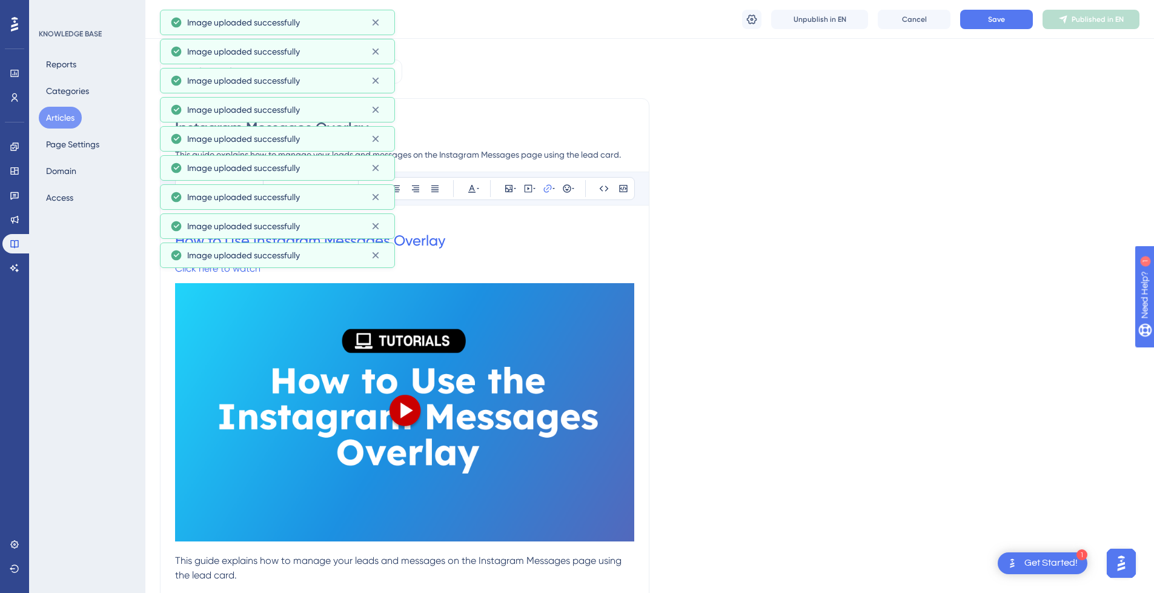
scroll to position [0, 0]
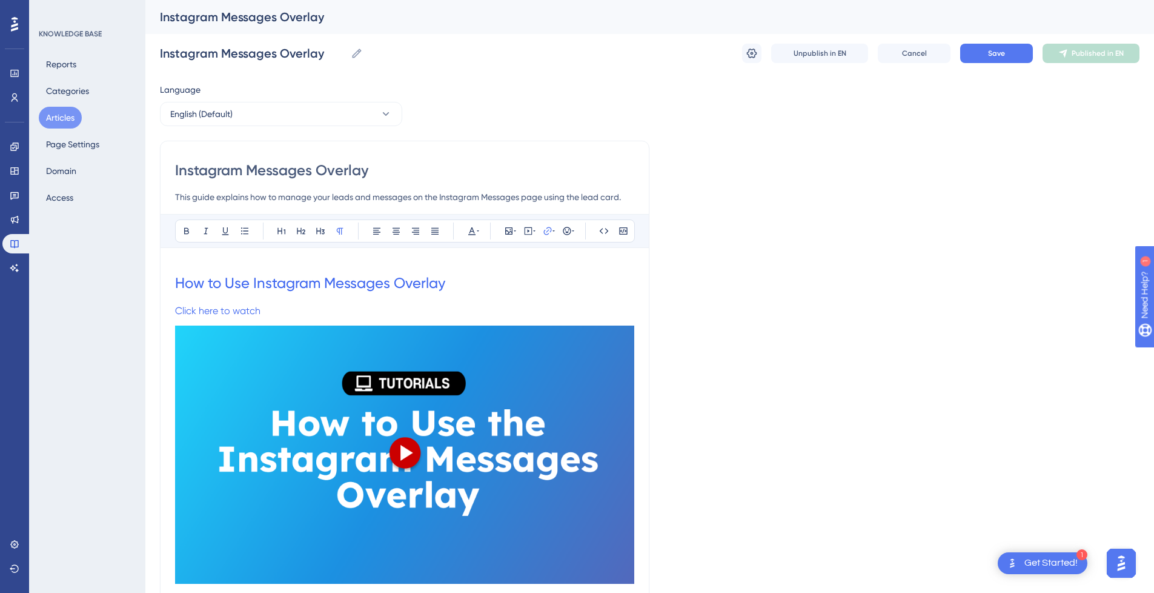
click at [322, 307] on p "Click here to watch" at bounding box center [404, 311] width 459 height 15
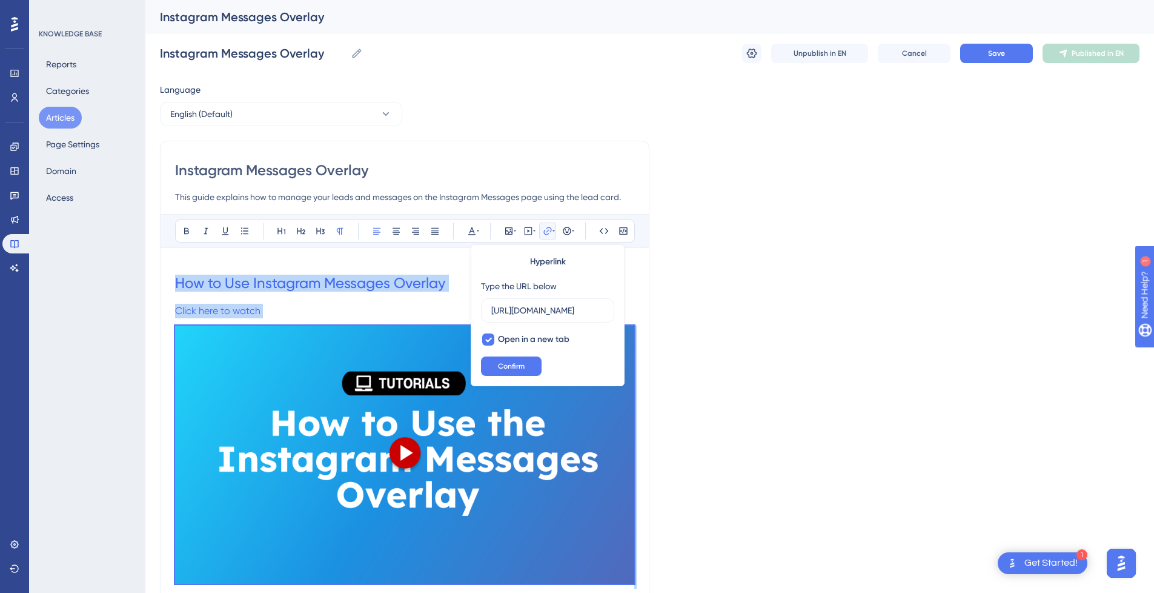
drag, startPoint x: 275, startPoint y: 369, endPoint x: 163, endPoint y: 282, distance: 141.2
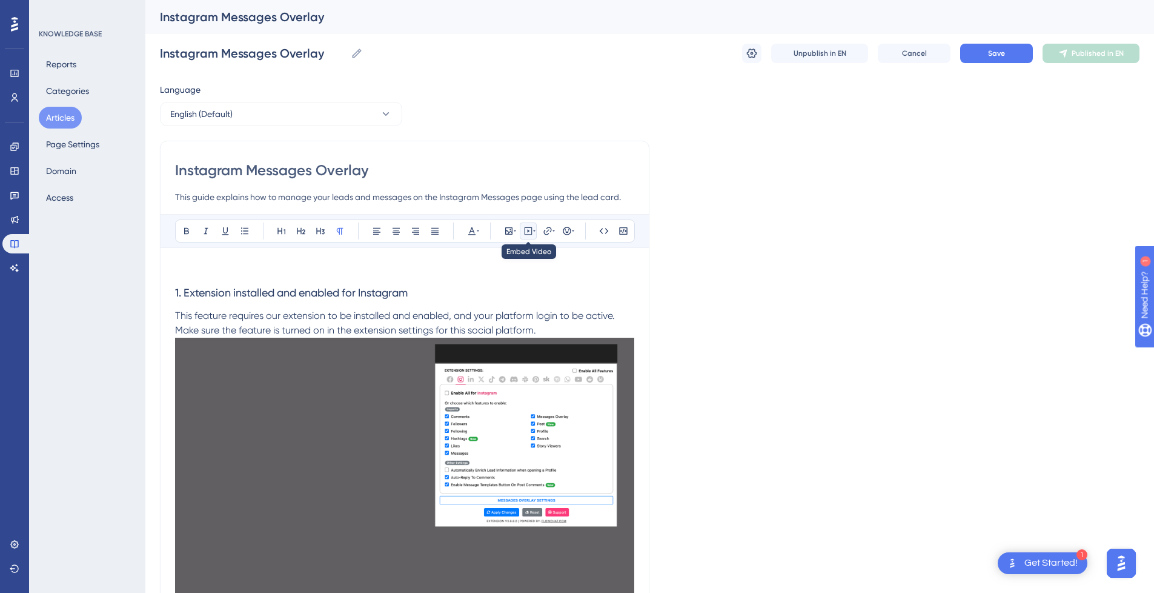
click at [520, 234] on button at bounding box center [528, 230] width 17 height 17
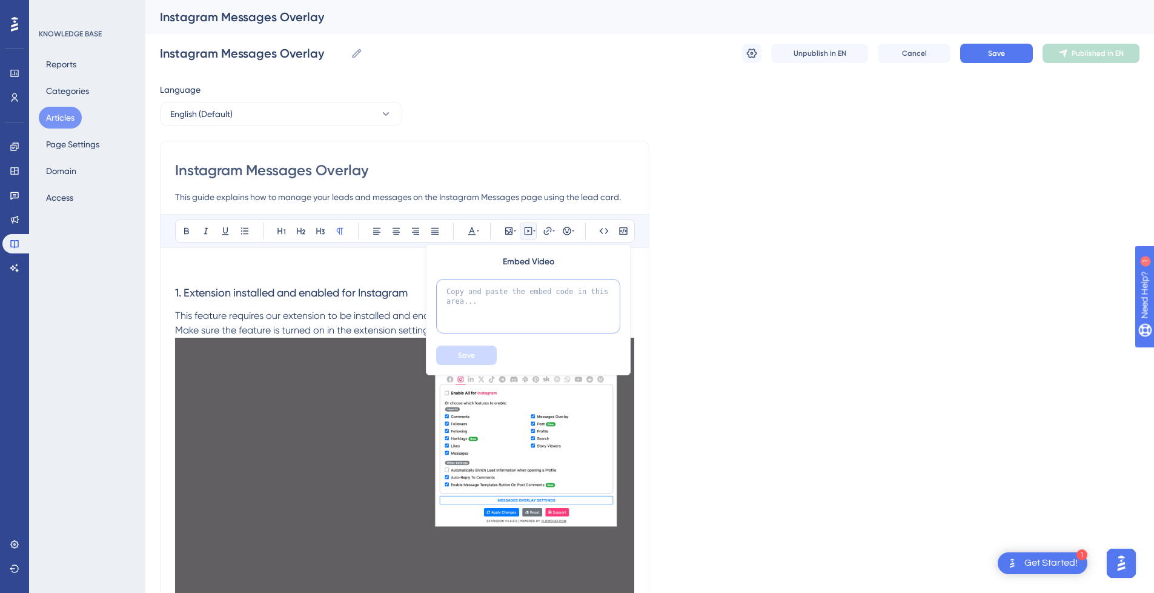
click at [502, 297] on textarea at bounding box center [528, 306] width 184 height 55
paste textarea "How to Use Instagram Messages Overlay Click here to watch Quick guidde This gui…"
type textarea "How to Use Instagram Messages Overlay Click here to watch Quick guidde This gui…"
click at [492, 310] on textarea at bounding box center [528, 306] width 184 height 55
paste textarea "<div style="position:relative;padding-bottom:56.25%;"> <iframe style="width:100…"
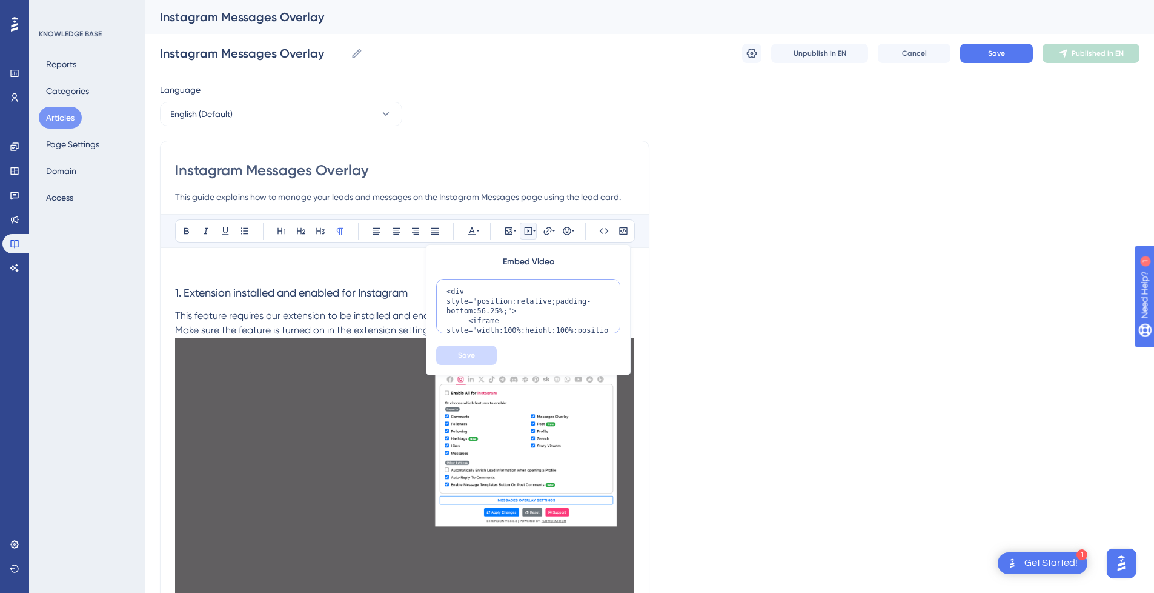
scroll to position [157, 0]
type textarea "<div style="position:relative;padding-bottom:56.25%;"> <iframe style="width:100…"
click at [465, 350] on button "Save" at bounding box center [466, 354] width 61 height 19
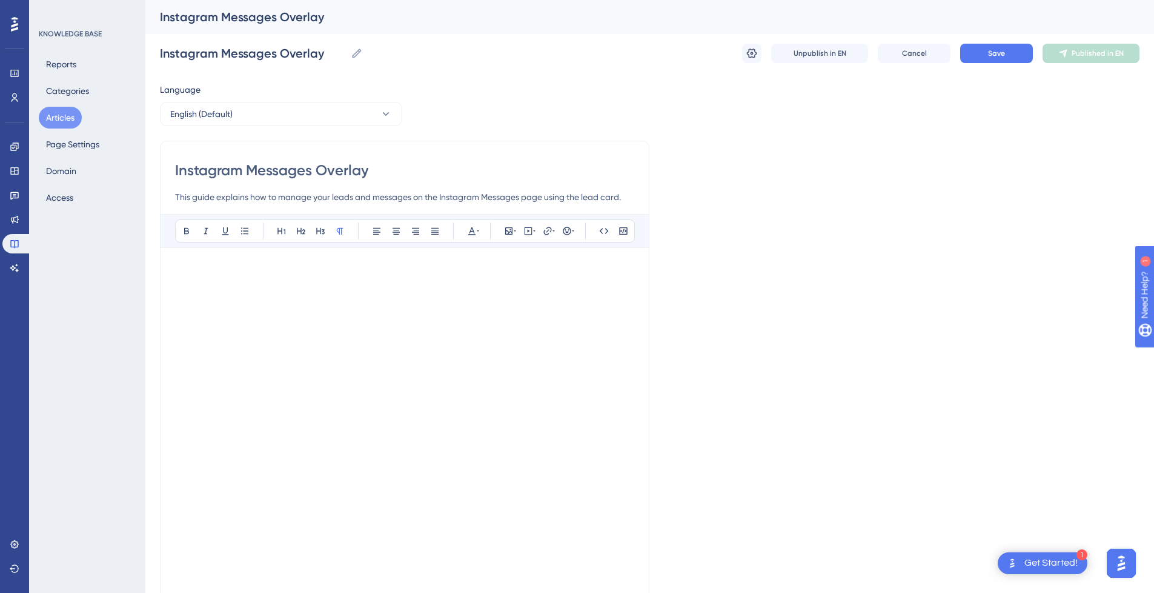
click at [305, 272] on p at bounding box center [404, 269] width 459 height 15
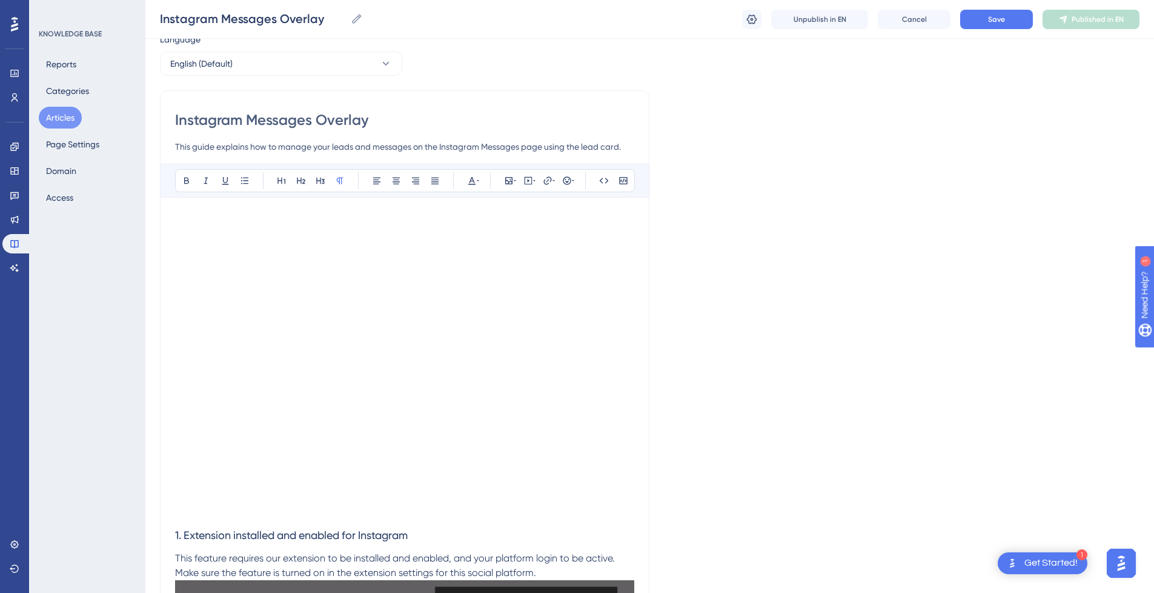
scroll to position [182, 0]
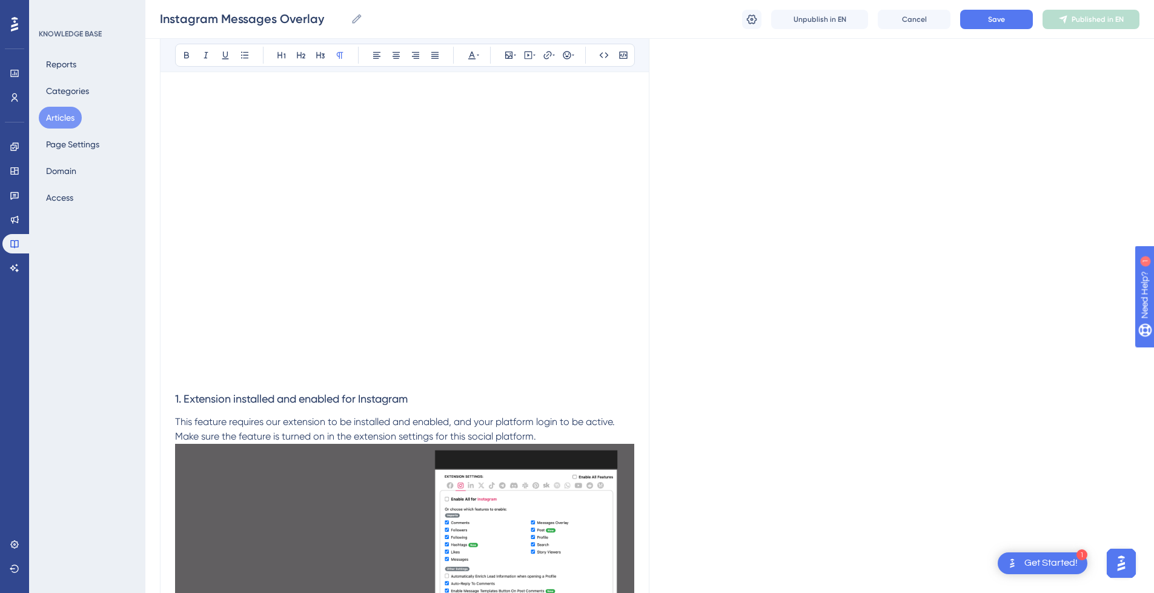
click at [245, 382] on p at bounding box center [404, 375] width 459 height 15
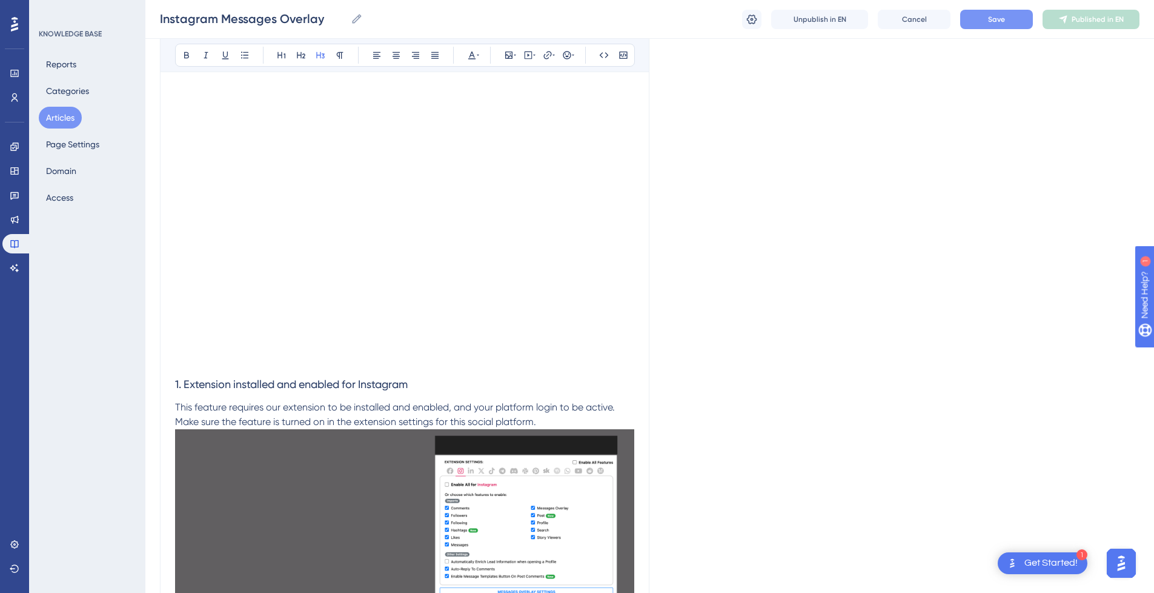
click at [986, 13] on button "Save" at bounding box center [996, 19] width 73 height 19
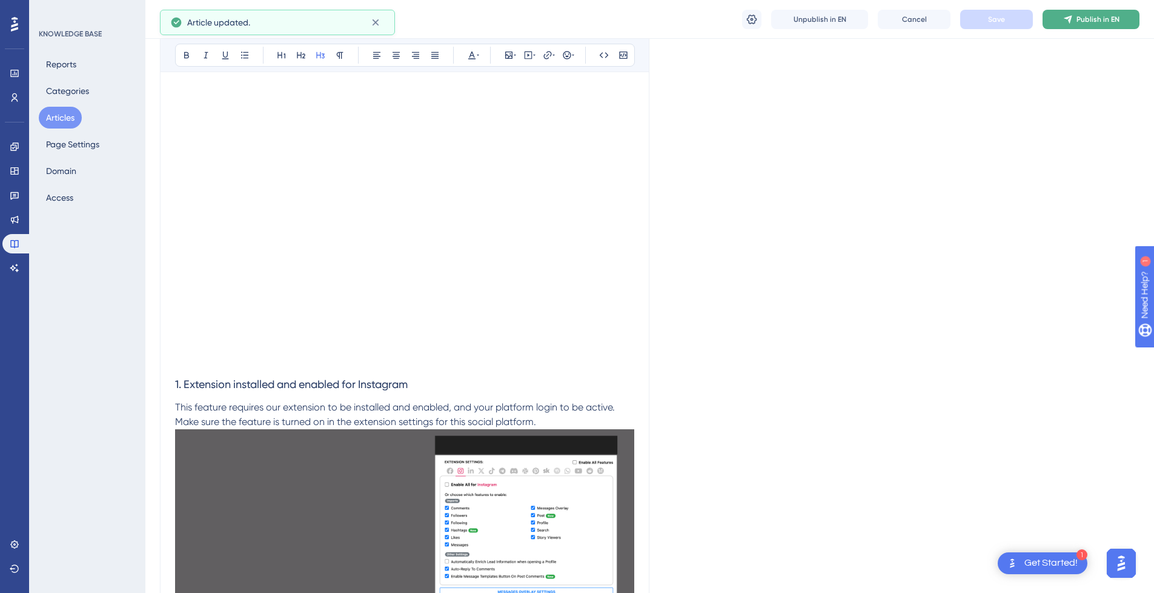
click at [1067, 21] on icon at bounding box center [1068, 20] width 10 height 10
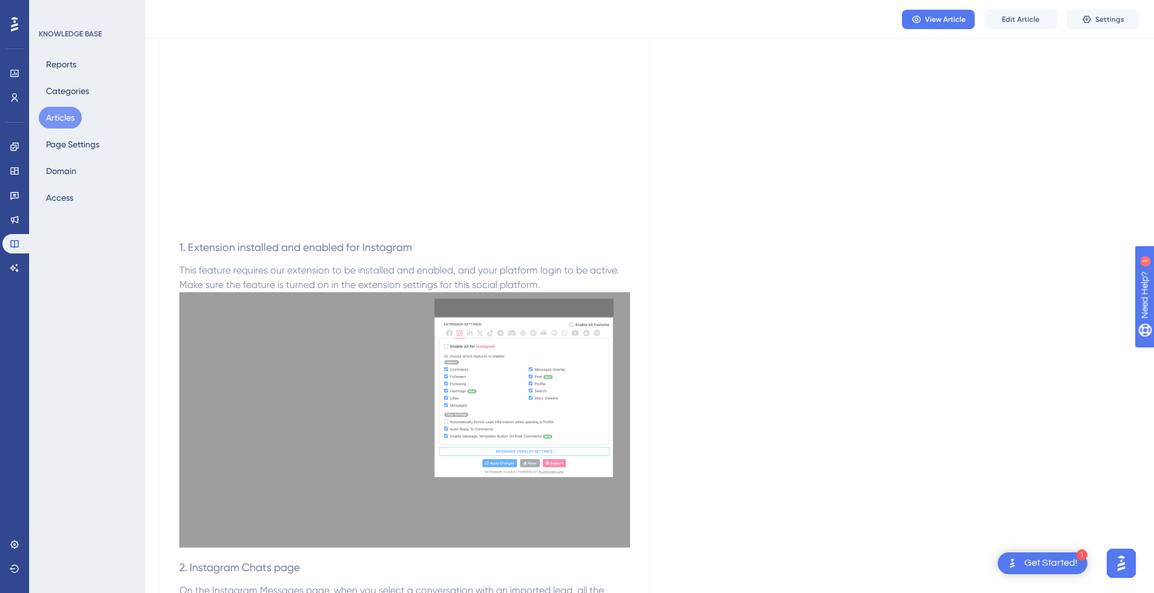
scroll to position [0, 0]
